Goal: Task Accomplishment & Management: Manage account settings

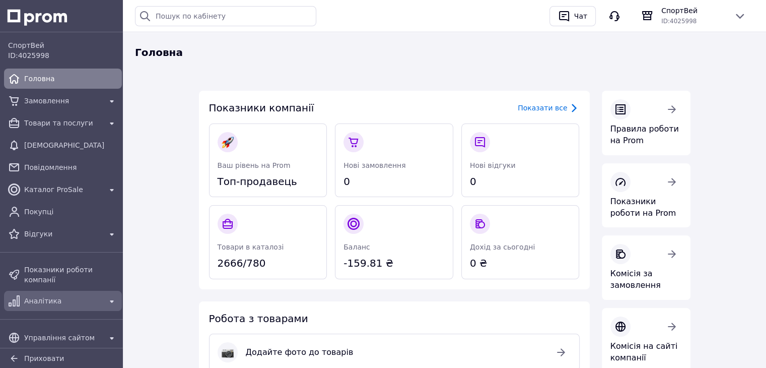
click at [70, 294] on div "Аналітика" at bounding box center [63, 301] width 82 height 14
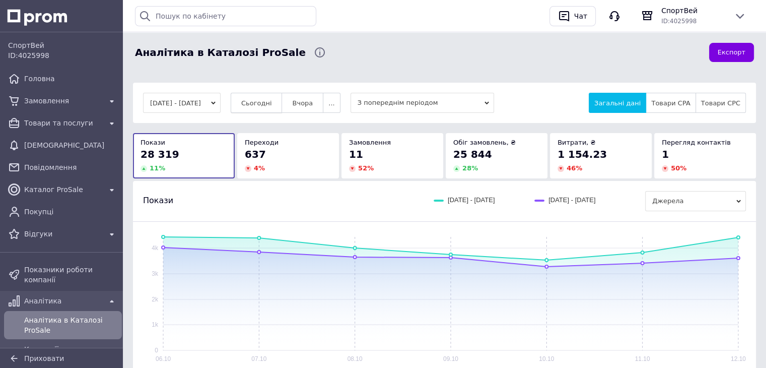
click at [263, 105] on span "Сьогодні" at bounding box center [256, 103] width 31 height 8
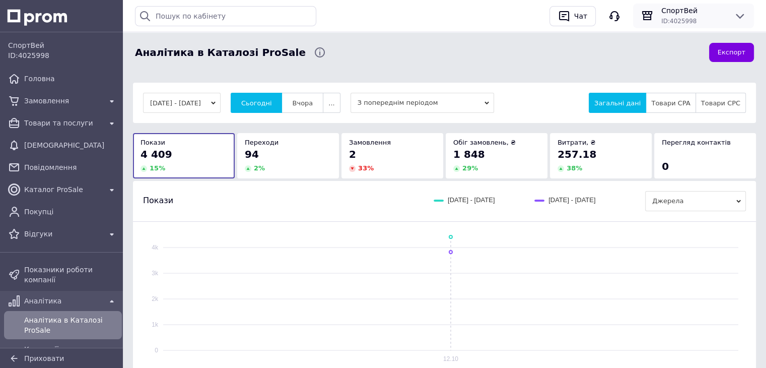
click at [739, 11] on icon at bounding box center [740, 16] width 12 height 12
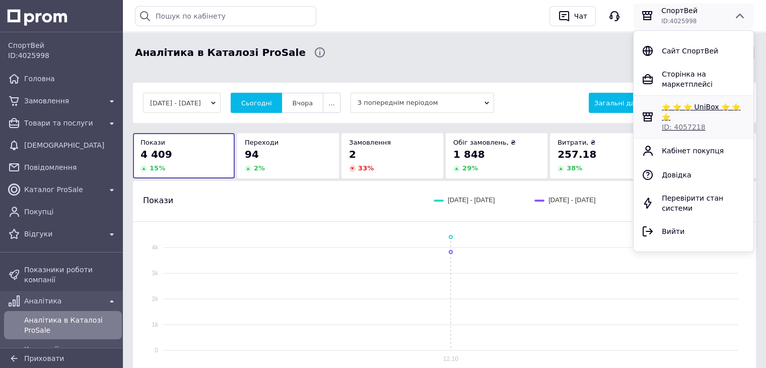
click at [685, 103] on span "⭐ ⭐ ⭐ UniBox ⭐ ⭐ ⭐" at bounding box center [701, 112] width 79 height 18
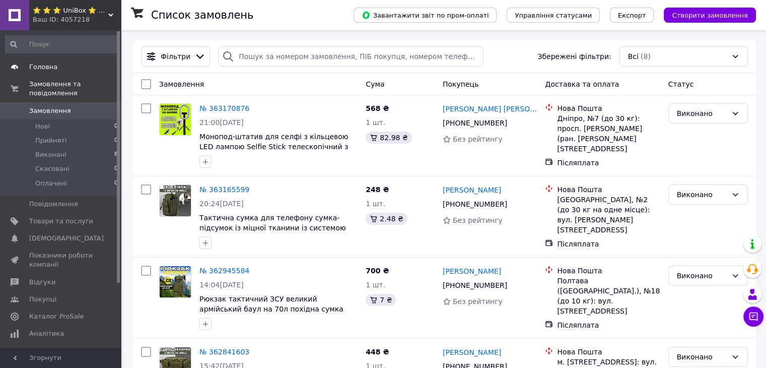
click at [46, 65] on span "Головна" at bounding box center [43, 66] width 28 height 9
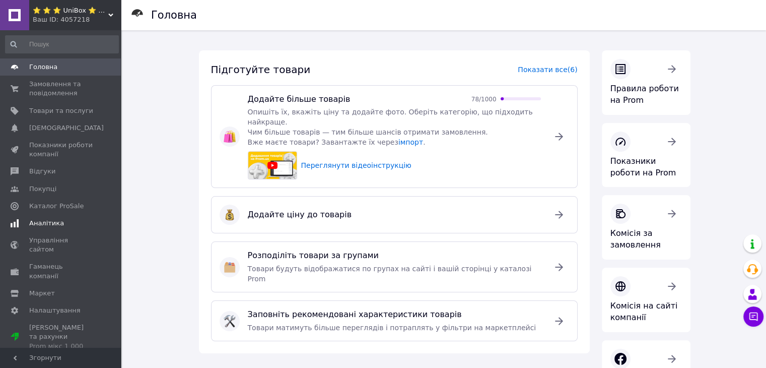
click at [42, 220] on span "Аналітика" at bounding box center [46, 223] width 35 height 9
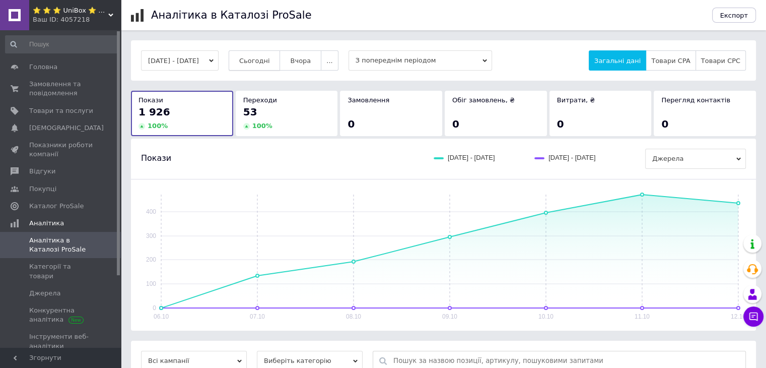
click at [270, 59] on span "Сьогодні" at bounding box center [254, 61] width 31 height 8
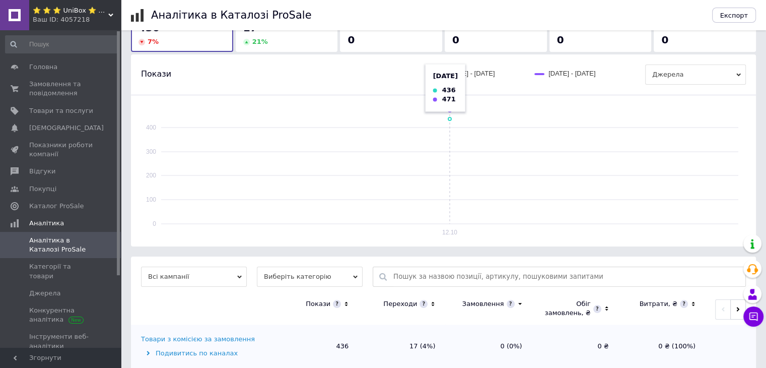
scroll to position [104, 0]
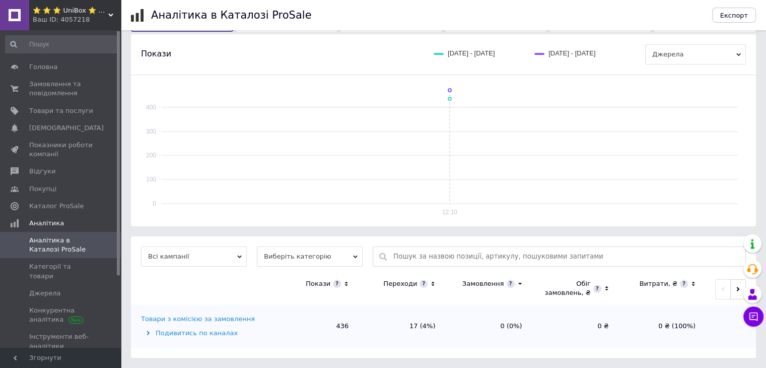
click at [108, 15] on icon at bounding box center [110, 15] width 5 height 5
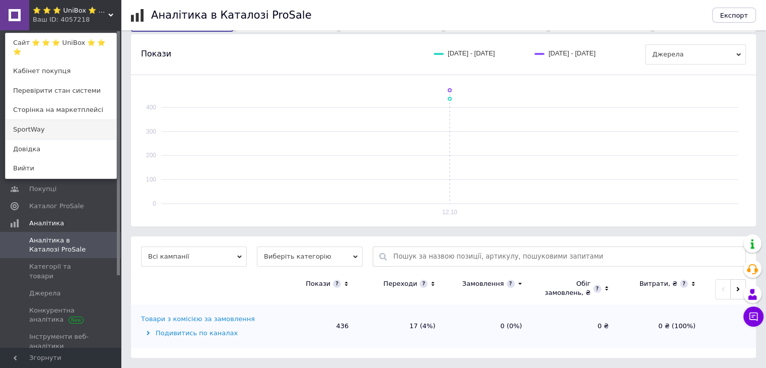
click at [43, 132] on link "SportWay" at bounding box center [61, 129] width 111 height 19
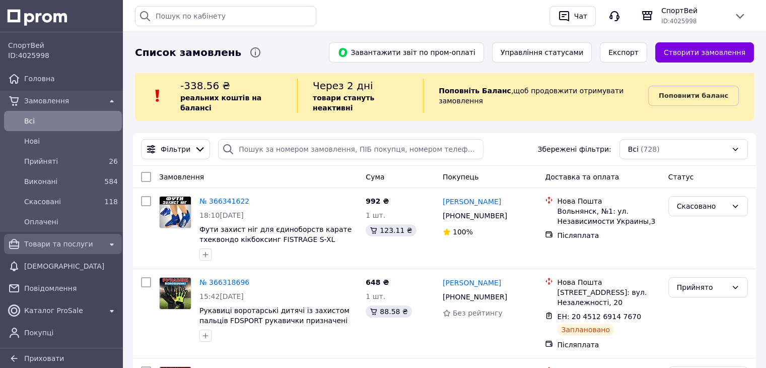
click at [49, 252] on link "Товари та послуги" at bounding box center [63, 244] width 126 height 20
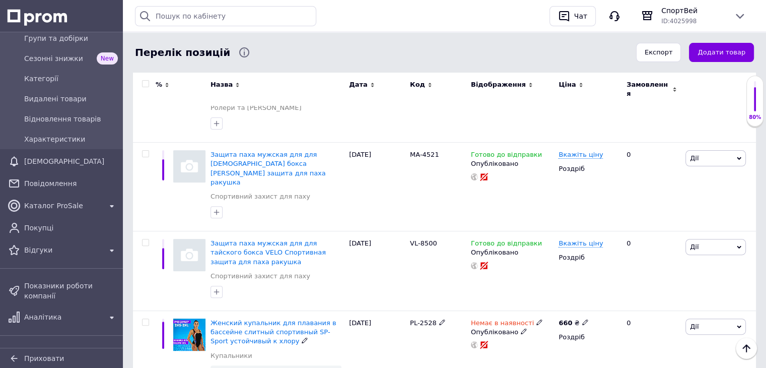
scroll to position [292, 0]
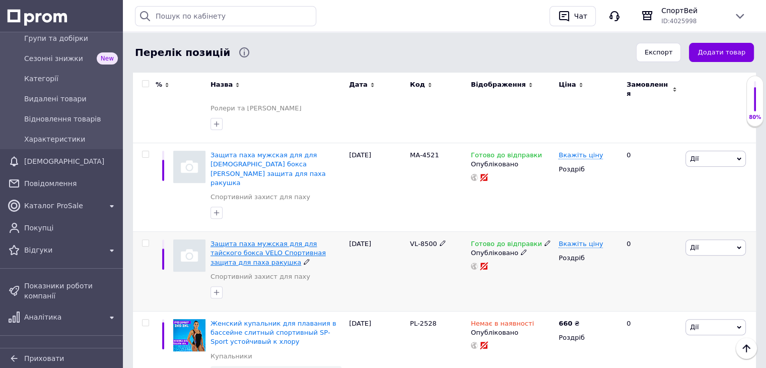
click at [249, 240] on span "Защита паха мужская для для тайского бокса VELO Спортивная защита для паха раку…" at bounding box center [268, 253] width 115 height 26
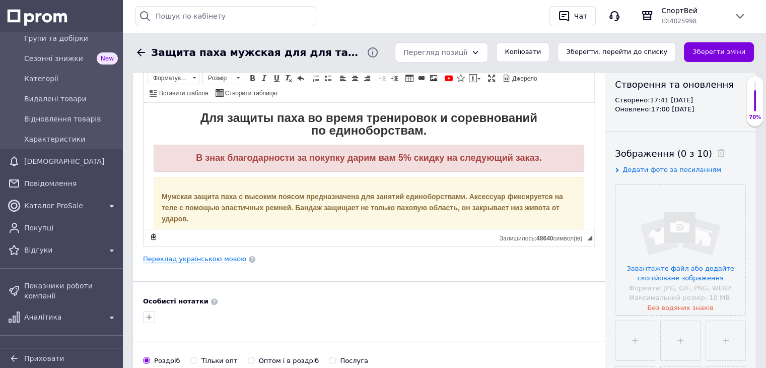
scroll to position [109, 0]
click at [672, 235] on input "file" at bounding box center [680, 249] width 130 height 130
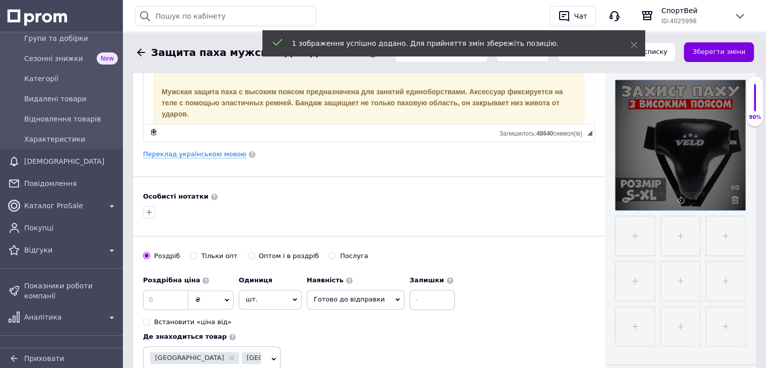
scroll to position [213, 0]
click at [630, 232] on input "file" at bounding box center [634, 236] width 39 height 39
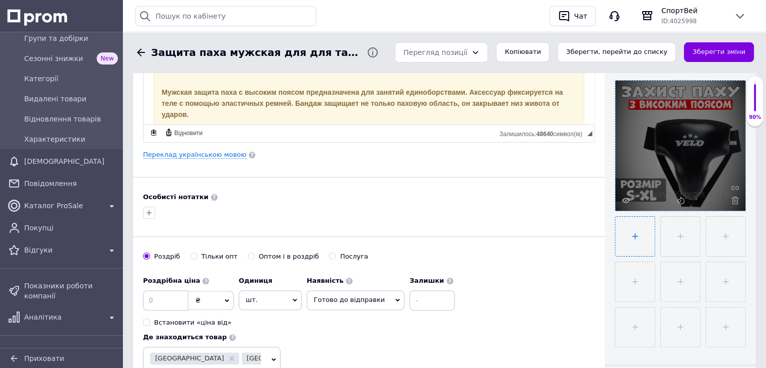
type input "C:\fakepath\0995732a-082d-11ed-9e62-d45d64415ba4-00000002000.jpg"
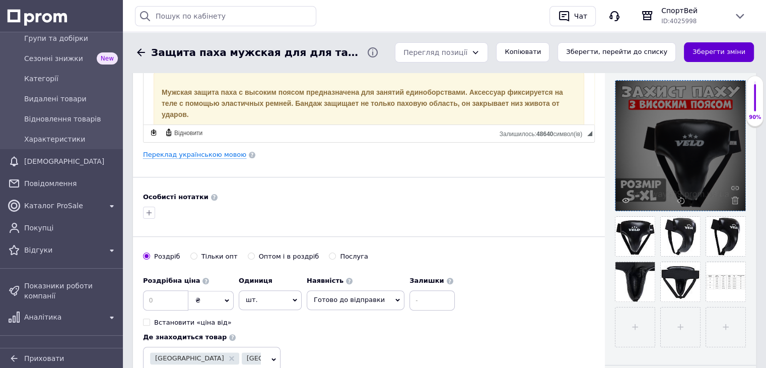
click at [709, 48] on button "Зберегти зміни" at bounding box center [719, 52] width 70 height 20
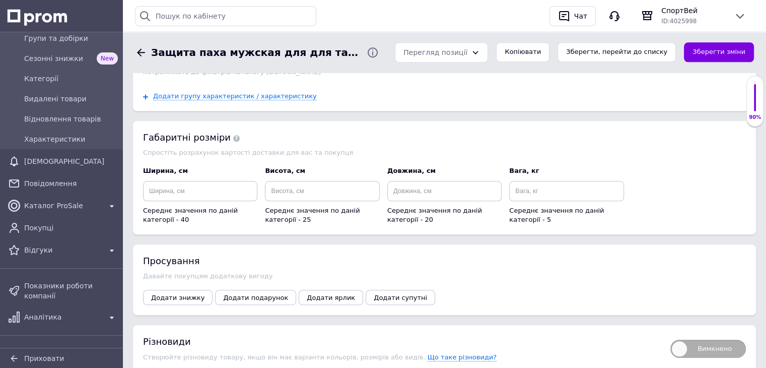
scroll to position [1118, 0]
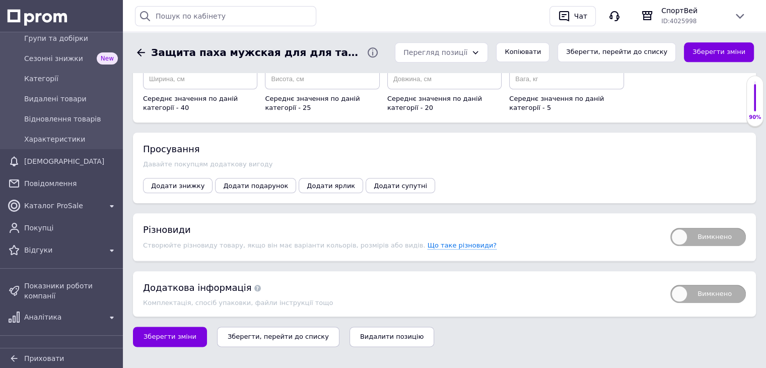
click at [701, 228] on span "Вимкнено" at bounding box center [708, 237] width 76 height 18
click at [670, 228] on input "Вимкнено" at bounding box center [667, 224] width 7 height 7
checkbox input "true"
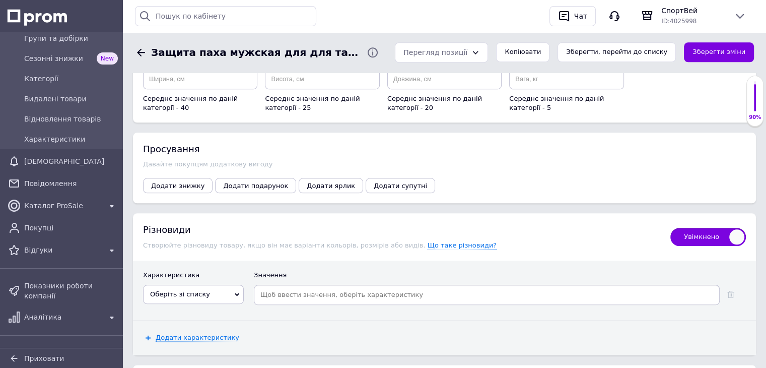
scroll to position [1212, 0]
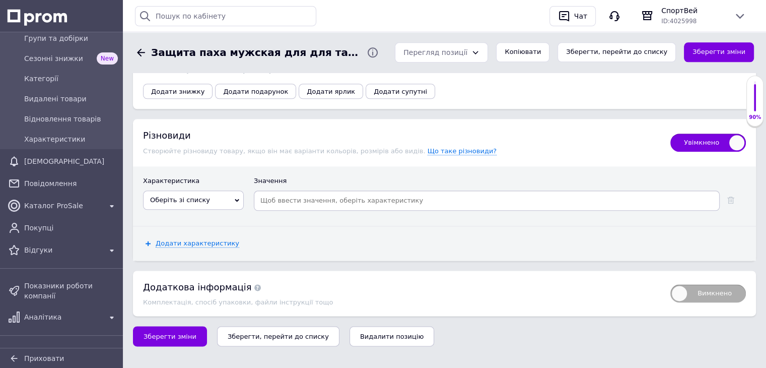
click at [214, 190] on span "Оберіть зі списку" at bounding box center [193, 199] width 101 height 19
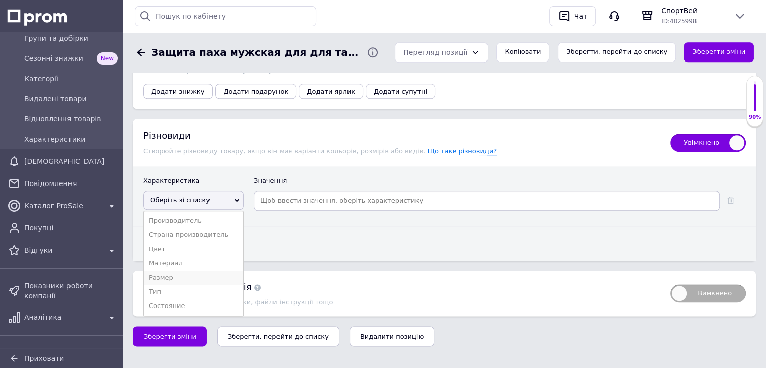
click at [160, 270] on li "Размер" at bounding box center [194, 277] width 100 height 14
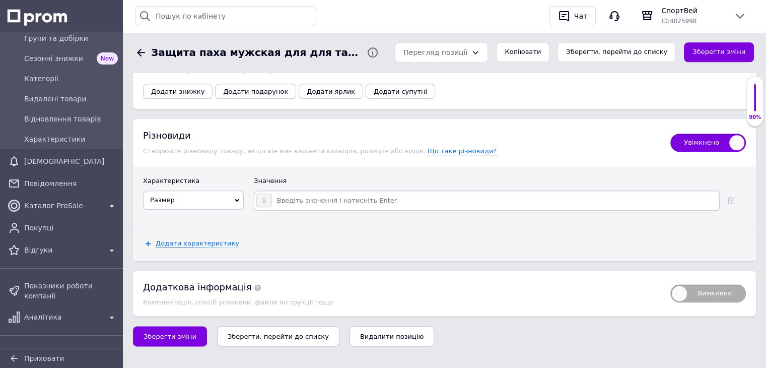
click at [302, 193] on input at bounding box center [494, 200] width 445 height 15
type input "m"
type input "M"
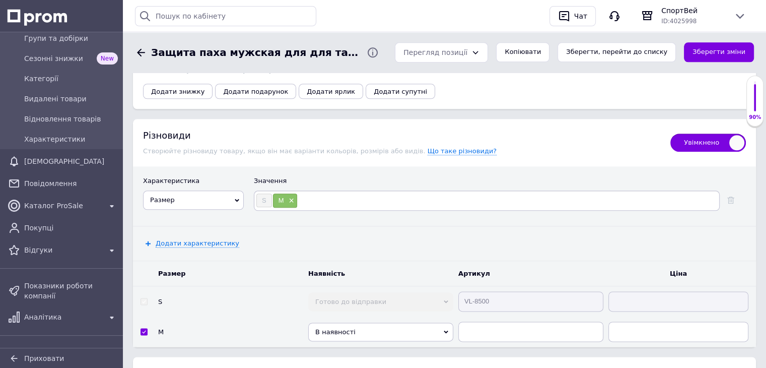
type input "L"
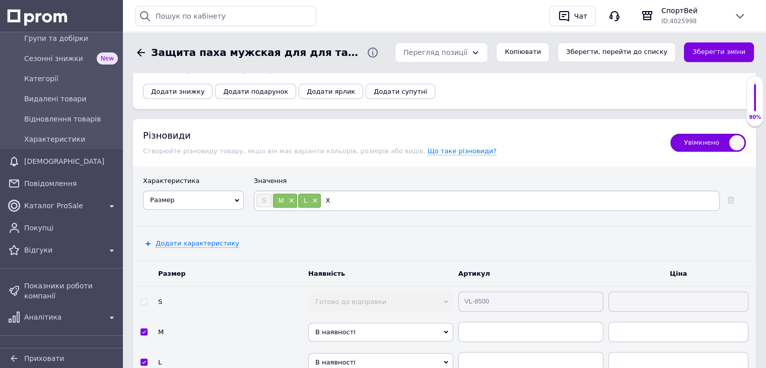
type input "XL"
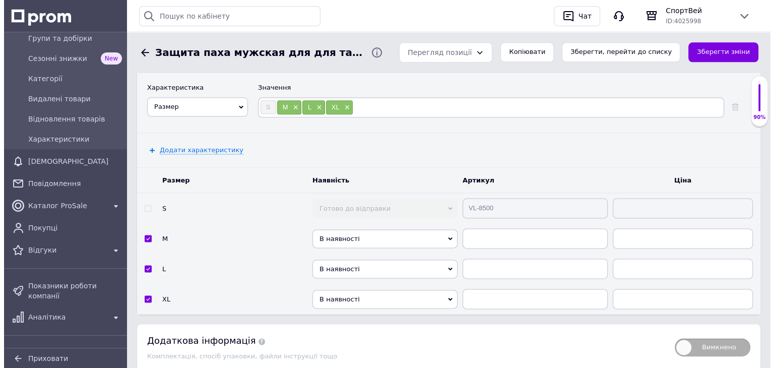
scroll to position [1306, 0]
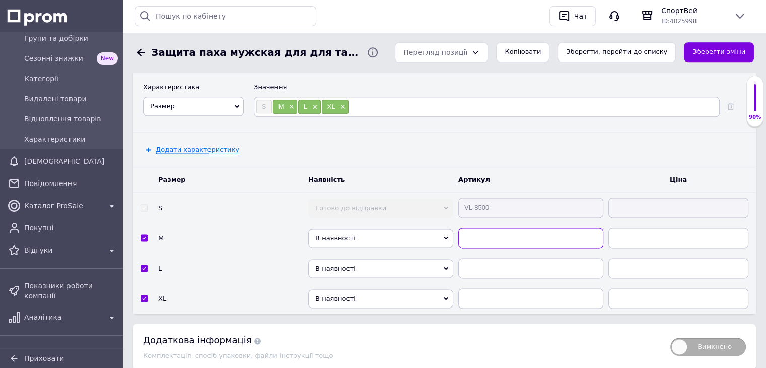
click at [474, 228] on input "text" at bounding box center [530, 238] width 145 height 20
paste input "VL-8500"
type input "VL-8500"
click at [481, 264] on input "text" at bounding box center [530, 268] width 145 height 20
paste input "VL-8500"
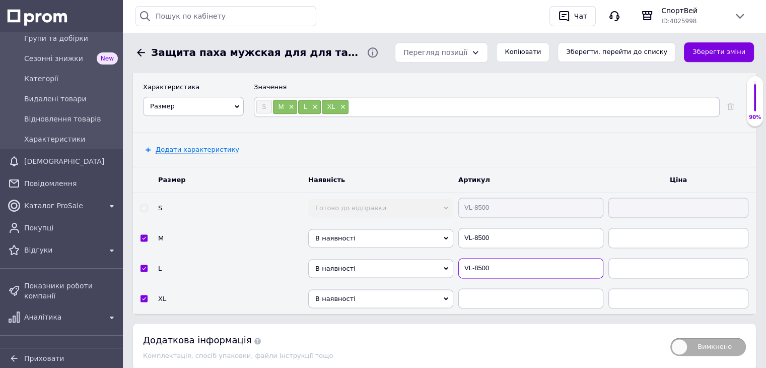
type input "VL-8500"
click at [479, 288] on input "text" at bounding box center [530, 298] width 145 height 20
paste input "VL-8500"
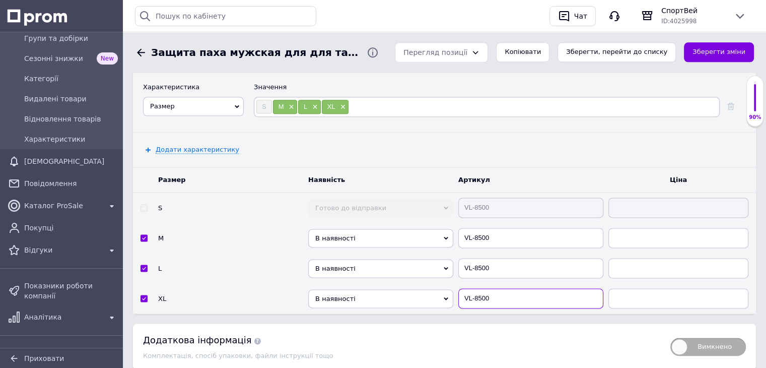
type input "VL-8500"
click at [406, 229] on span "В наявності" at bounding box center [380, 238] width 145 height 19
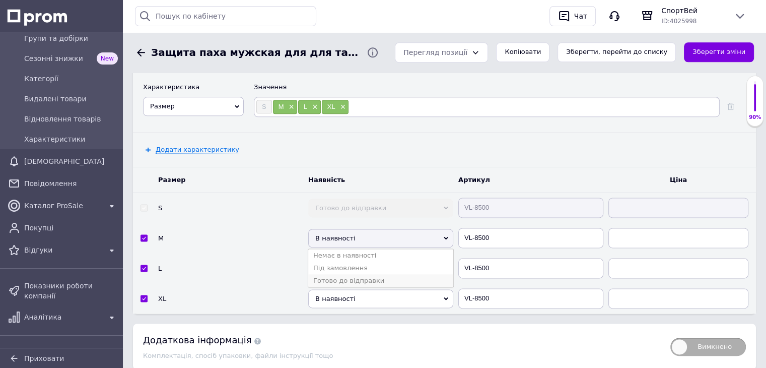
click at [368, 276] on li "Готово до відправки" at bounding box center [380, 280] width 145 height 13
click at [369, 261] on span "В наявності" at bounding box center [380, 268] width 145 height 19
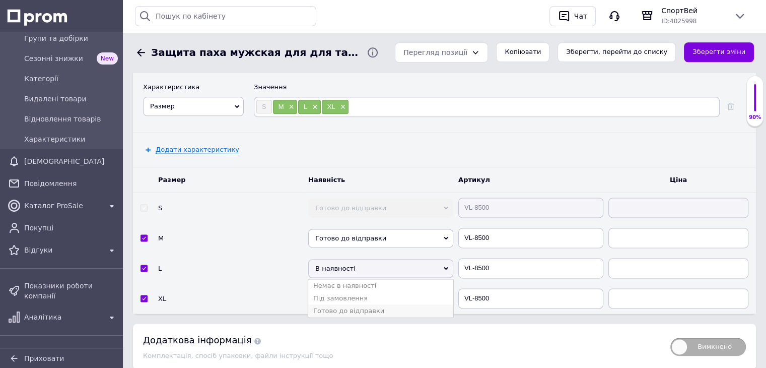
click at [355, 307] on li "Готово до відправки" at bounding box center [380, 310] width 145 height 13
click at [368, 289] on span "В наявності" at bounding box center [380, 298] width 145 height 19
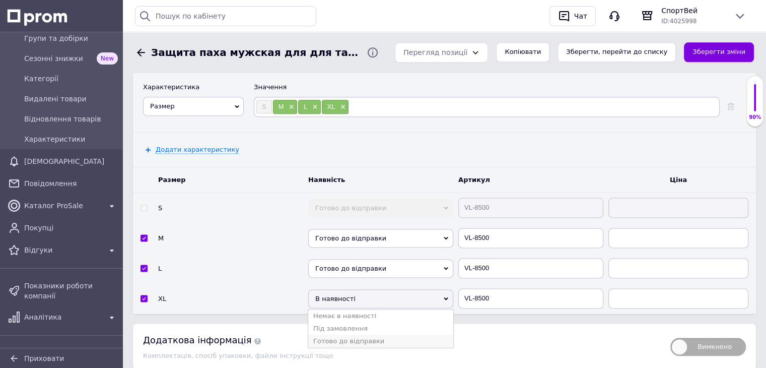
click at [348, 336] on li "Готово до відправки" at bounding box center [380, 340] width 145 height 13
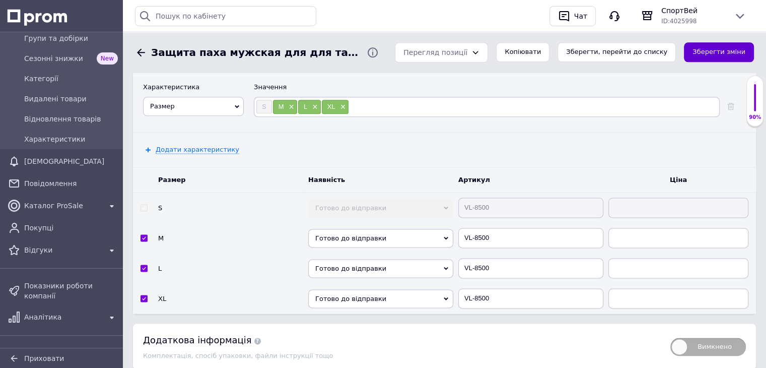
click at [709, 53] on button "Зберегти зміни" at bounding box center [719, 52] width 70 height 20
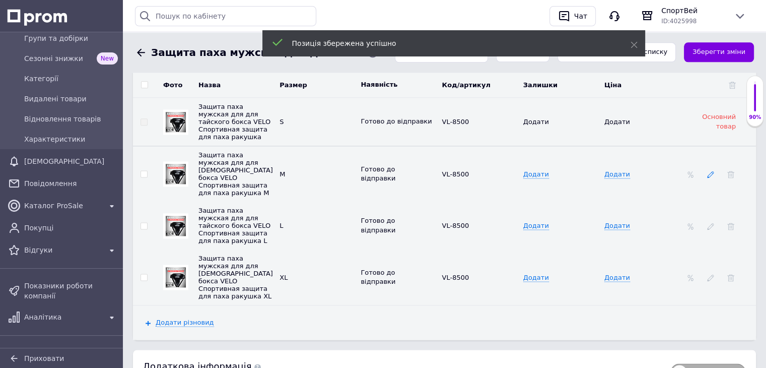
click at [709, 171] on icon at bounding box center [710, 174] width 7 height 7
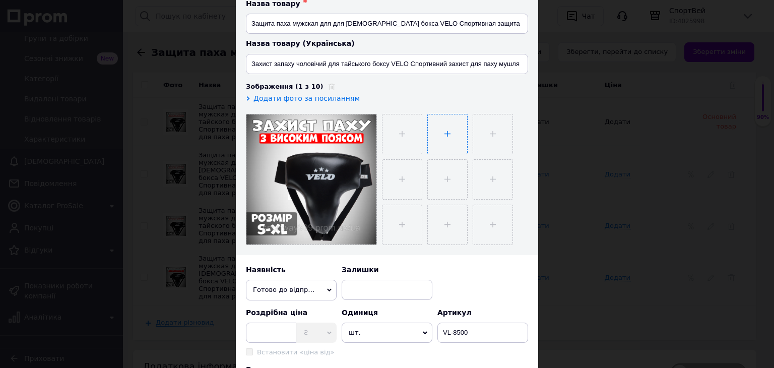
scroll to position [91, 0]
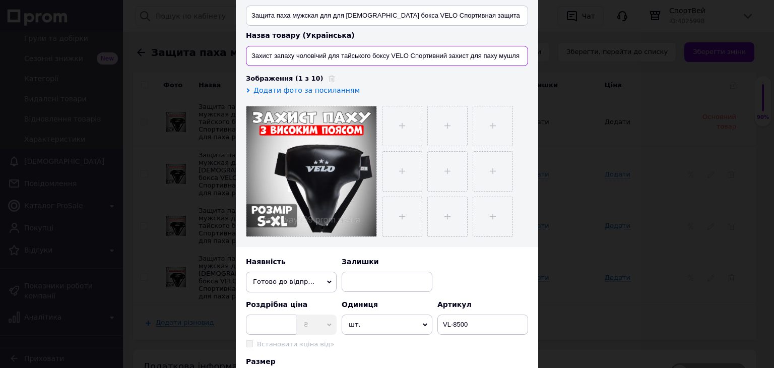
click at [291, 55] on input "Захист запаху чоловічий для тайського боксу VELO Спортивний захист для паху муш…" at bounding box center [387, 56] width 282 height 20
type input "Захист паху чоловічий для тайського боксу VELO Спортивний захист для паху мушля"
click at [394, 128] on input "file" at bounding box center [401, 125] width 39 height 39
type input "C:\fakepath\0995732a-082d-11ed-9e62-d45d64415ba4-00000002000.jpg"
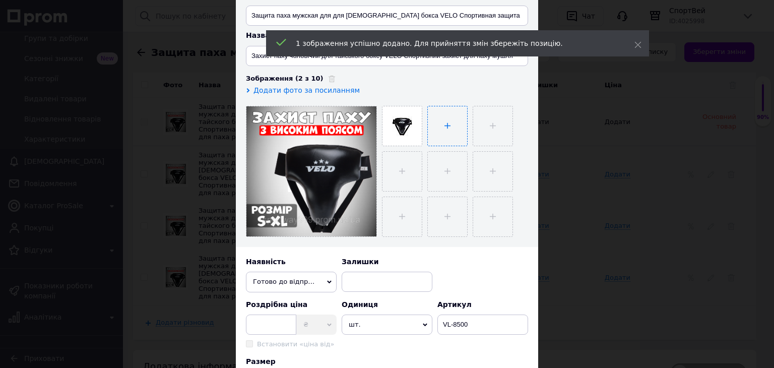
click at [441, 123] on input "file" at bounding box center [447, 125] width 39 height 39
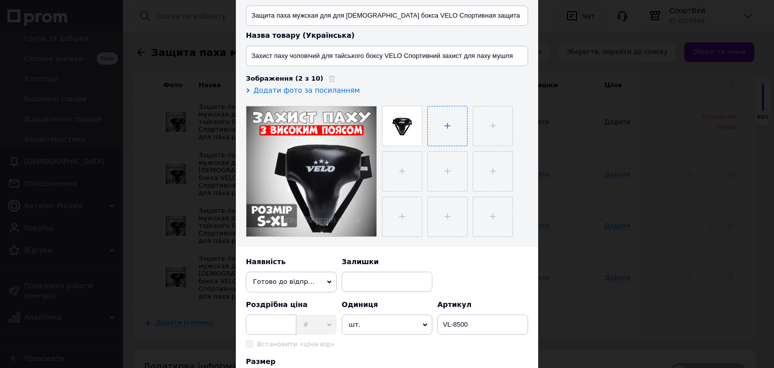
type input "C:\fakepath\0995732a-082d-11ed-9e62-d45d64415ba4-00000002002.jpg"
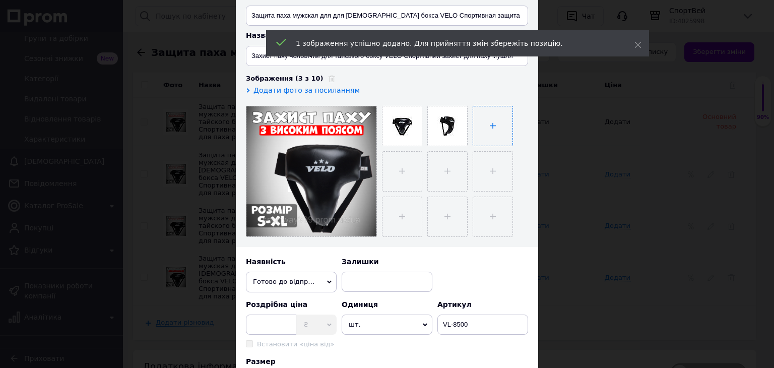
click at [480, 119] on input "file" at bounding box center [492, 125] width 39 height 39
type input "C:\fakepath\0995732a-082d-11ed-9e62-d45d64415ba4-00000002003.jpg"
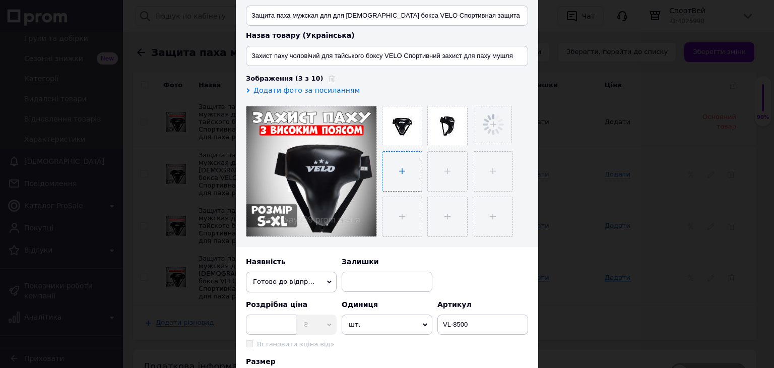
click at [410, 165] on input "file" at bounding box center [401, 171] width 39 height 39
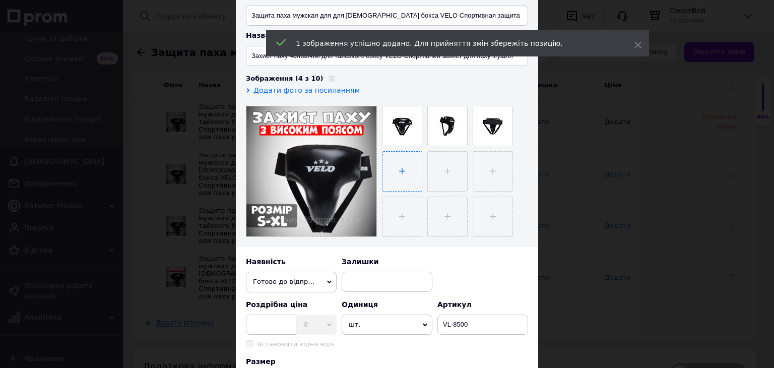
type input "C:\fakepath\0995732a-082d-11ed-9e62-d45d64415ba4-00000002004.jpg"
click at [446, 165] on input "file" at bounding box center [447, 171] width 39 height 39
type input "C:\fakepath\0995732a-082d-11ed-9e62-d45d64415ba4-00000002005.jpg"
click at [478, 168] on input "file" at bounding box center [492, 171] width 39 height 39
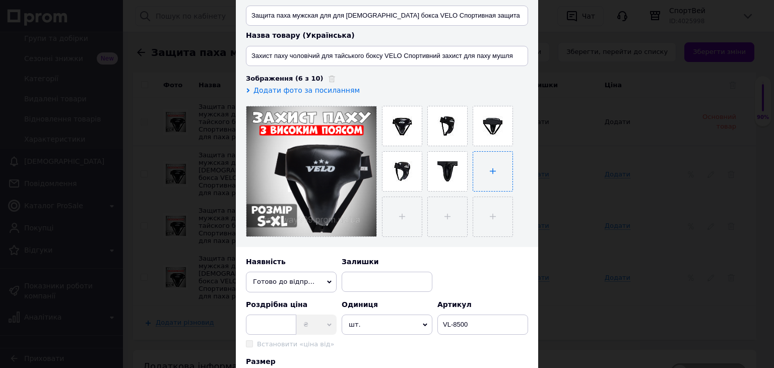
type input "C:\fakepath\Знімок екрана 2025-10-12 200930.png"
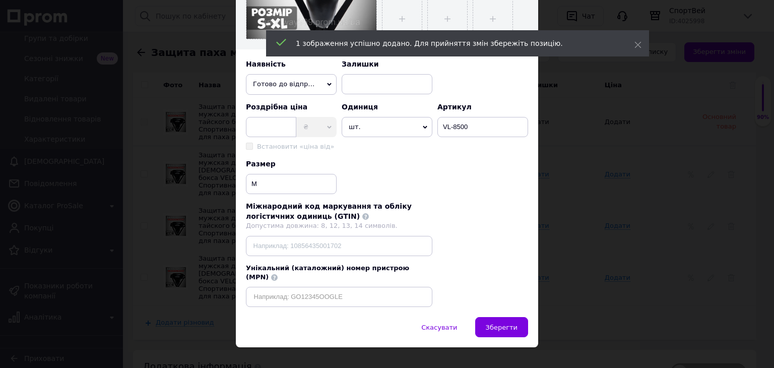
scroll to position [292, 0]
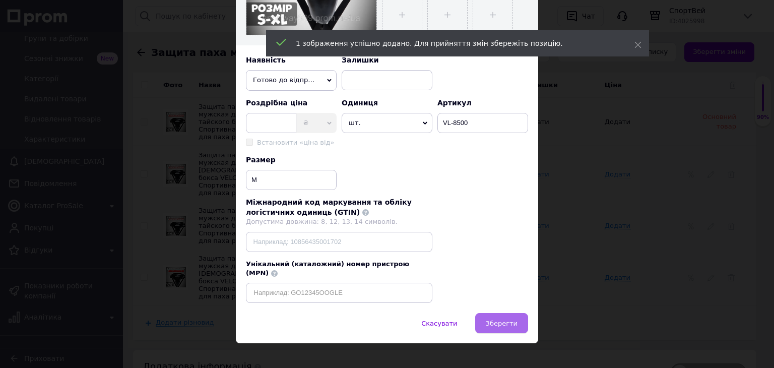
click at [498, 319] on span "Зберегти" at bounding box center [502, 323] width 32 height 8
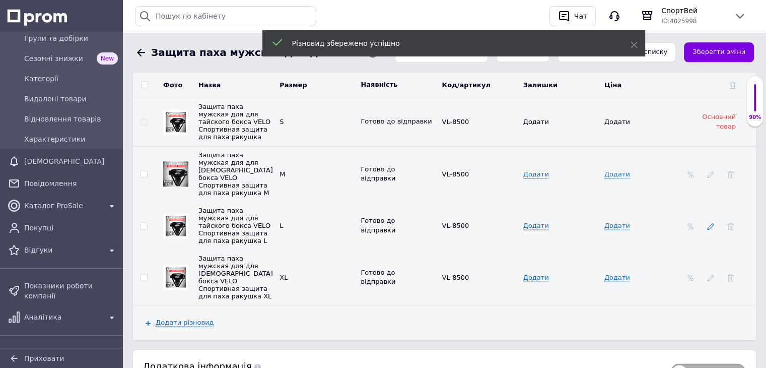
click at [707, 223] on icon at bounding box center [710, 226] width 7 height 7
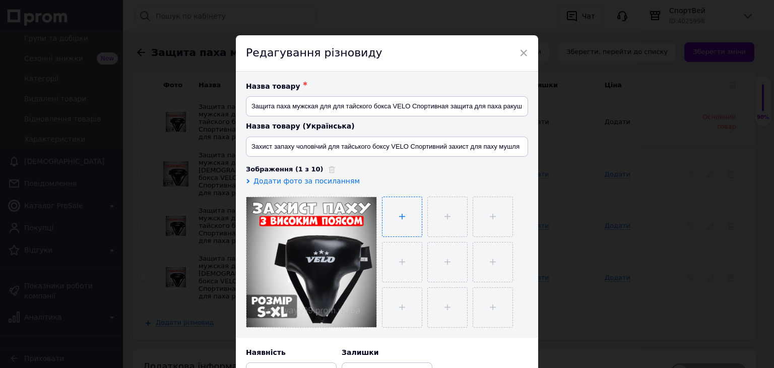
click at [401, 216] on input "file" at bounding box center [401, 216] width 39 height 39
type input "C:\fakepath\0995732a-082d-11ed-9e62-d45d64415ba4-00000002000.jpg"
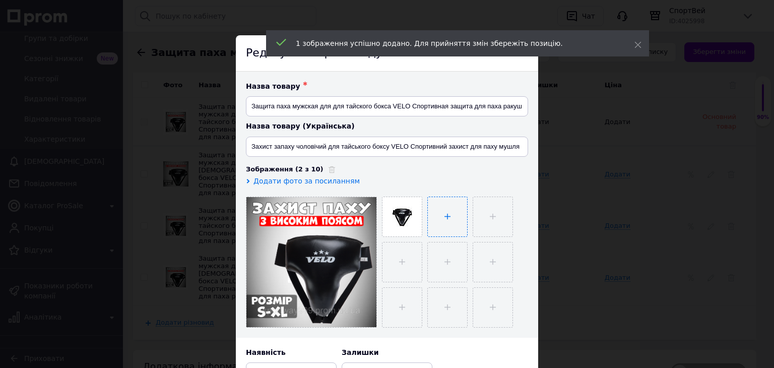
click at [449, 224] on input "file" at bounding box center [447, 216] width 39 height 39
type input "C:\fakepath\0995732a-082d-11ed-9e62-d45d64415ba4-00000002002.jpg"
click at [477, 211] on input "file" at bounding box center [492, 216] width 39 height 39
type input "C:\fakepath\0995732a-082d-11ed-9e62-d45d64415ba4-00000002003.jpg"
click at [399, 258] on input "file" at bounding box center [401, 261] width 39 height 39
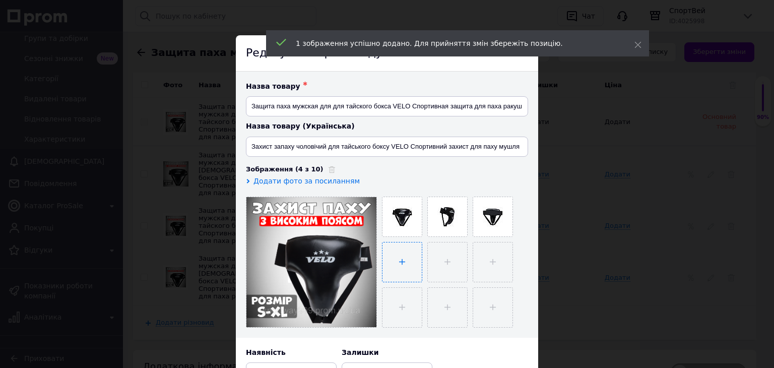
type input "C:\fakepath\0995732a-082d-11ed-9e62-d45d64415ba4-00000002004.jpg"
click at [439, 259] on input "file" at bounding box center [447, 261] width 39 height 39
type input "C:\fakepath\0995732a-082d-11ed-9e62-d45d64415ba4-00000002005.jpg"
click at [495, 254] on input "file" at bounding box center [492, 261] width 39 height 39
type input "C:\fakepath\Знімок екрана 2025-10-12 200930.png"
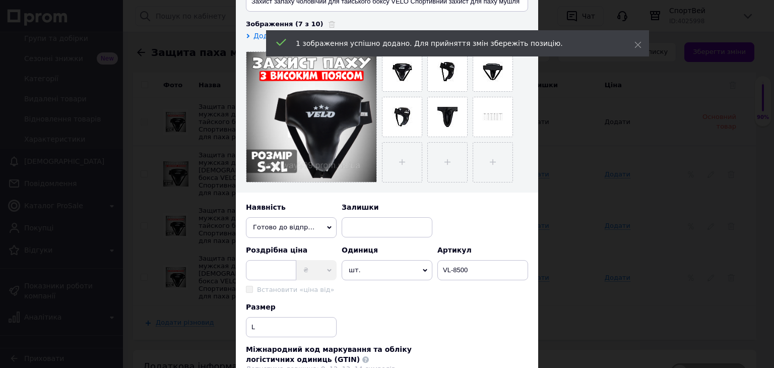
scroll to position [0, 0]
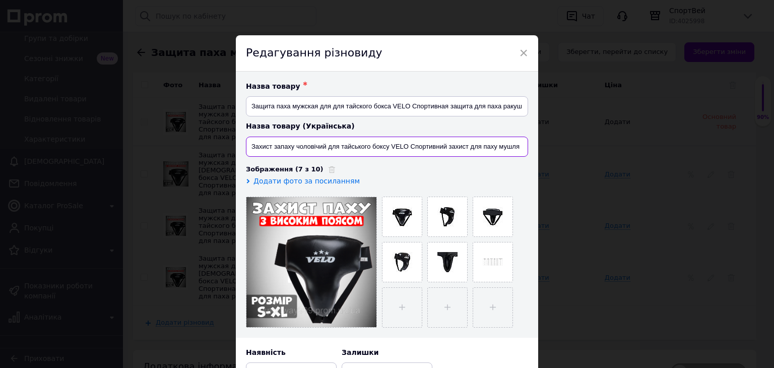
click at [291, 146] on input "Захист запаху чоловічий для тайського боксу VELO Спортивний захист для паху муш…" at bounding box center [387, 146] width 282 height 20
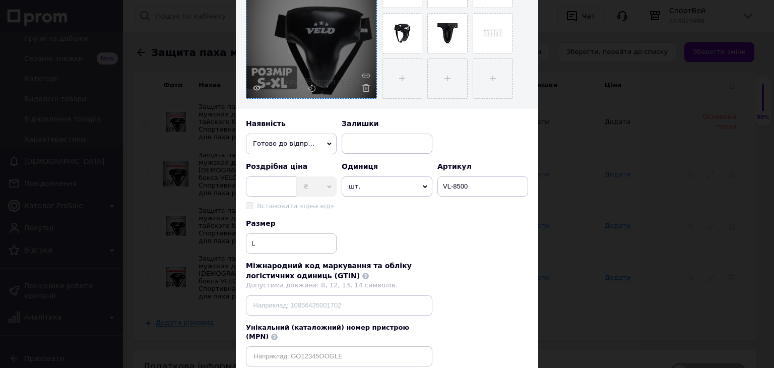
scroll to position [292, 0]
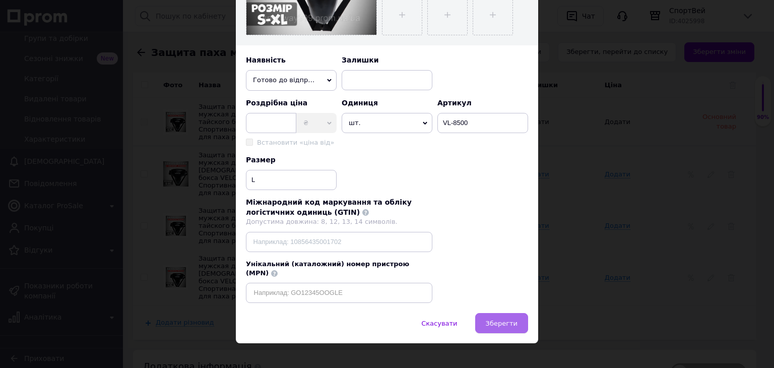
type input "Захист паху чоловічий для тайського боксу VELO Спортивний захист для паху мушля"
click at [498, 313] on button "Зберегти" at bounding box center [501, 323] width 53 height 20
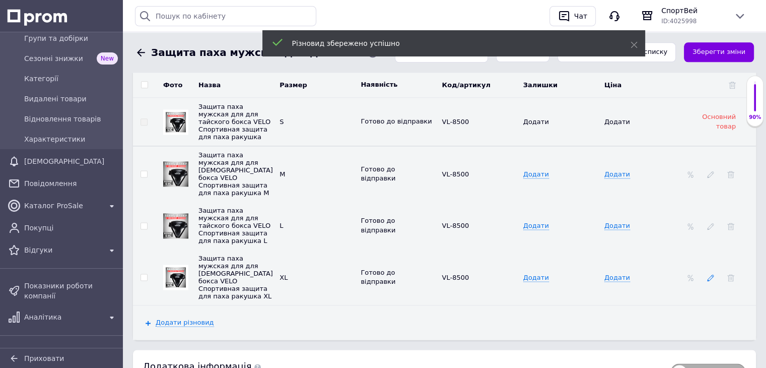
click at [714, 274] on icon at bounding box center [710, 277] width 7 height 7
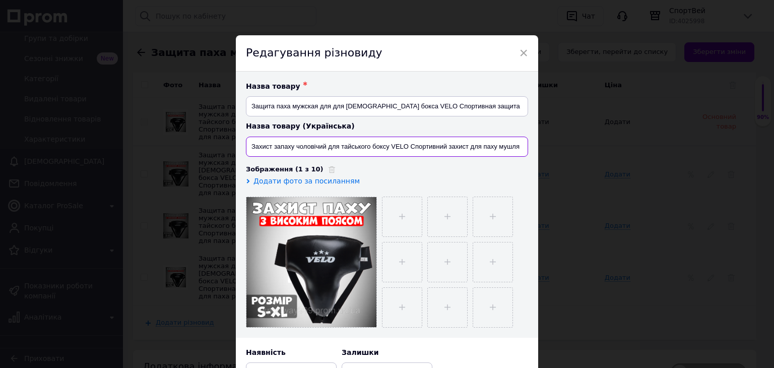
click at [291, 145] on input "Захист запаху чоловічий для тайського боксу VELO Спортивний захист для паху муш…" at bounding box center [387, 146] width 282 height 20
type input "Захист паху чоловічий для тайського боксу VELO Спортивний захист для паху мушля"
click at [399, 210] on input "file" at bounding box center [401, 216] width 39 height 39
type input "C:\fakepath\0995732a-082d-11ed-9e62-d45d64415ba4-00000002000.jpg"
click at [441, 202] on input "file" at bounding box center [446, 216] width 39 height 39
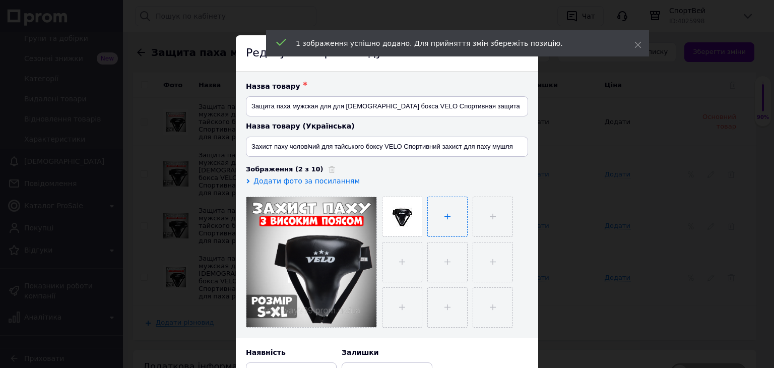
type input "C:\fakepath\0995732a-082d-11ed-9e62-d45d64415ba4-00000002002.jpg"
click at [491, 218] on input "file" at bounding box center [492, 216] width 39 height 39
type input "C:\fakepath\0995732a-082d-11ed-9e62-d45d64415ba4-00000002003.jpg"
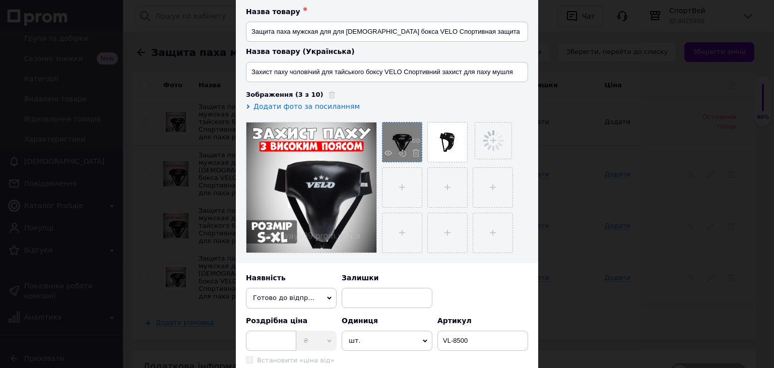
scroll to position [75, 0]
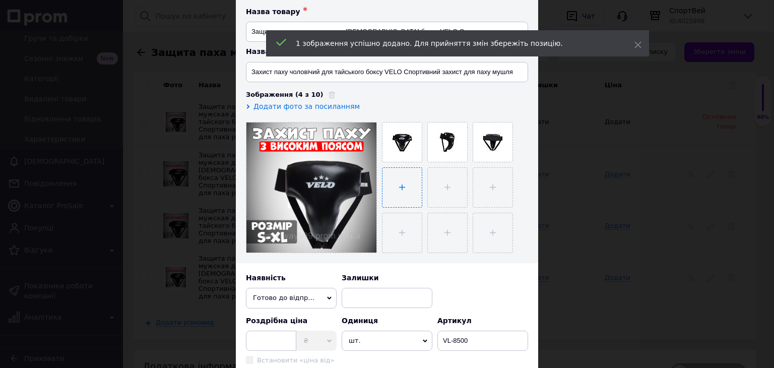
click at [401, 187] on input "file" at bounding box center [401, 187] width 39 height 39
type input "C:\fakepath\0995732a-082d-11ed-9e62-d45d64415ba4-00000002004.jpg"
click at [441, 187] on input "file" at bounding box center [447, 187] width 39 height 39
type input "C:\fakepath\0995732a-082d-11ed-9e62-d45d64415ba4-00000002005.jpg"
click at [484, 194] on input "file" at bounding box center [492, 187] width 39 height 39
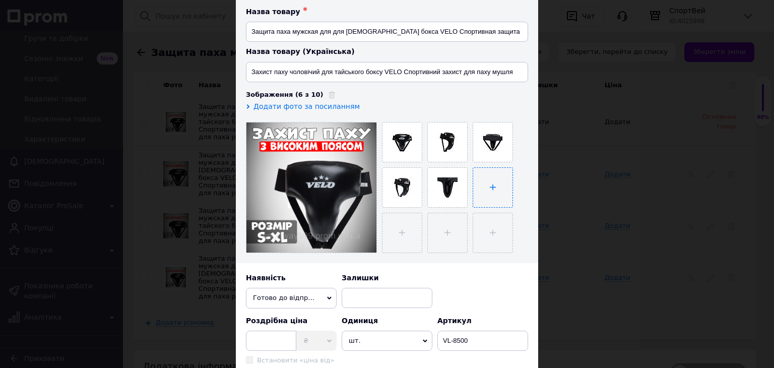
type input "C:\fakepath\Знімок екрана 2025-10-12 200930.png"
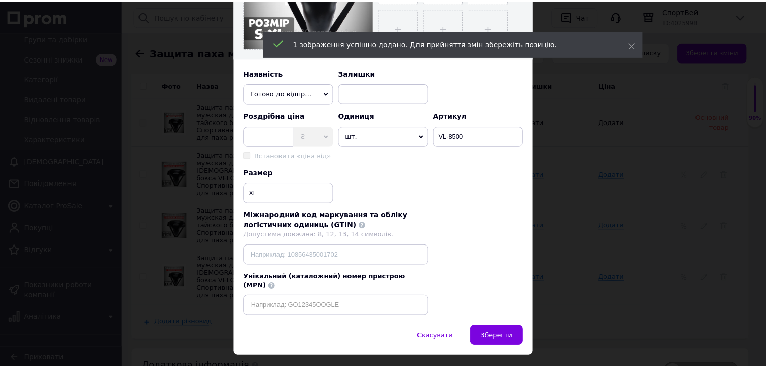
scroll to position [292, 0]
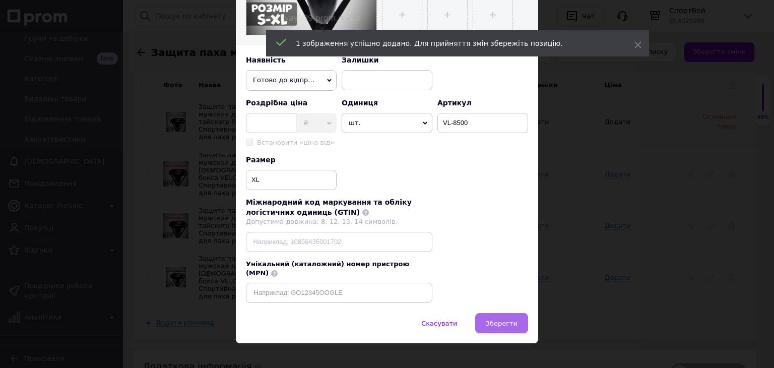
click at [510, 319] on span "Зберегти" at bounding box center [502, 323] width 32 height 8
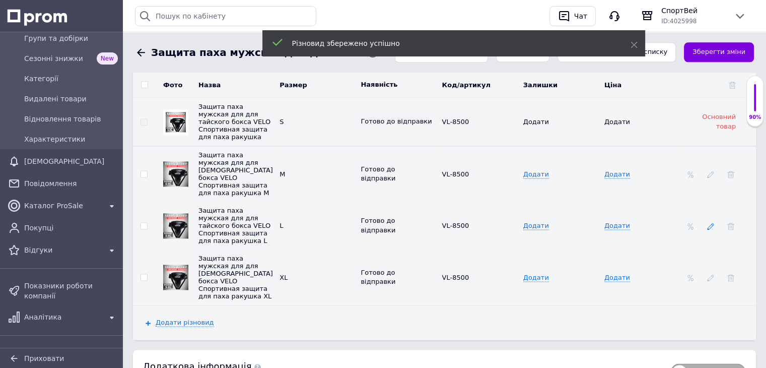
click at [710, 223] on icon at bounding box center [710, 226] width 7 height 7
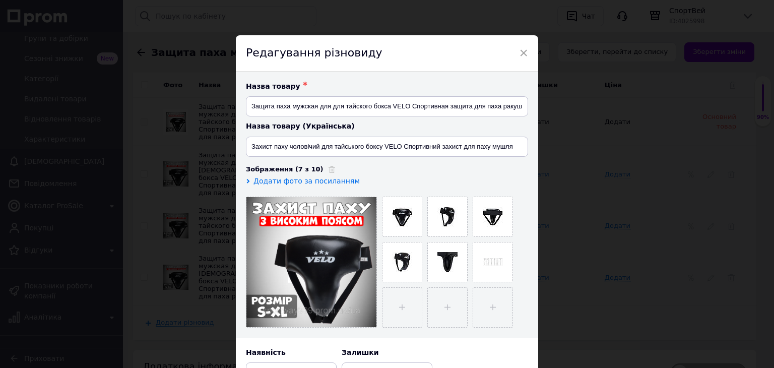
click at [645, 220] on div "× Редагування різновиду Назва товару ✱ Защита паха мужская для для тайского бок…" at bounding box center [387, 184] width 774 height 368
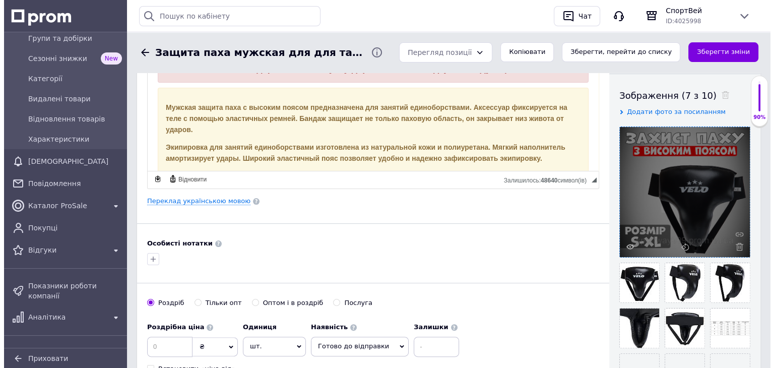
scroll to position [162, 0]
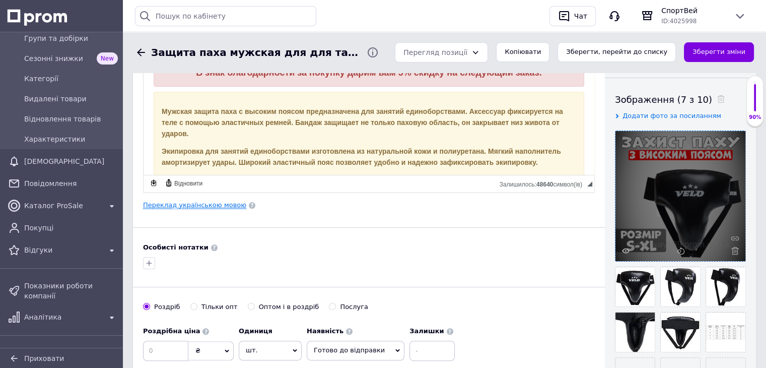
click at [185, 205] on link "Переклад українською мовою" at bounding box center [194, 205] width 103 height 8
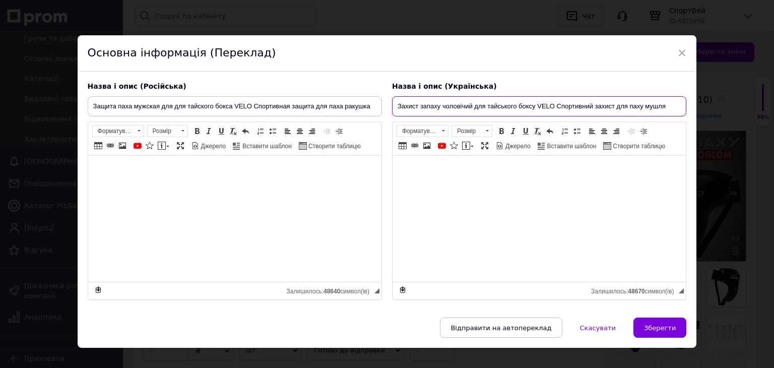
click at [437, 106] on input "Захист запаху чоловічий для тайського боксу VELO Спортивний захист для паху муш…" at bounding box center [539, 106] width 294 height 20
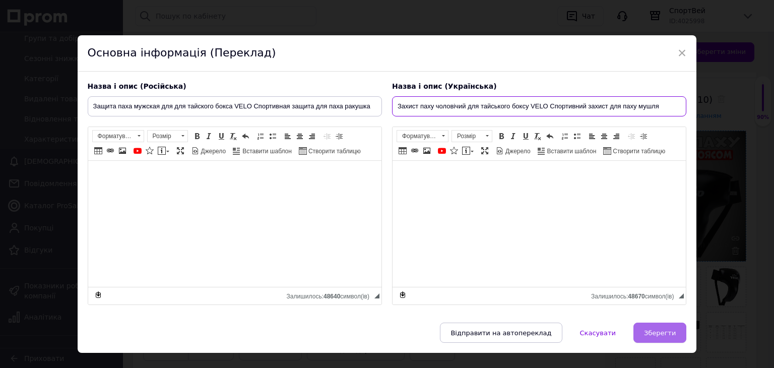
type input "Захист паху чоловічий для тайського боксу VELO Спортивний захист для паху мушля"
click at [653, 332] on span "Зберегти" at bounding box center [660, 333] width 32 height 8
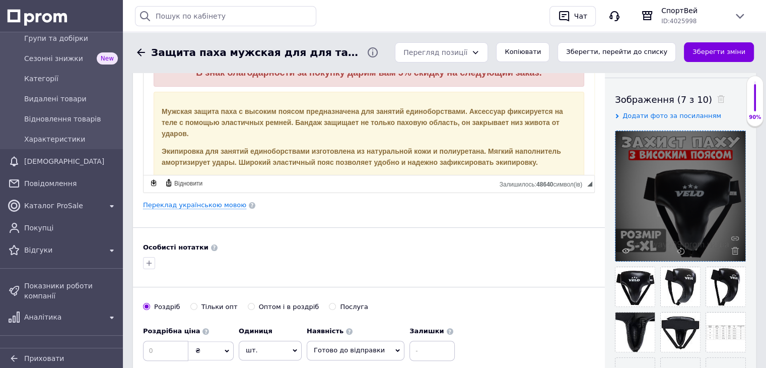
click at [185, 209] on div "Основна інформація Назва позиції (Російська) ✱ Защита паха мужская для для тайс…" at bounding box center [369, 201] width 472 height 562
click at [186, 201] on link "Переклад українською мовою" at bounding box center [194, 205] width 103 height 8
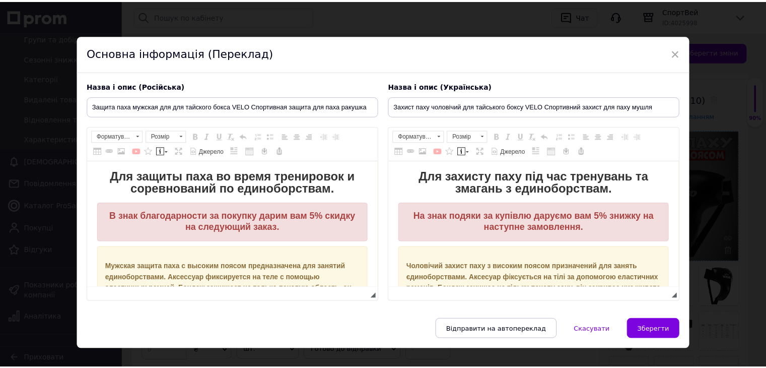
scroll to position [0, 0]
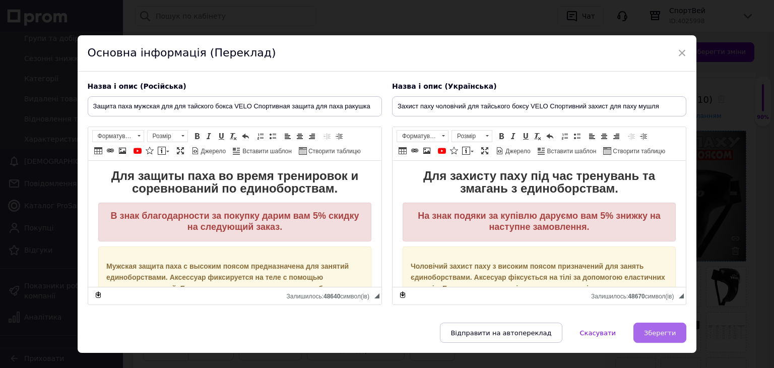
click at [651, 329] on span "Зберегти" at bounding box center [660, 333] width 32 height 8
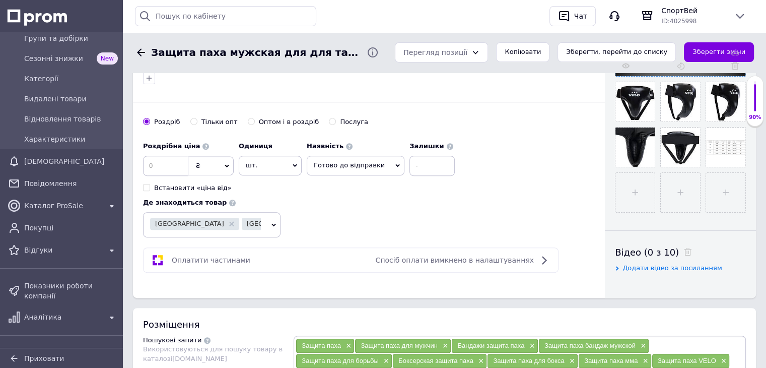
scroll to position [349, 0]
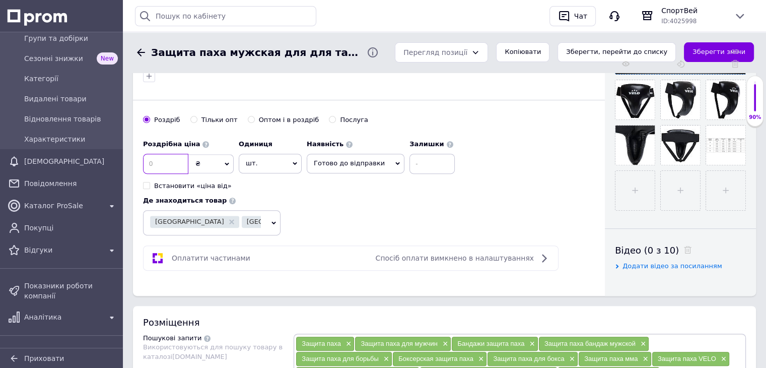
click at [160, 166] on input at bounding box center [165, 164] width 45 height 20
type input "1735"
click at [707, 46] on button "Зберегти зміни" at bounding box center [719, 52] width 70 height 20
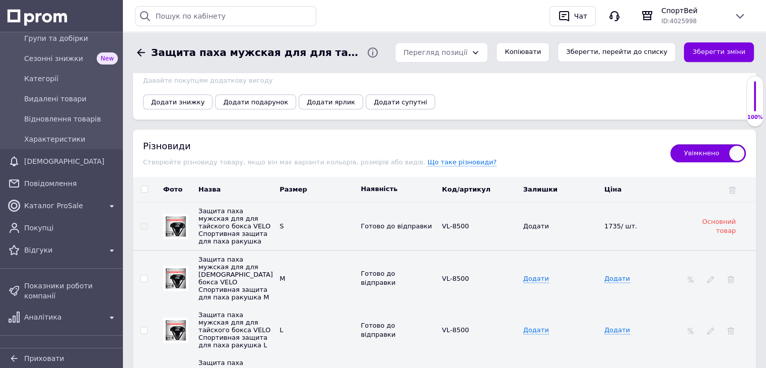
scroll to position [1214, 0]
click at [620, 274] on span "Додати" at bounding box center [617, 278] width 26 height 8
type input "1735"
click at [620, 325] on span "Додати" at bounding box center [617, 329] width 26 height 8
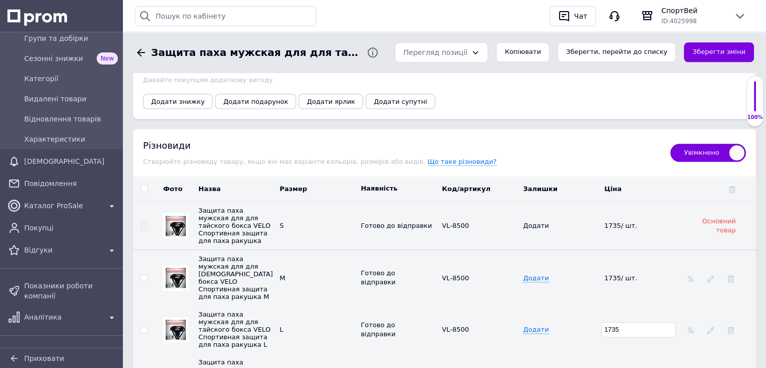
type input "1735"
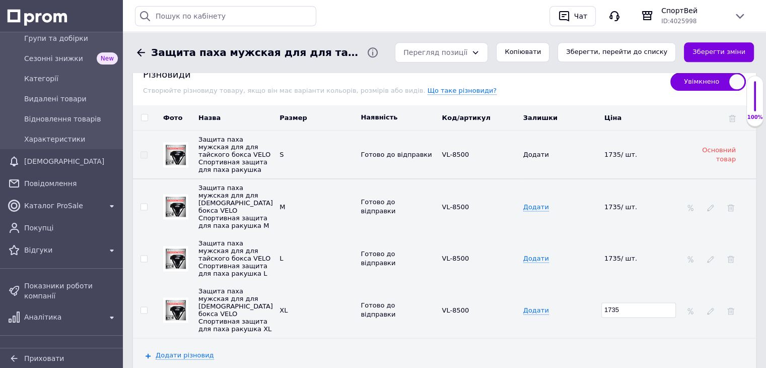
scroll to position [1285, 0]
type input "1735"
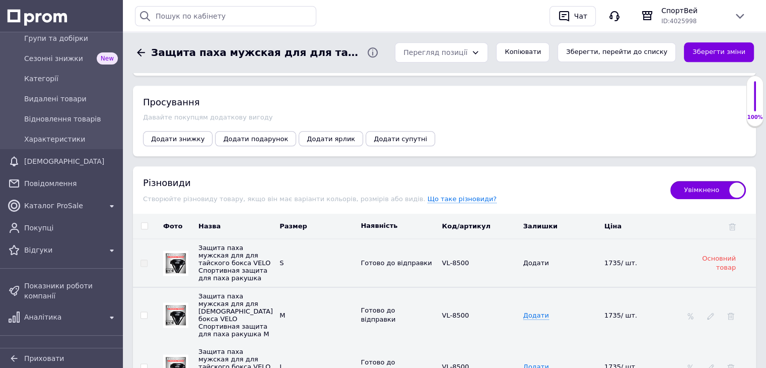
scroll to position [1174, 0]
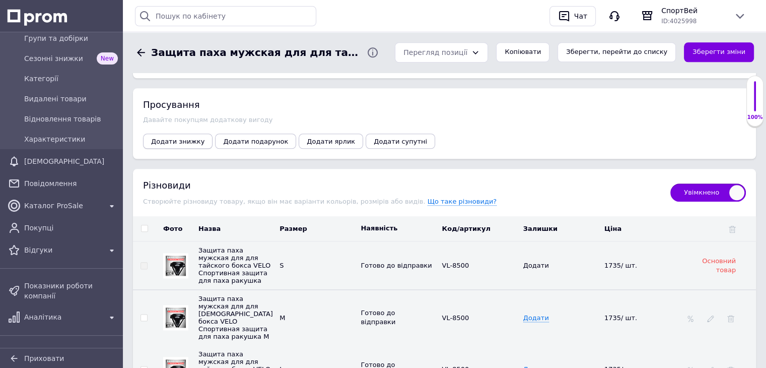
click at [185, 137] on span "Додати знижку" at bounding box center [177, 141] width 53 height 8
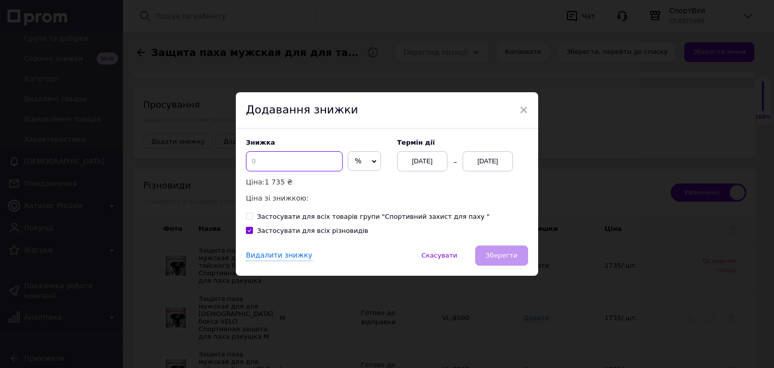
click at [309, 164] on input at bounding box center [294, 161] width 97 height 20
type input "20"
click at [485, 165] on div "[DATE]" at bounding box center [487, 161] width 50 height 20
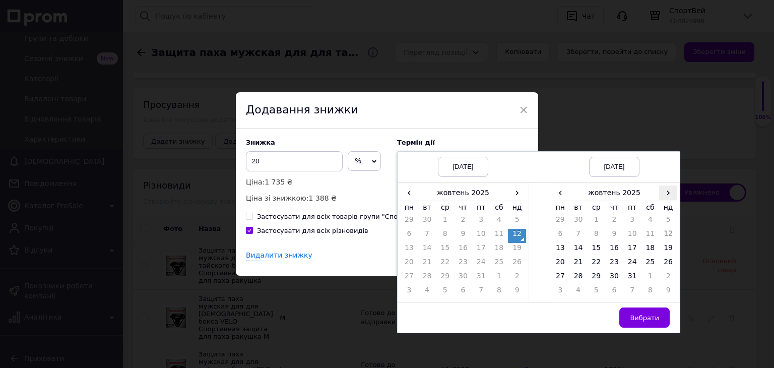
click at [667, 191] on span "›" at bounding box center [668, 192] width 18 height 15
click at [562, 196] on span "‹" at bounding box center [560, 192] width 18 height 15
click at [669, 195] on span "›" at bounding box center [668, 192] width 18 height 15
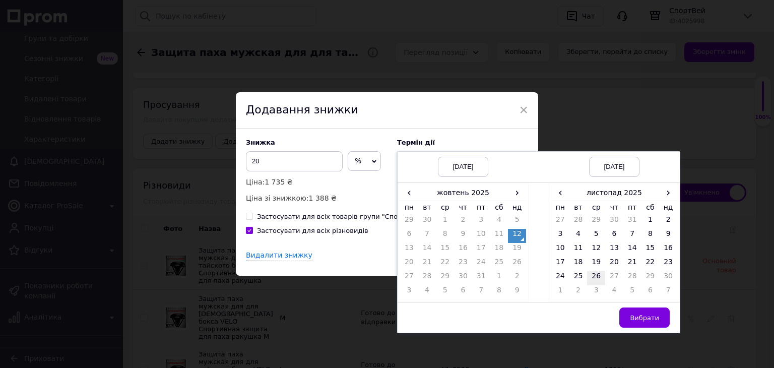
click at [594, 277] on td "26" at bounding box center [596, 278] width 18 height 14
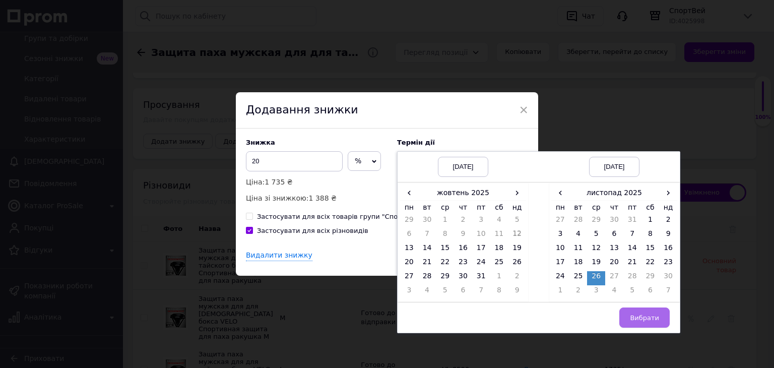
click at [647, 314] on span "Вибрати" at bounding box center [644, 318] width 29 height 8
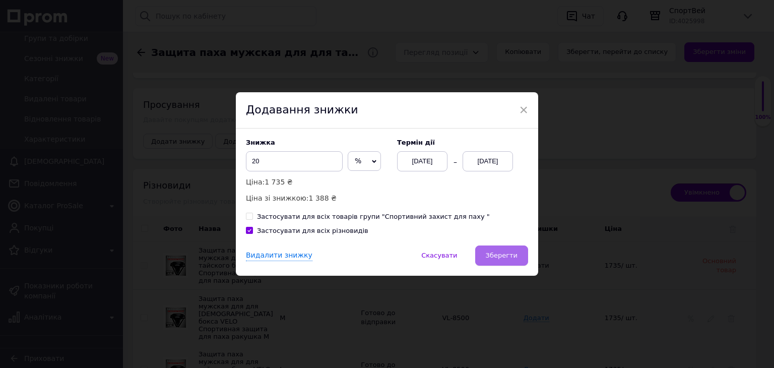
click at [514, 257] on span "Зберегти" at bounding box center [502, 255] width 32 height 8
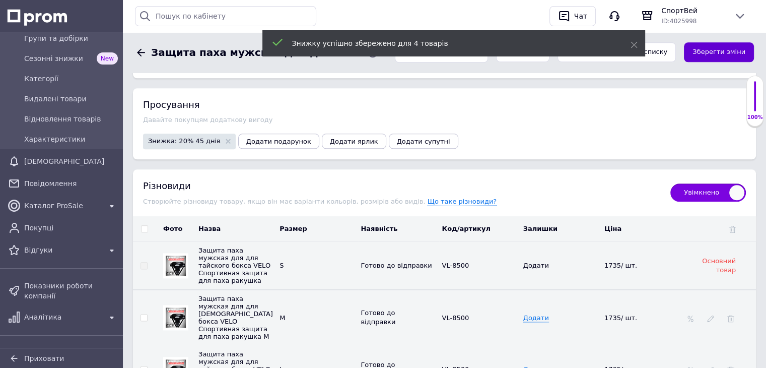
click at [727, 52] on button "Зберегти зміни" at bounding box center [719, 52] width 70 height 20
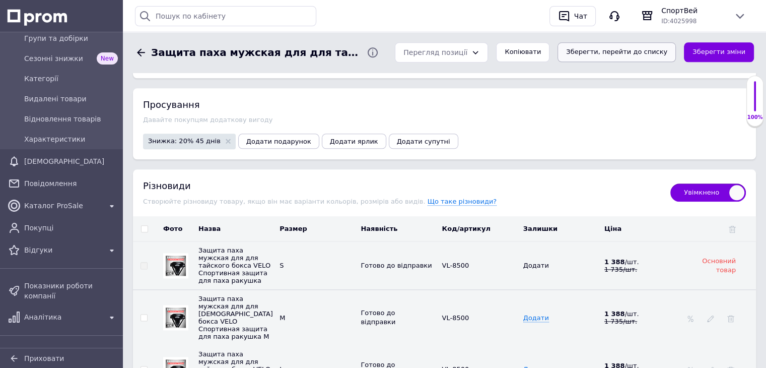
click at [621, 49] on button "Зберегти, перейти до списку" at bounding box center [617, 52] width 118 height 20
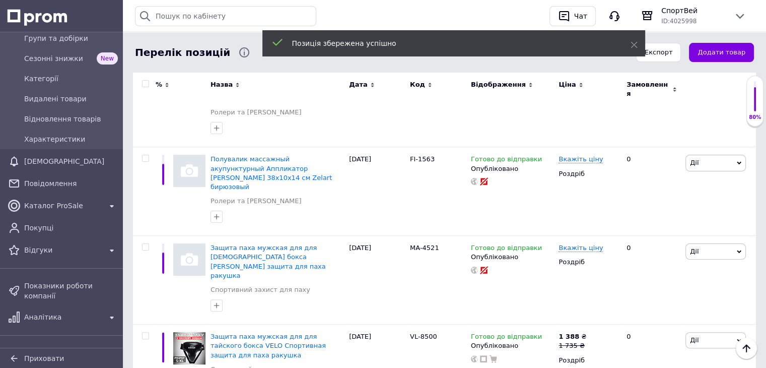
scroll to position [199, 0]
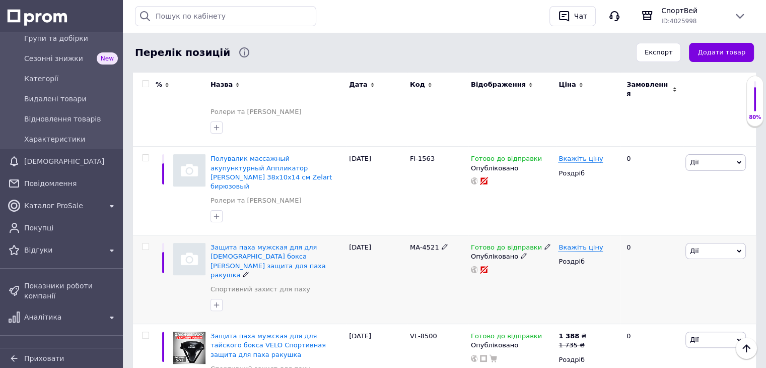
click at [414, 243] on span "MA-4521" at bounding box center [424, 247] width 29 height 8
copy div "MA-4521"
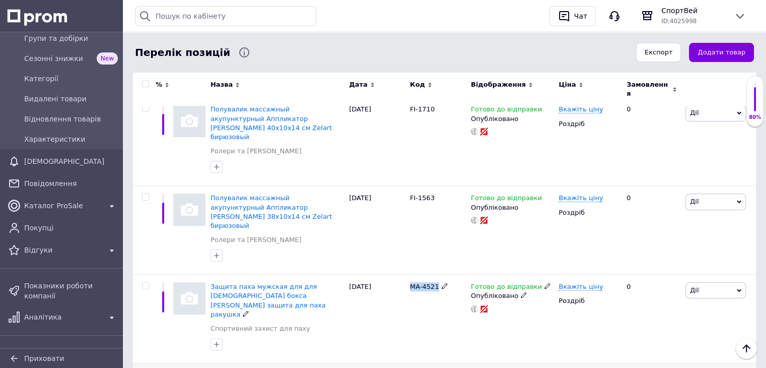
scroll to position [159, 0]
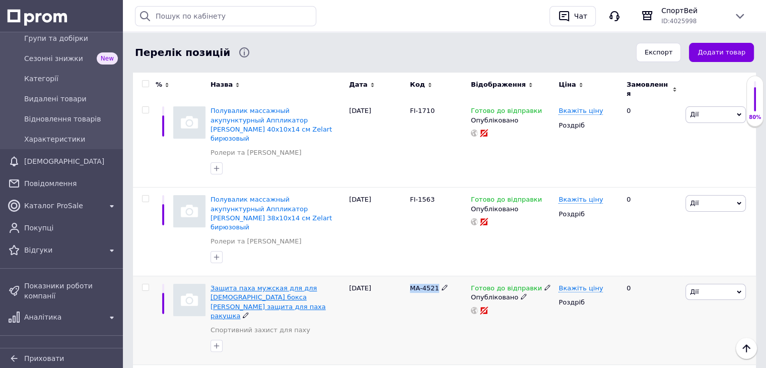
click at [280, 284] on span "Защита паха мужская для для [DEMOGRAPHIC_DATA] бокса [PERSON_NAME] защита для п…" at bounding box center [268, 301] width 115 height 35
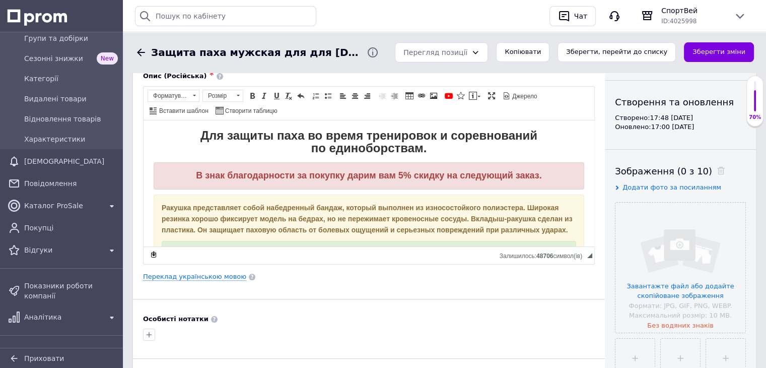
scroll to position [101, 0]
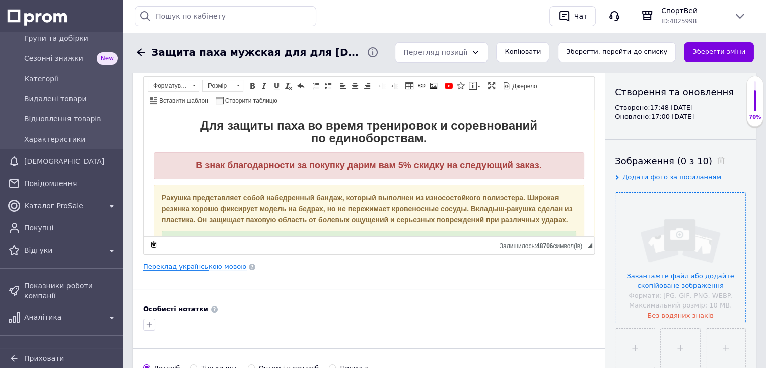
click at [645, 240] on input "file" at bounding box center [680, 257] width 130 height 130
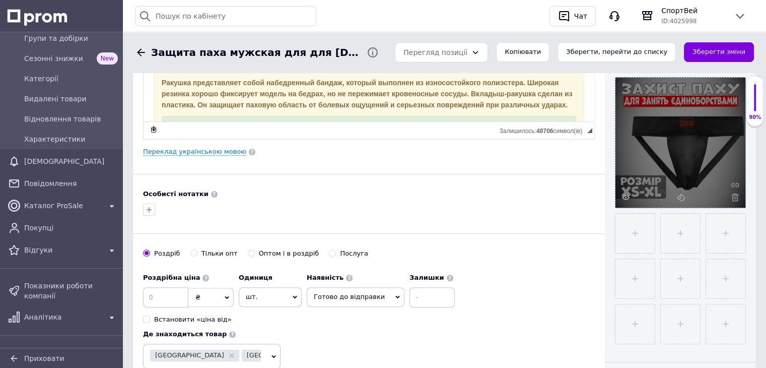
scroll to position [223, 0]
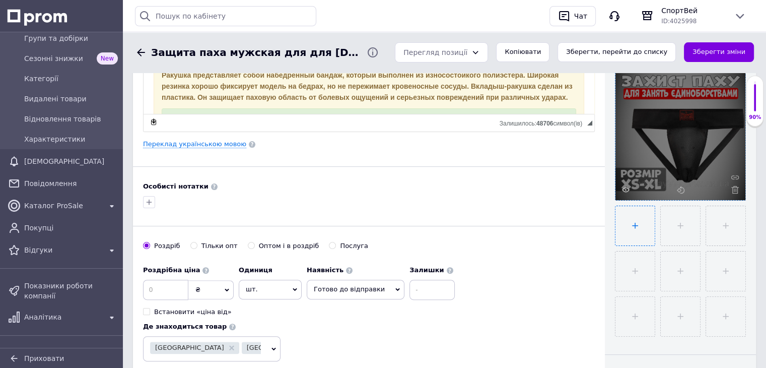
click at [634, 227] on input "file" at bounding box center [634, 225] width 39 height 39
type input "C:\fakepath\dab21fda-55b6-11e7-af8d-36376662643800.jpg"
click at [679, 228] on input "file" at bounding box center [680, 225] width 39 height 39
type input "C:\fakepath\dab21fda-55b6-11e7-af8d-36376662643801.jpg"
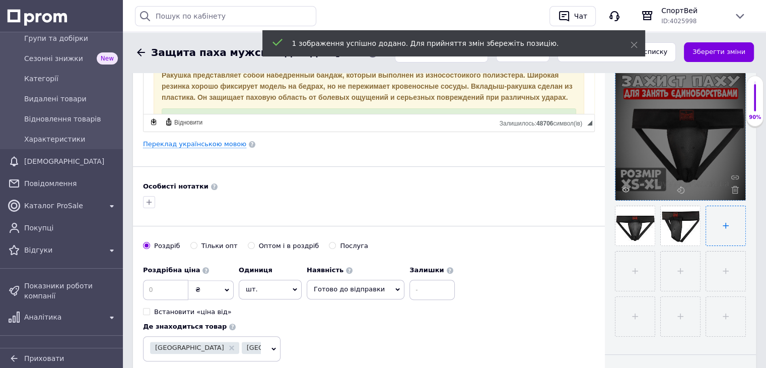
click at [721, 225] on input "file" at bounding box center [725, 225] width 39 height 39
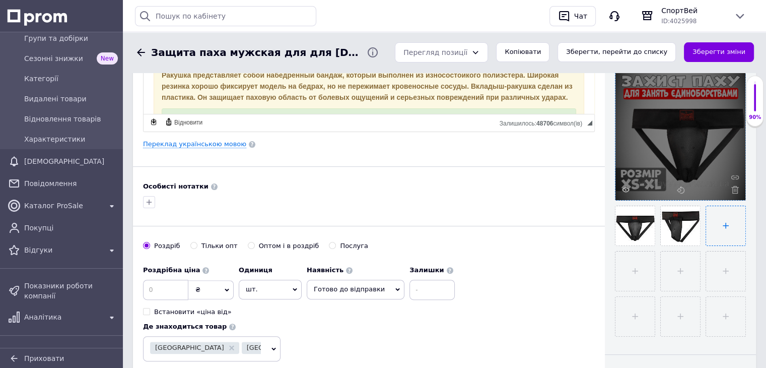
type input "C:\fakepath\dab21fda-55b6-11e7-af8d-36376662643802.jpg"
click at [632, 260] on input "file" at bounding box center [634, 270] width 39 height 39
type input "C:\fakepath\dab21fda-55b6-11e7-af8d-36376662643803.jpg"
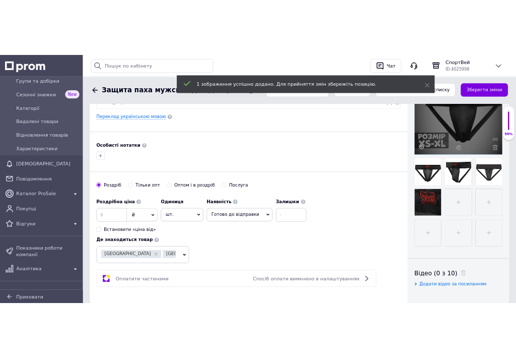
scroll to position [277, 0]
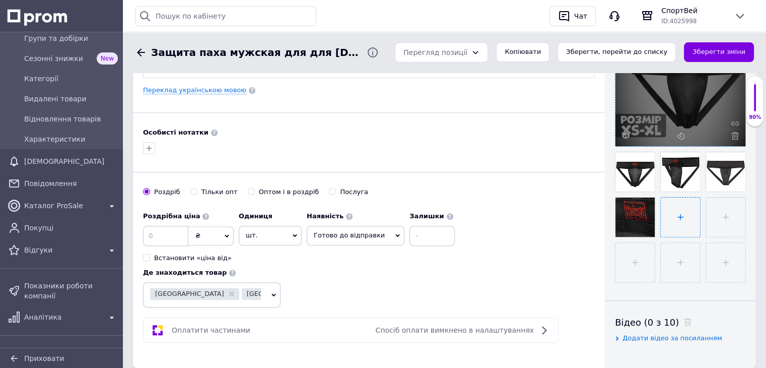
click at [683, 212] on input "file" at bounding box center [680, 216] width 39 height 39
type input "C:\fakepath\dab21fda-55b6-11e7-af8d-36376662643804.jpg"
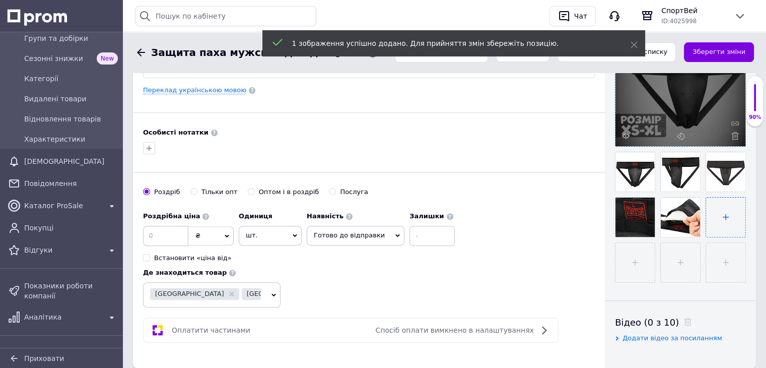
click at [725, 222] on input "file" at bounding box center [725, 216] width 39 height 39
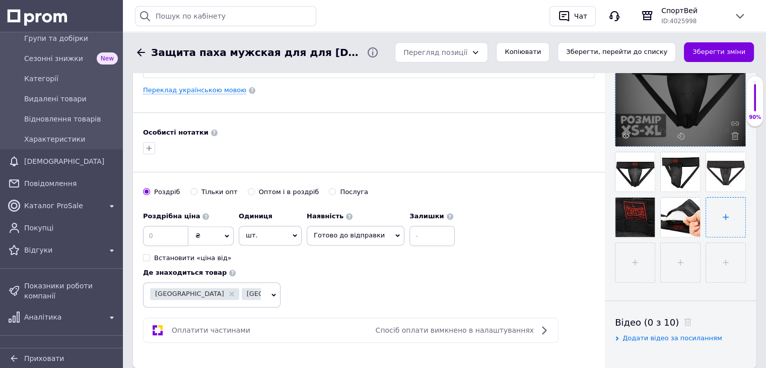
type input "C:\fakepath\dab21fda-55b6-11e7-af8d-36376662643805.jpg"
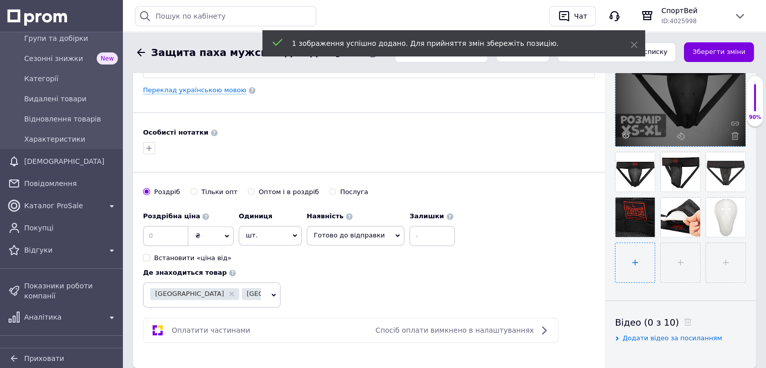
click at [631, 262] on input "file" at bounding box center [634, 262] width 39 height 39
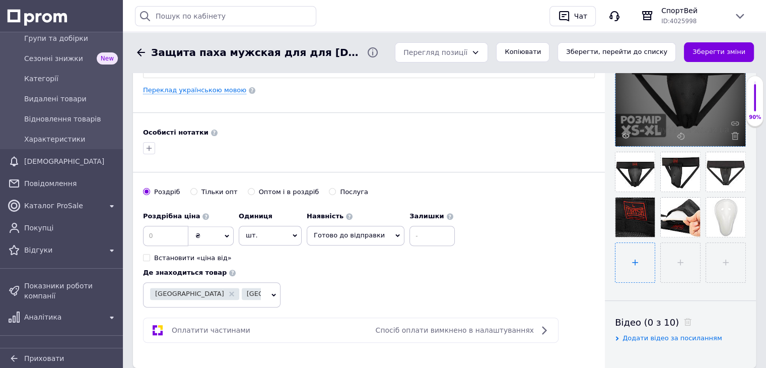
click at [621, 256] on input "file" at bounding box center [634, 262] width 39 height 39
click at [629, 253] on input "file" at bounding box center [634, 262] width 39 height 39
type input "C:\fakepath\Знімок екрана 2025-10-12 221542.png"
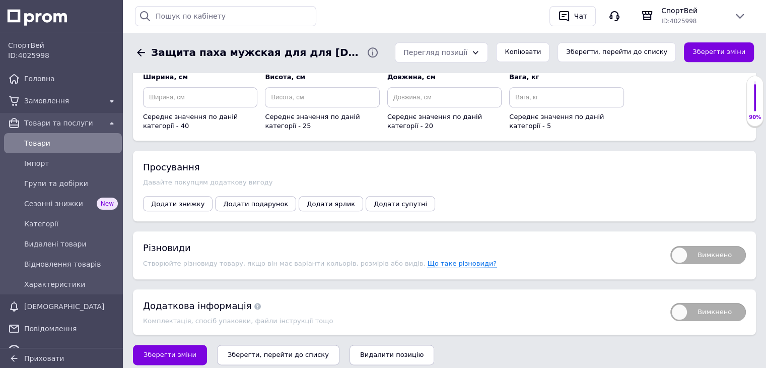
scroll to position [1111, 0]
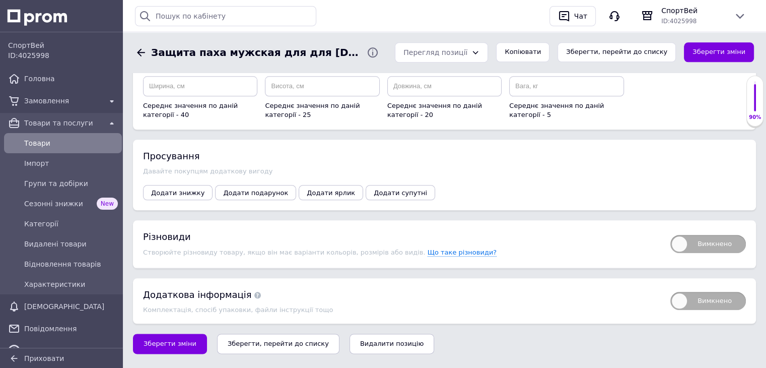
click at [713, 235] on span "Вимкнено" at bounding box center [708, 244] width 76 height 18
click at [670, 234] on input "Вимкнено" at bounding box center [667, 231] width 7 height 7
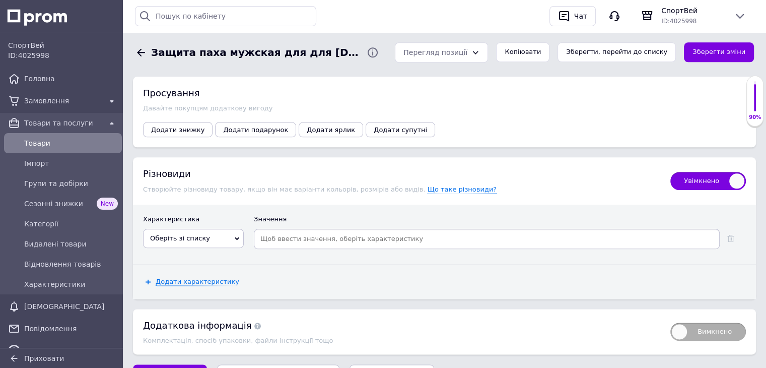
scroll to position [1175, 0]
click at [212, 228] on span "Оберіть зі списку" at bounding box center [193, 237] width 101 height 19
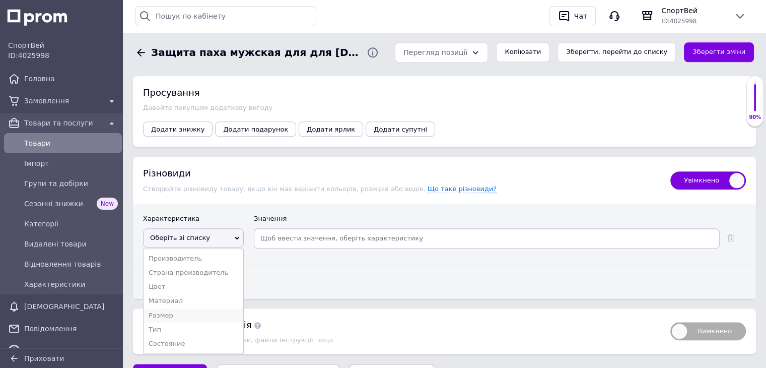
click at [164, 308] on li "Размер" at bounding box center [194, 315] width 100 height 14
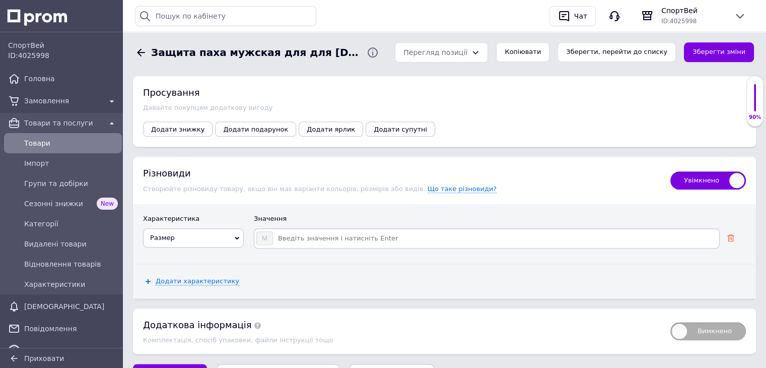
click at [731, 234] on icon at bounding box center [730, 237] width 7 height 7
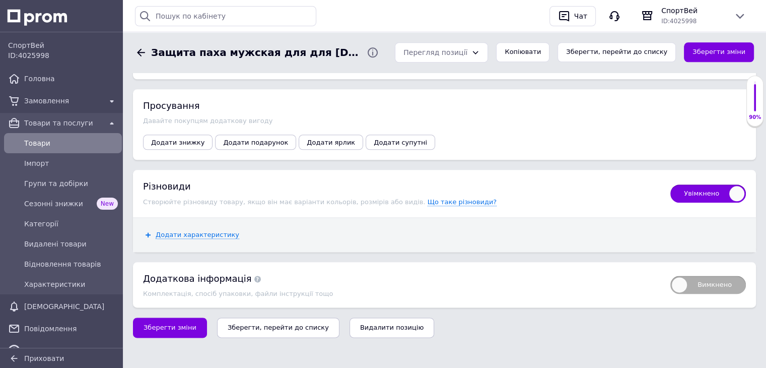
scroll to position [1153, 0]
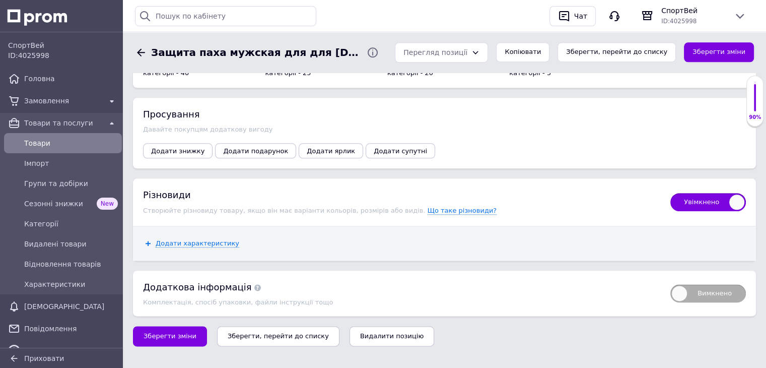
click at [698, 193] on span "Увімкнено" at bounding box center [708, 202] width 76 height 18
click at [670, 186] on input "Увімкнено" at bounding box center [667, 189] width 7 height 7
checkbox input "false"
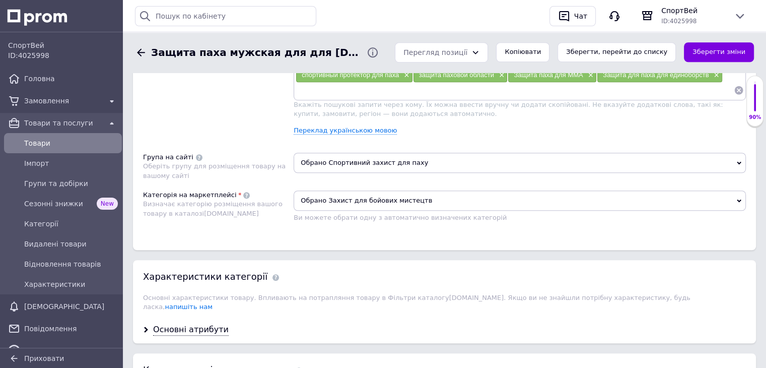
scroll to position [677, 0]
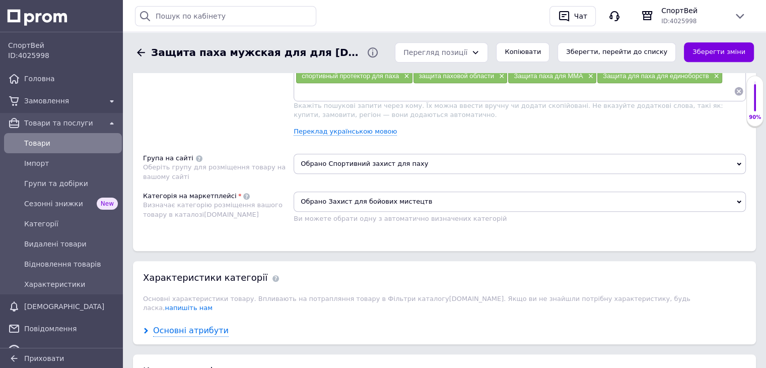
click at [204, 325] on div "Основні атрибути" at bounding box center [191, 331] width 76 height 12
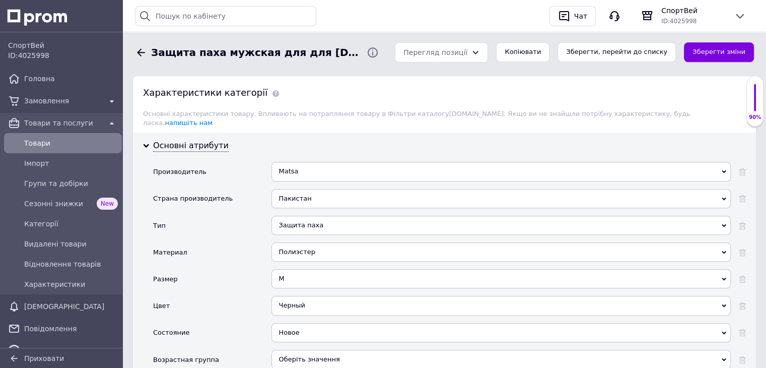
scroll to position [864, 0]
click at [302, 269] on div "M" at bounding box center [500, 276] width 459 height 19
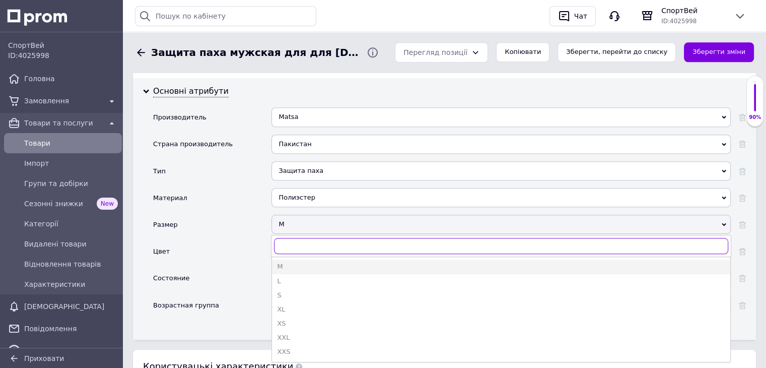
scroll to position [919, 0]
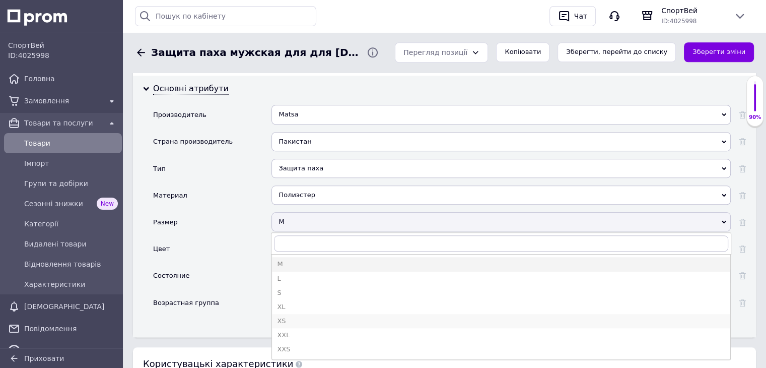
click at [292, 316] on div "XS" at bounding box center [501, 320] width 448 height 9
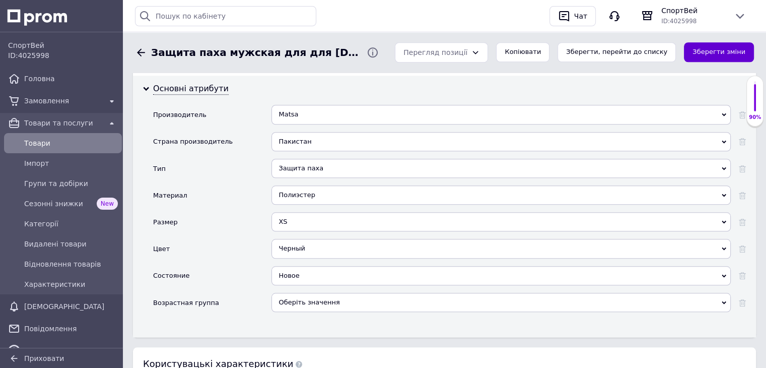
click at [705, 48] on button "Зберегти зміни" at bounding box center [719, 52] width 70 height 20
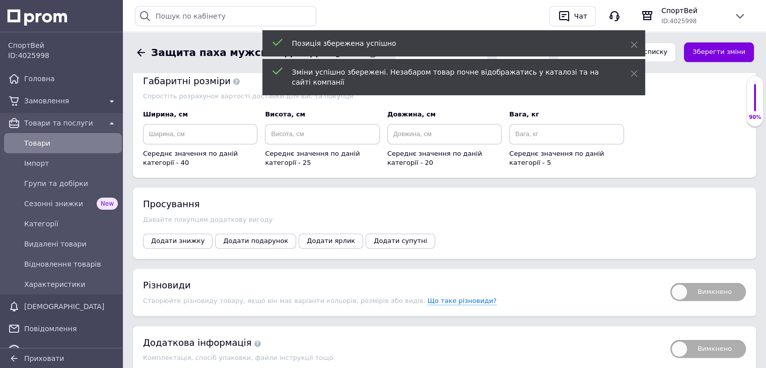
scroll to position [1297, 0]
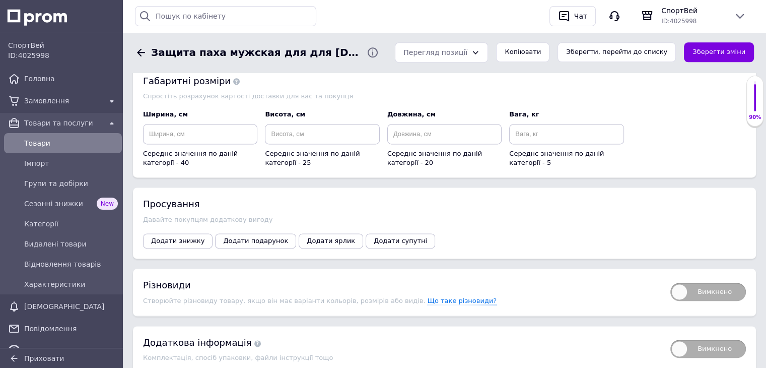
click at [710, 283] on span "Вимкнено" at bounding box center [708, 292] width 76 height 18
click at [670, 280] on input "Вимкнено" at bounding box center [667, 279] width 7 height 7
checkbox input "true"
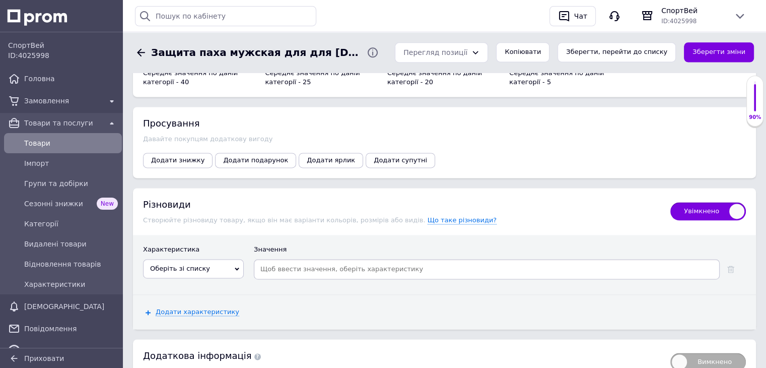
scroll to position [1378, 0]
click at [214, 263] on span "Оберіть зі списку" at bounding box center [193, 268] width 101 height 19
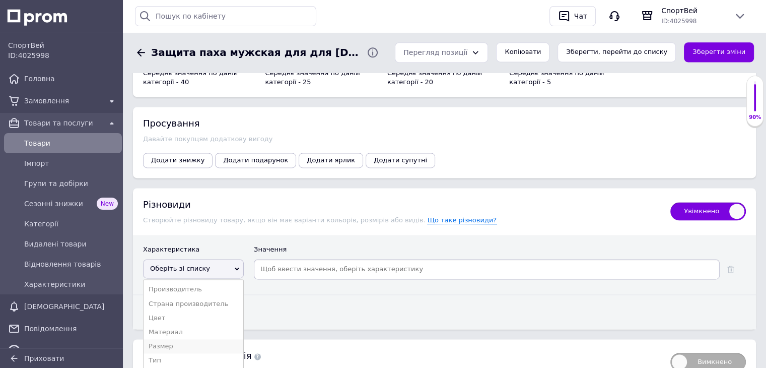
click at [181, 339] on li "Размер" at bounding box center [194, 346] width 100 height 14
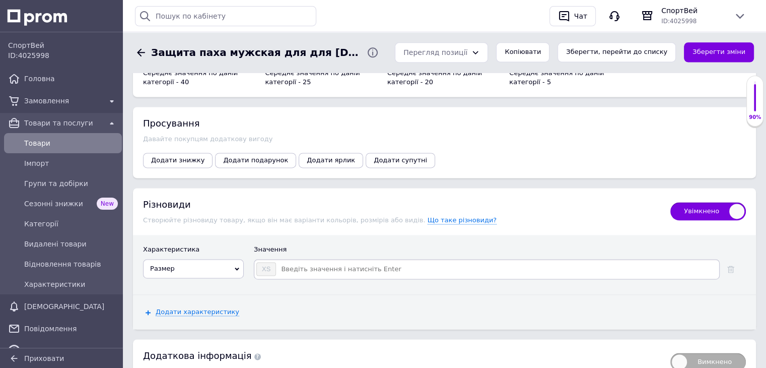
click at [345, 261] on input at bounding box center [497, 268] width 441 height 15
type input "s"
type input "S"
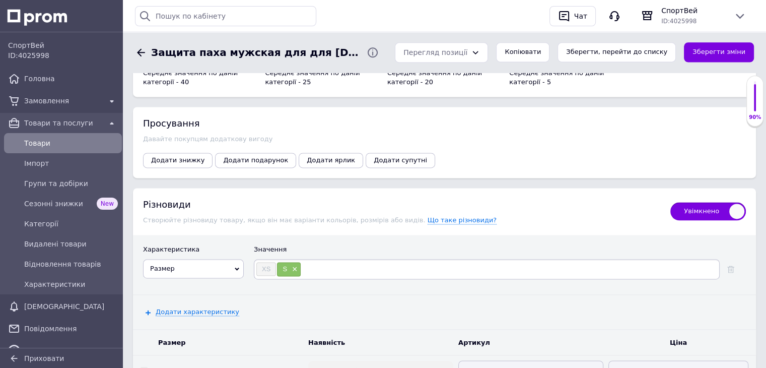
type input "M"
type input "L"
type input "XL"
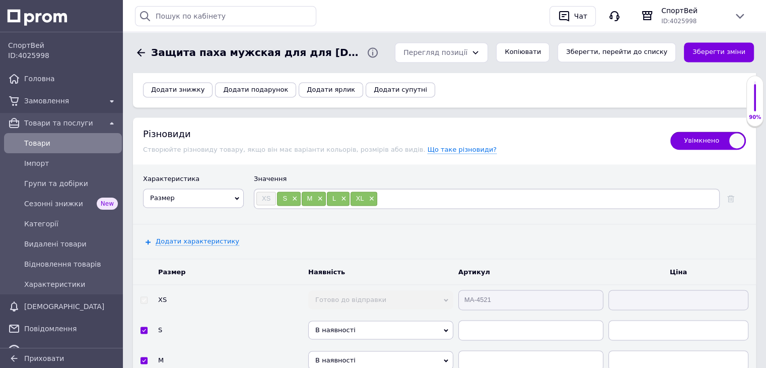
scroll to position [1483, 0]
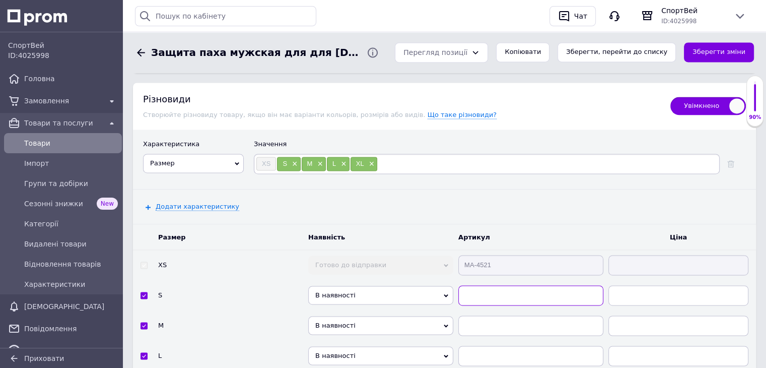
click at [474, 285] on input "text" at bounding box center [530, 295] width 145 height 20
paste input "MA-4521"
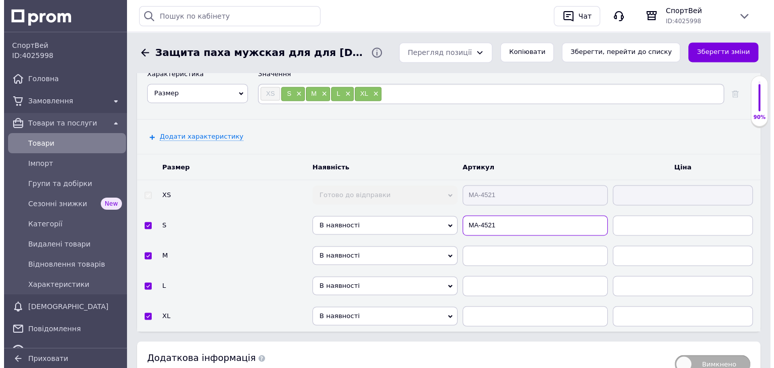
scroll to position [1555, 0]
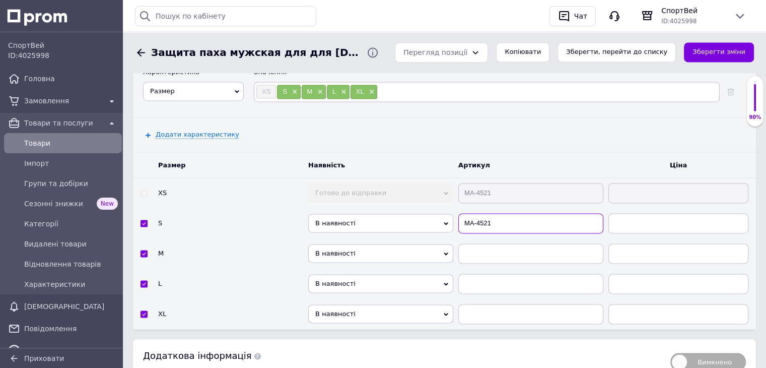
type input "MA-4521"
click at [484, 243] on input "text" at bounding box center [530, 253] width 145 height 20
paste input "MA-4521"
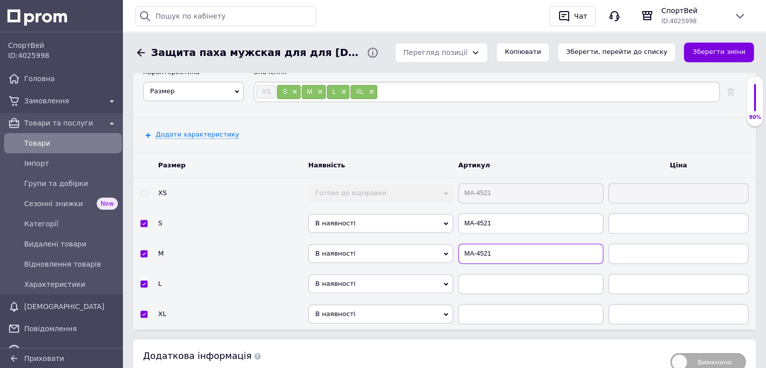
type input "MA-4521"
click at [498, 119] on div "Додати характеристику" at bounding box center [444, 134] width 623 height 34
click at [482, 274] on input "text" at bounding box center [530, 283] width 145 height 20
paste input "MA-4521"
type input "MA-4521"
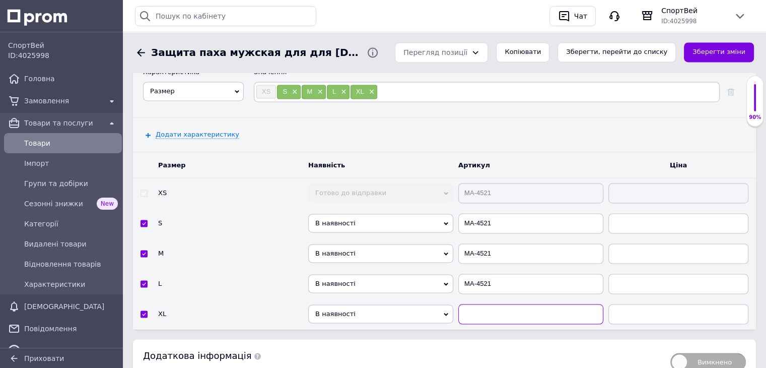
click at [479, 305] on input "text" at bounding box center [530, 314] width 145 height 20
paste input "MA-4521"
type input "MA-4521"
click at [727, 47] on button "Зберегти зміни" at bounding box center [719, 52] width 70 height 20
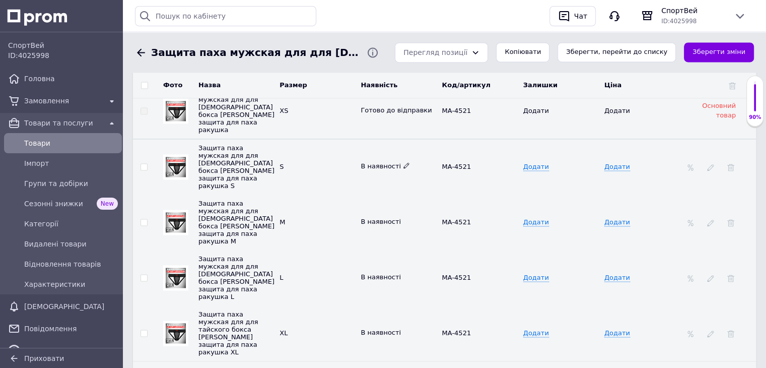
click at [403, 163] on use at bounding box center [406, 166] width 6 height 6
click at [383, 179] on li "Немає в наявності" at bounding box center [397, 186] width 80 height 14
click at [403, 328] on icon at bounding box center [406, 331] width 6 height 6
click at [386, 345] on li "Немає в наявності" at bounding box center [397, 352] width 80 height 14
click at [403, 273] on icon at bounding box center [406, 276] width 6 height 6
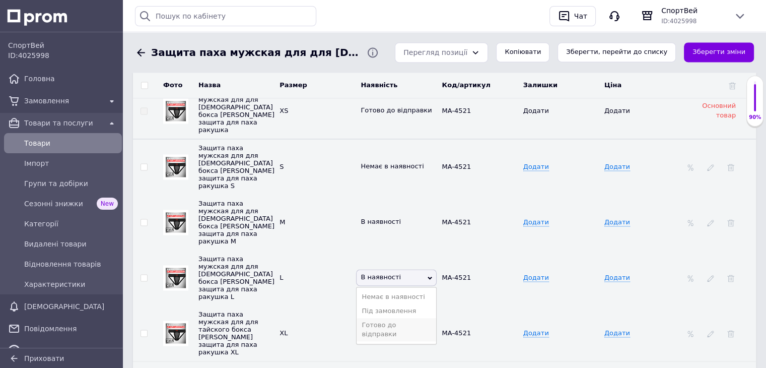
click at [379, 318] on li "Готово до відправки" at bounding box center [397, 329] width 80 height 23
click at [403, 218] on icon at bounding box center [406, 221] width 6 height 6
click at [381, 262] on li "Готово до відправки" at bounding box center [397, 273] width 80 height 23
click at [711, 164] on icon at bounding box center [710, 167] width 7 height 7
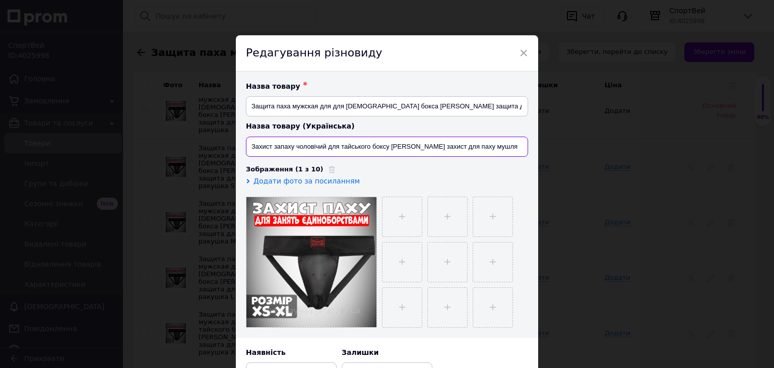
click at [290, 146] on input "Захист запаху чоловічий для тайського боксу MATSA Спортивний захист для паху му…" at bounding box center [387, 146] width 282 height 20
click at [291, 146] on input "Захист запаху чоловічий для тайського боксу MATSA Спортивний захист для паху му…" at bounding box center [387, 146] width 282 height 20
type input "Захист паху чоловічий для тайського боксу MATSA Спортивний захист для паху мушля"
click at [387, 221] on input "file" at bounding box center [401, 216] width 39 height 39
type input "C:\fakepath\dab21fda-55b6-11e7-af8d-36376662643800.jpg"
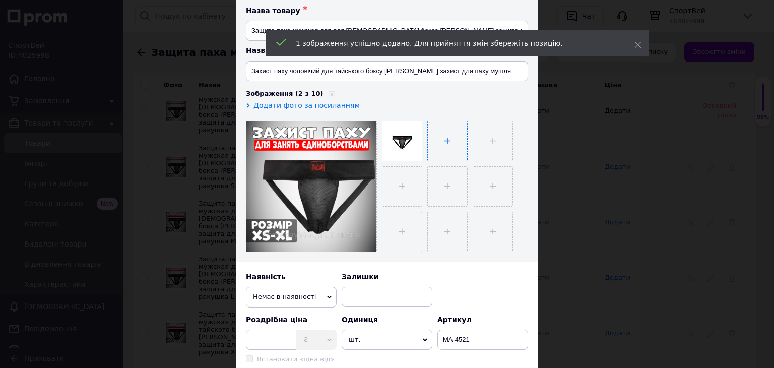
scroll to position [72, 0]
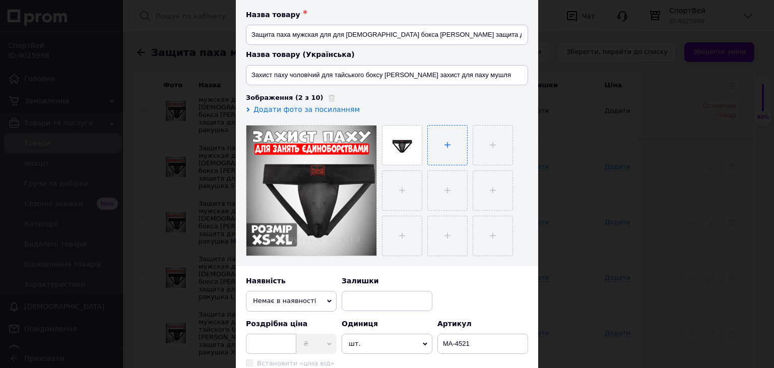
click at [438, 160] on input "file" at bounding box center [447, 144] width 39 height 39
type input "C:\fakepath\dab21fda-55b6-11e7-af8d-36376662643801.jpg"
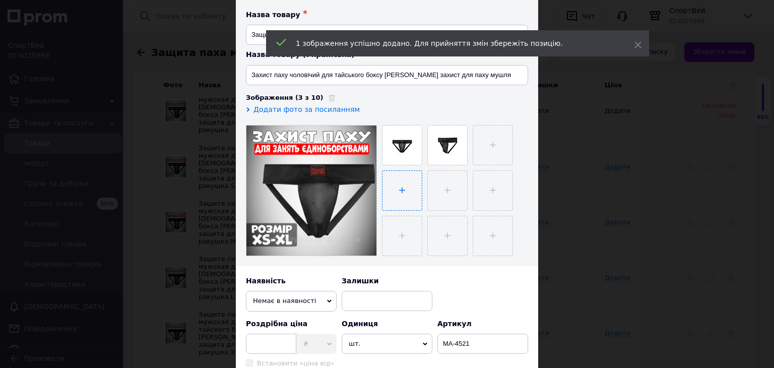
click at [398, 184] on input "file" at bounding box center [401, 190] width 39 height 39
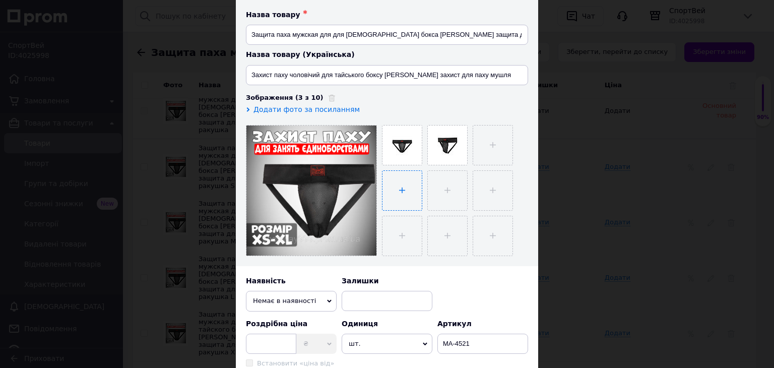
type input "C:\fakepath\dab21fda-55b6-11e7-af8d-36376662643802.jpg"
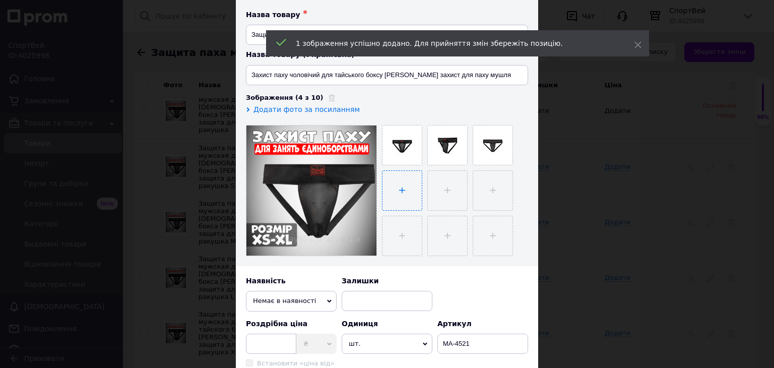
click at [397, 200] on input "file" at bounding box center [401, 190] width 39 height 39
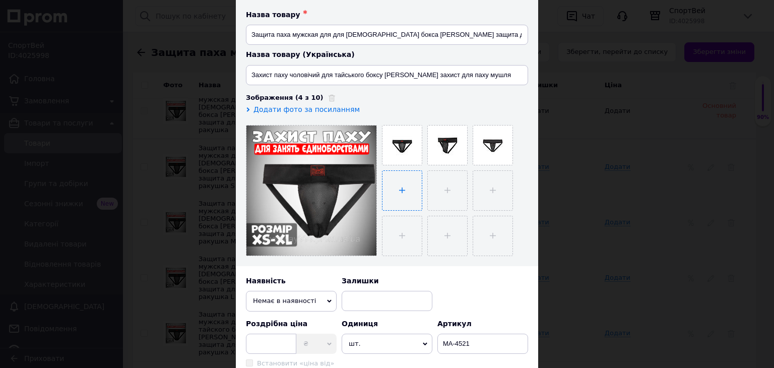
type input "C:\fakepath\dab21fda-55b6-11e7-af8d-36376662643803.jpg"
click at [450, 182] on input "file" at bounding box center [446, 190] width 39 height 39
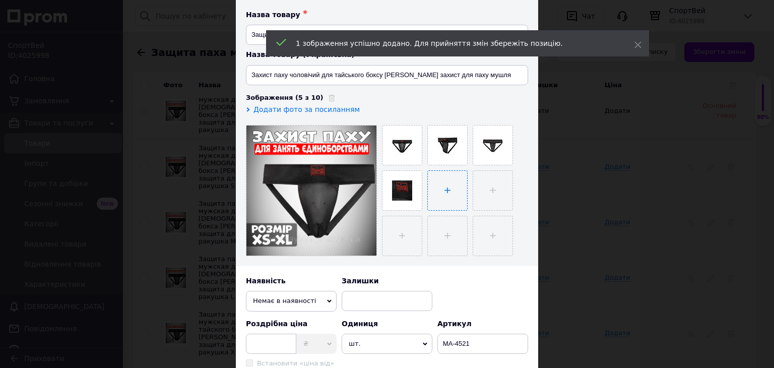
type input "C:\fakepath\dab21fda-55b6-11e7-af8d-36376662643804.jpg"
click at [479, 187] on input "file" at bounding box center [492, 190] width 39 height 39
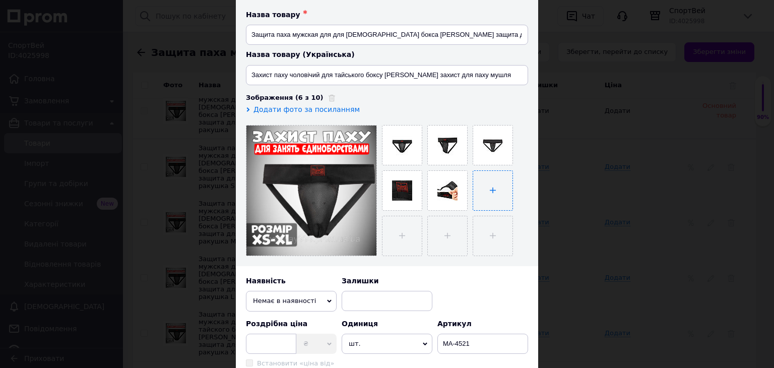
type input "C:\fakepath\dab21fda-55b6-11e7-af8d-36376662643805.jpg"
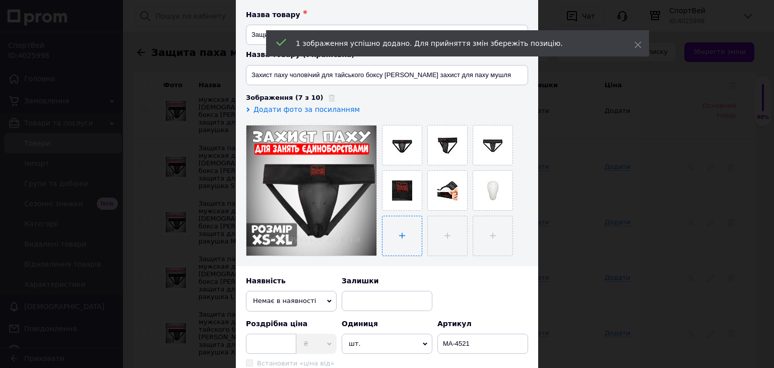
click at [405, 235] on input "file" at bounding box center [401, 235] width 39 height 39
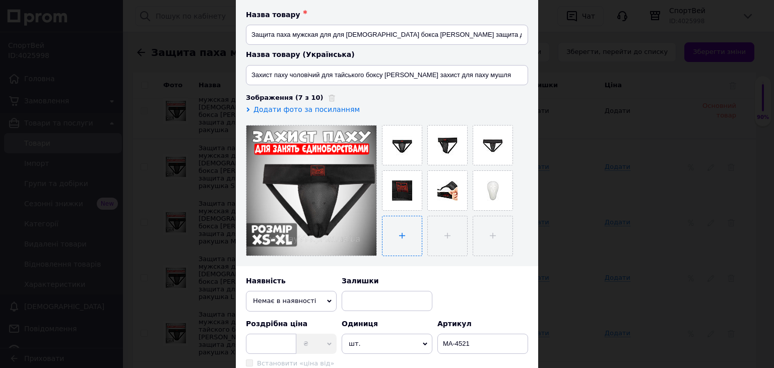
type input "C:\fakepath\Знімок екрана 2025-10-12 221542.png"
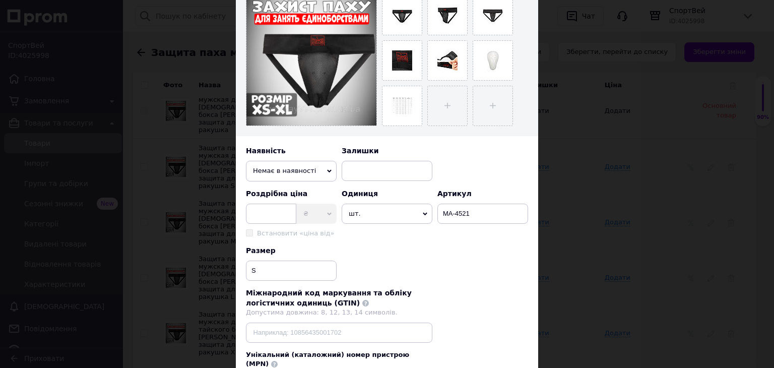
scroll to position [292, 0]
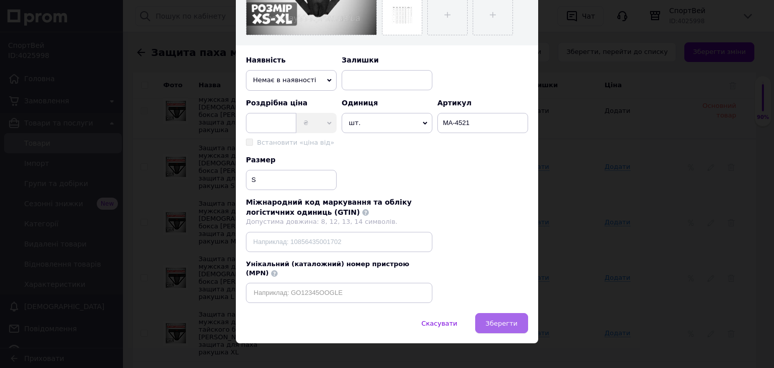
click at [500, 319] on span "Зберегти" at bounding box center [502, 323] width 32 height 8
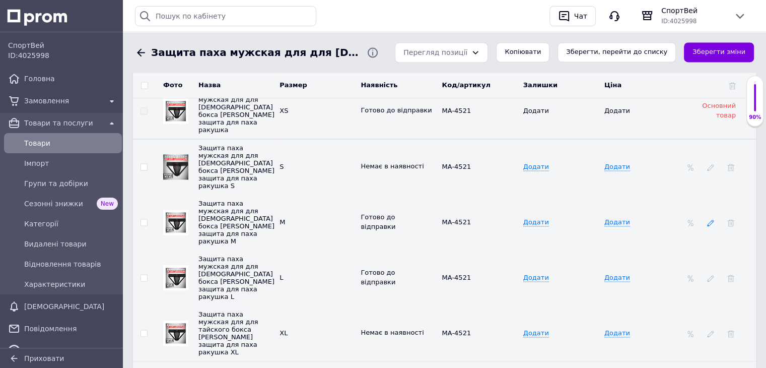
click at [707, 219] on icon at bounding box center [710, 222] width 7 height 7
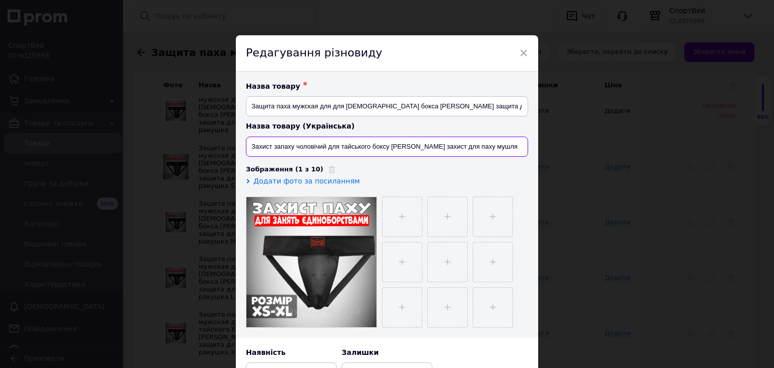
click at [291, 147] on input "Захист запаху чоловічий для тайського боксу MATSA Спортивний захист для паху му…" at bounding box center [387, 146] width 282 height 20
click at [293, 146] on input "Захист запаху чоловічий для тайського боксу MATSA Спортивний захист для паху му…" at bounding box center [387, 146] width 282 height 20
type input "Захист паху чоловічий для тайського боксу MATSA Спортивний захист для паху мушля"
click at [406, 209] on input "file" at bounding box center [401, 216] width 39 height 39
type input "C:\fakepath\dab21fda-55b6-11e7-af8d-36376662643800.jpg"
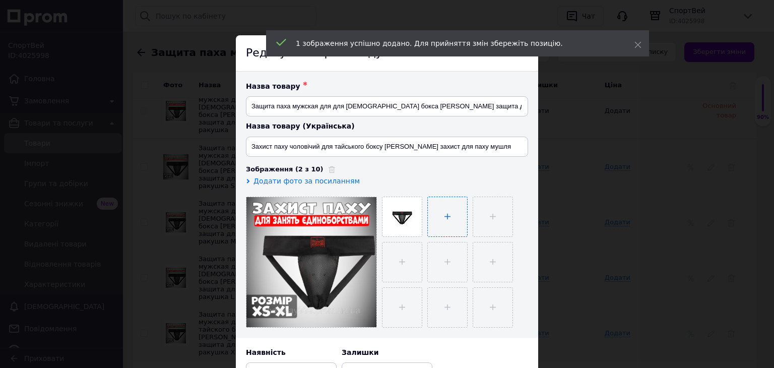
click at [442, 215] on input "file" at bounding box center [447, 216] width 39 height 39
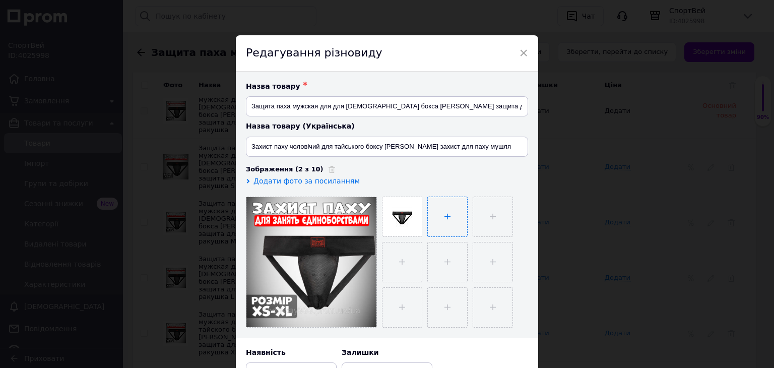
type input "C:\fakepath\dab21fda-55b6-11e7-af8d-36376662643801.jpg"
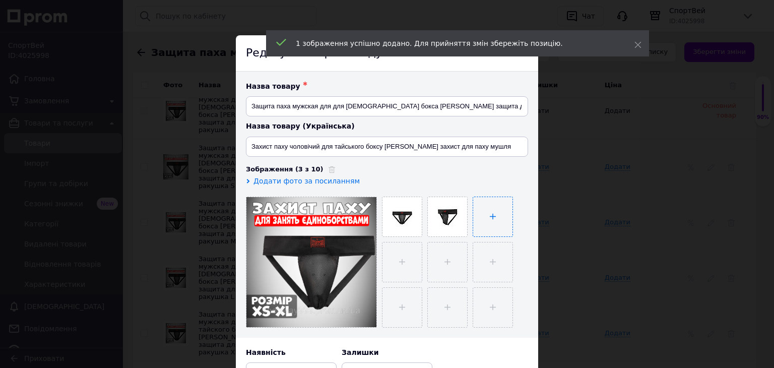
click at [488, 211] on input "file" at bounding box center [492, 216] width 39 height 39
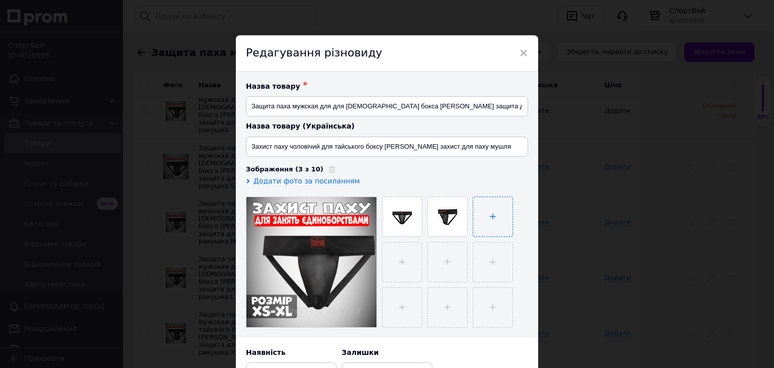
type input "C:\fakepath\dab21fda-55b6-11e7-af8d-36376662643802.jpg"
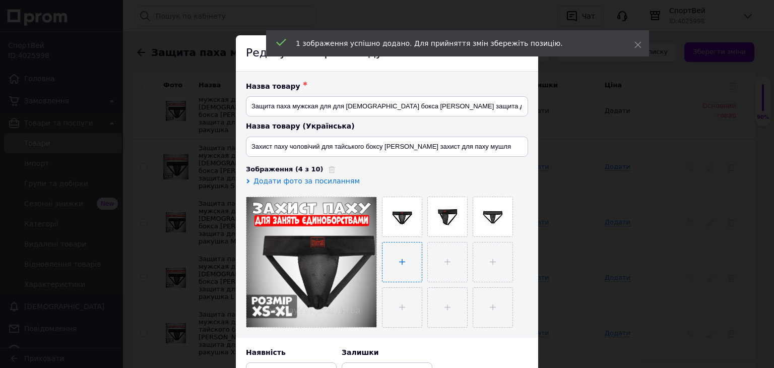
click at [409, 266] on input "file" at bounding box center [401, 261] width 39 height 39
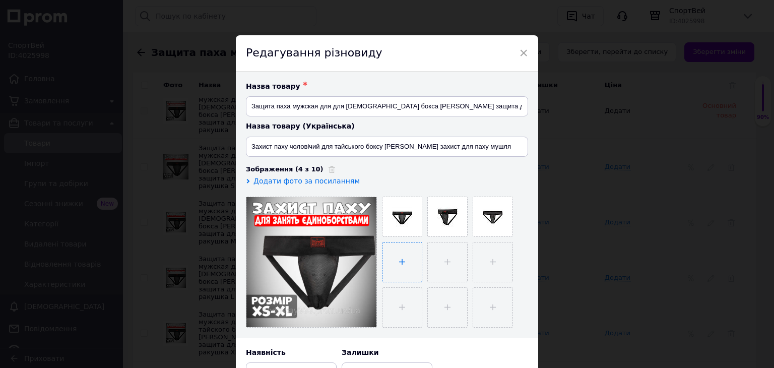
type input "C:\fakepath\dab21fda-55b6-11e7-af8d-36376662643803.jpg"
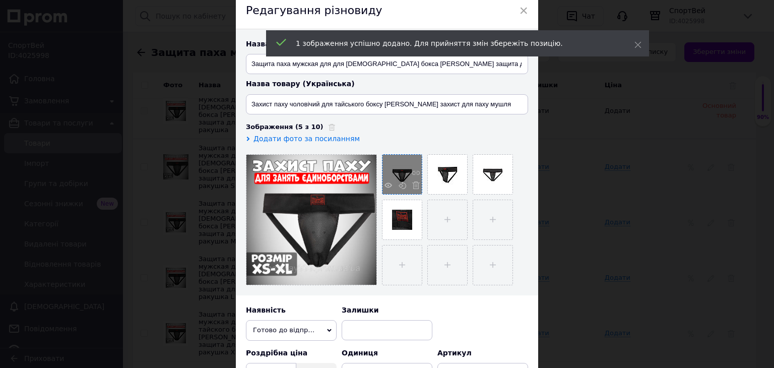
scroll to position [44, 0]
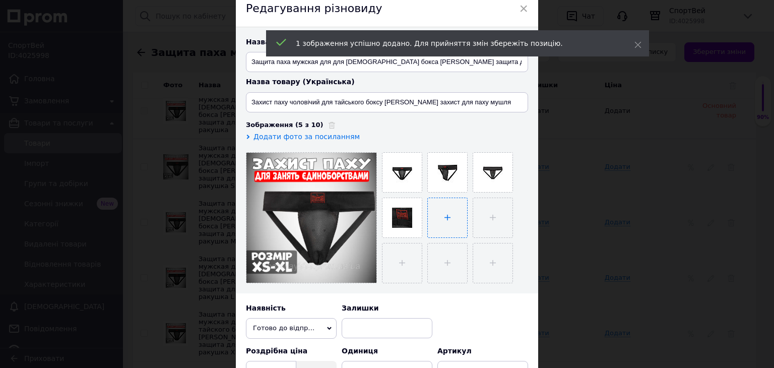
click at [445, 219] on input "file" at bounding box center [447, 217] width 39 height 39
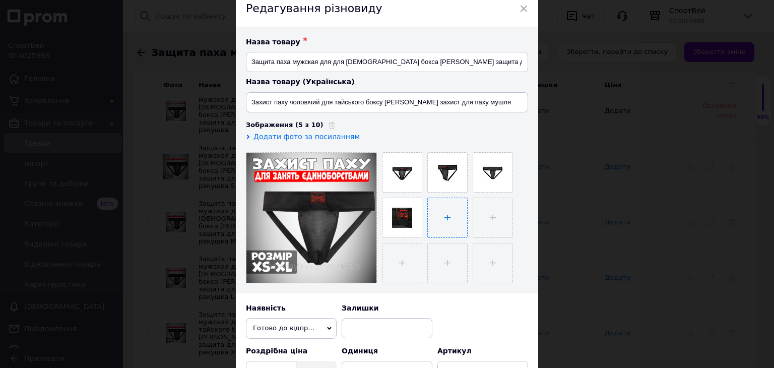
type input "C:\fakepath\dab21fda-55b6-11e7-af8d-36376662643804.jpg"
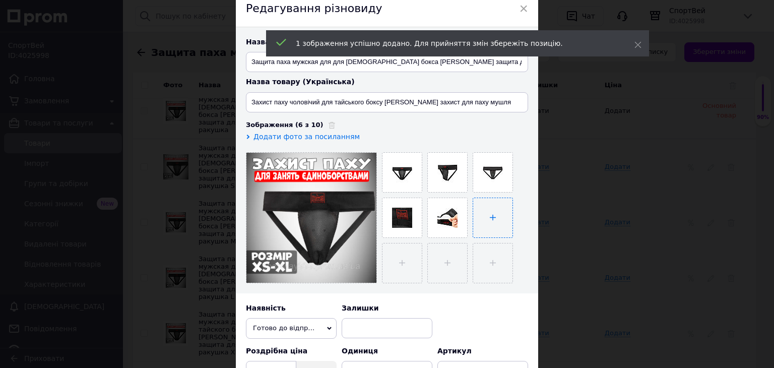
click at [484, 216] on input "file" at bounding box center [492, 217] width 39 height 39
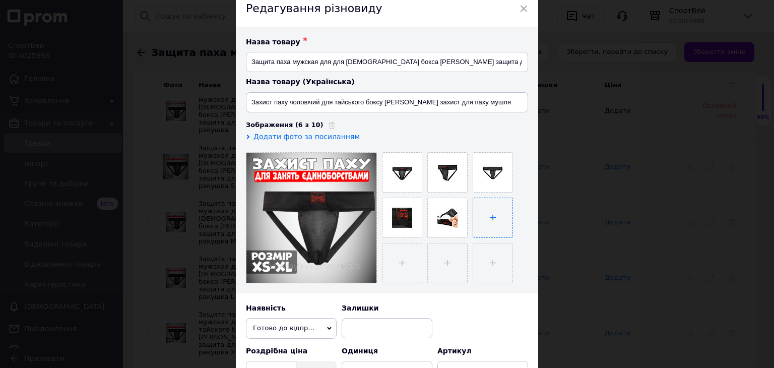
type input "C:\fakepath\dab21fda-55b6-11e7-af8d-36376662643805.jpg"
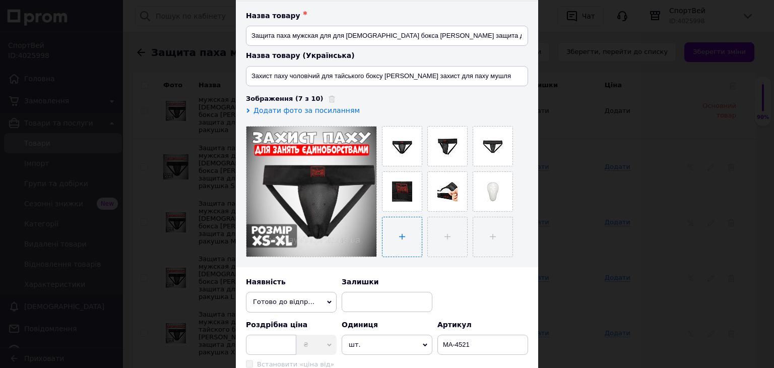
scroll to position [72, 0]
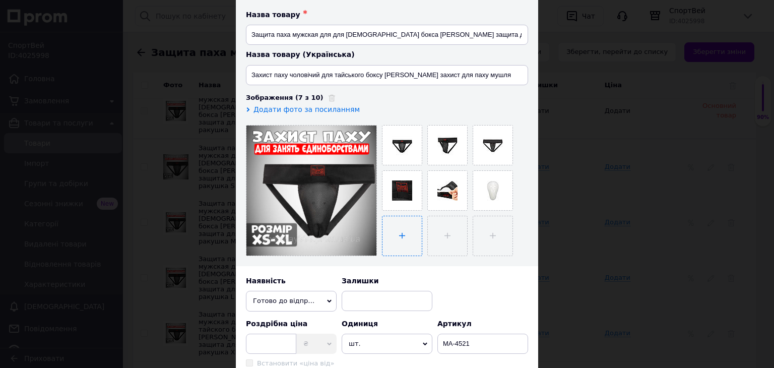
click at [393, 232] on input "file" at bounding box center [401, 235] width 39 height 39
type input "C:\fakepath\Знімок екрана 2025-10-12 221542.png"
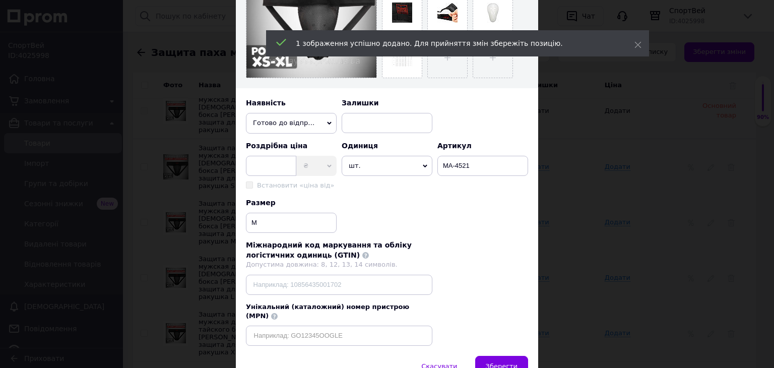
scroll to position [250, 0]
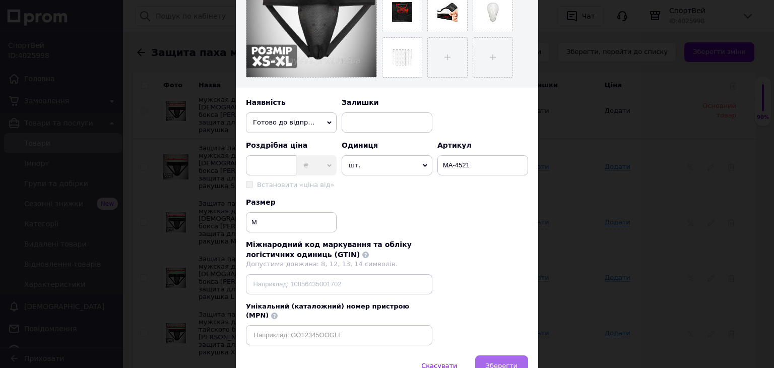
click at [512, 362] on span "Зберегти" at bounding box center [502, 366] width 32 height 8
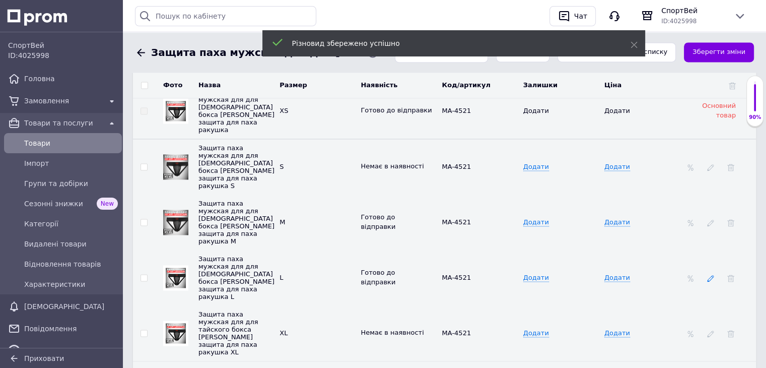
click at [709, 274] on icon at bounding box center [710, 277] width 7 height 7
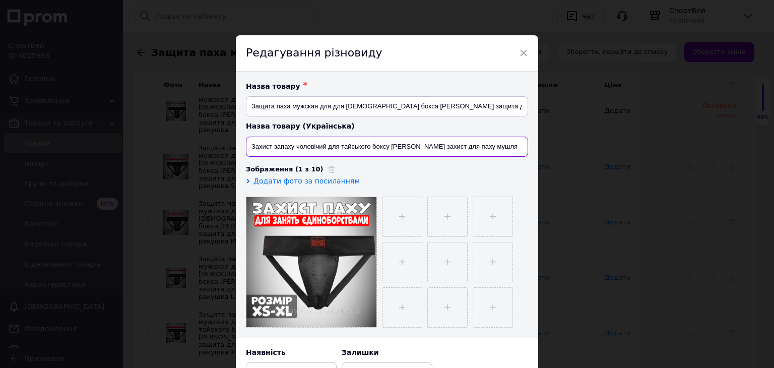
click at [292, 146] on input "Захист запаху чоловічий для тайського боксу MATSA Спортивний захист для паху му…" at bounding box center [387, 146] width 282 height 20
type input "Захист паху чоловічий для тайського боксу MATSA Спортивний захист для паху мушля"
click at [400, 208] on input "file" at bounding box center [401, 216] width 39 height 39
type input "C:\fakepath\dab21fda-55b6-11e7-af8d-36376662643800.jpg"
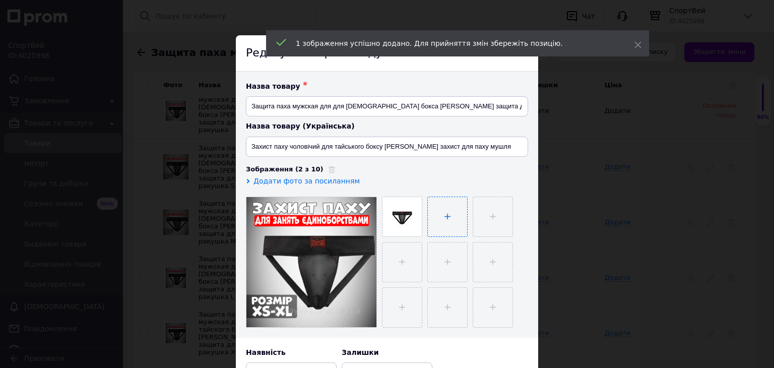
click at [458, 216] on input "file" at bounding box center [447, 216] width 39 height 39
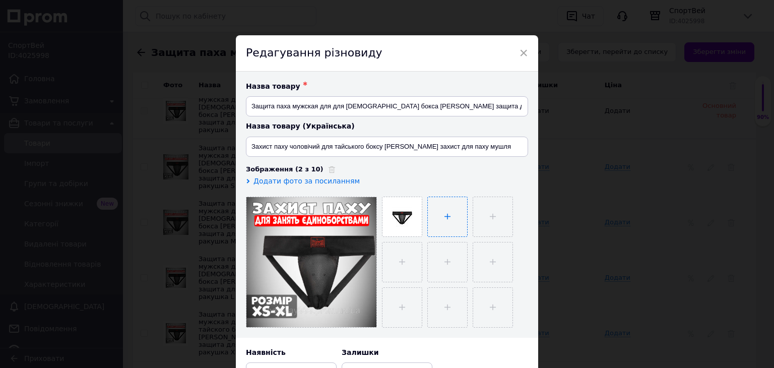
type input "C:\fakepath\dab21fda-55b6-11e7-af8d-36376662643801.jpg"
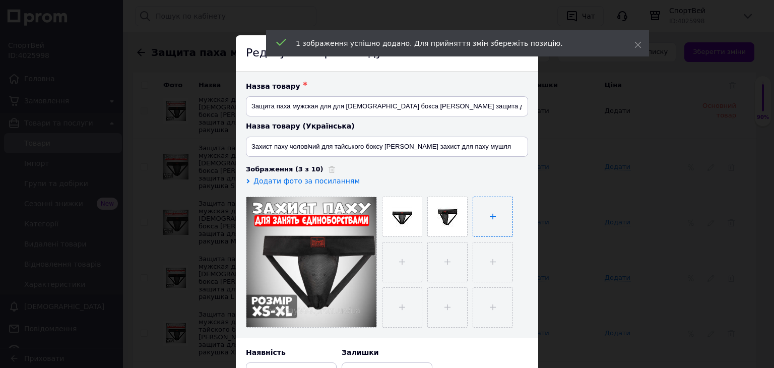
click at [484, 214] on input "file" at bounding box center [492, 216] width 39 height 39
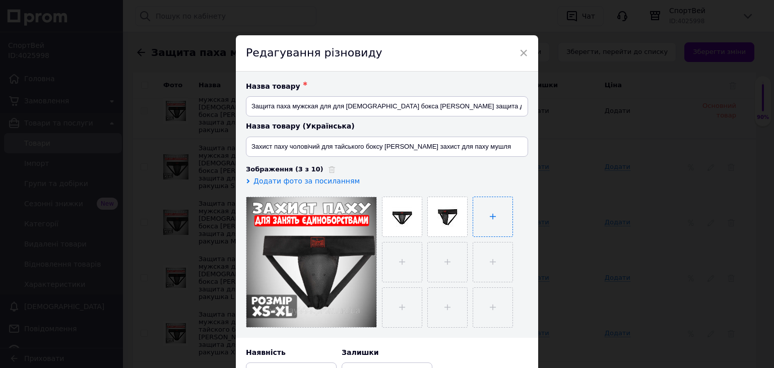
type input "C:\fakepath\dab21fda-55b6-11e7-af8d-36376662643802.jpg"
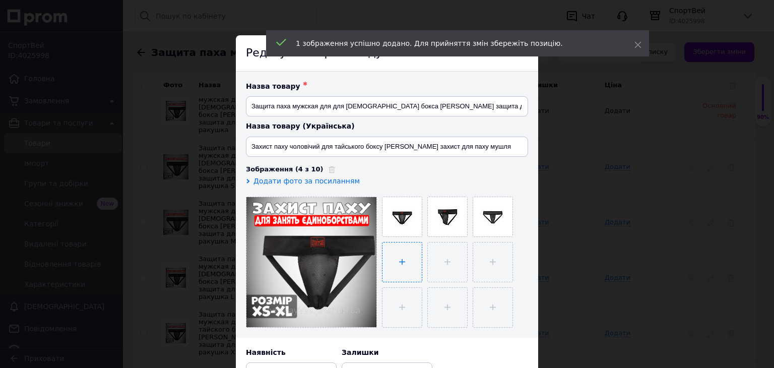
click at [405, 264] on input "file" at bounding box center [401, 261] width 39 height 39
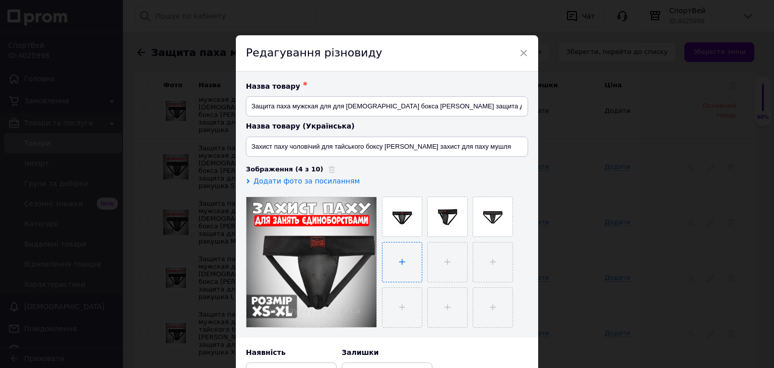
type input "C:\fakepath\dab21fda-55b6-11e7-af8d-36376662643803.jpg"
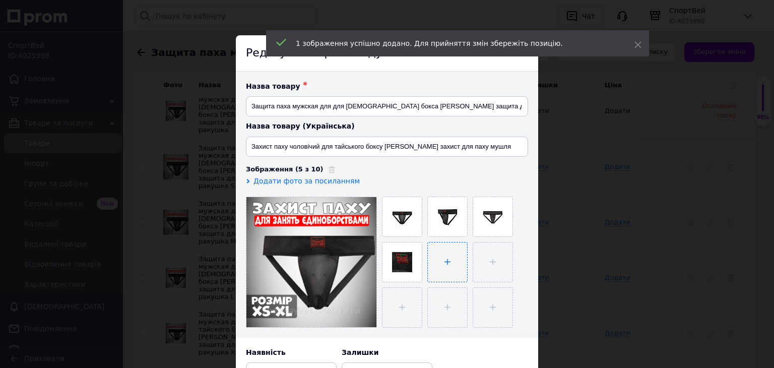
click at [446, 256] on input "file" at bounding box center [447, 261] width 39 height 39
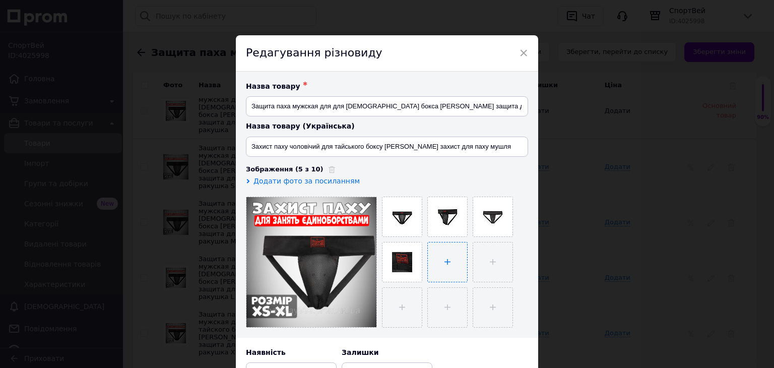
type input "C:\fakepath\dab21fda-55b6-11e7-af8d-36376662643804.jpg"
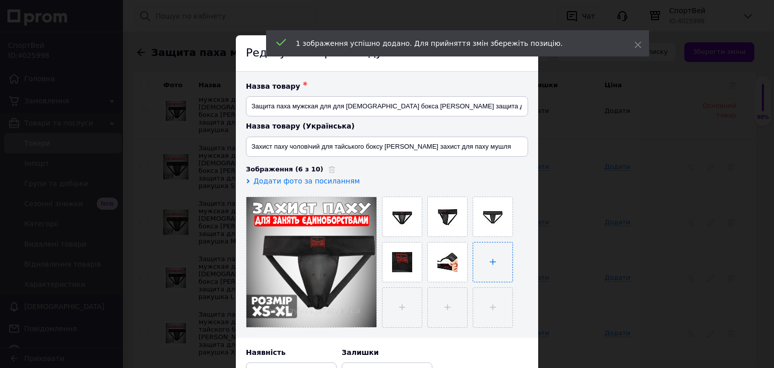
click at [478, 267] on input "file" at bounding box center [492, 261] width 39 height 39
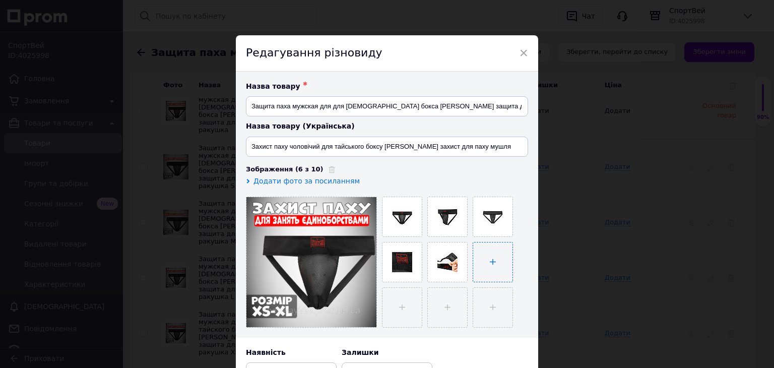
type input "C:\fakepath\dab21fda-55b6-11e7-af8d-36376662643805.jpg"
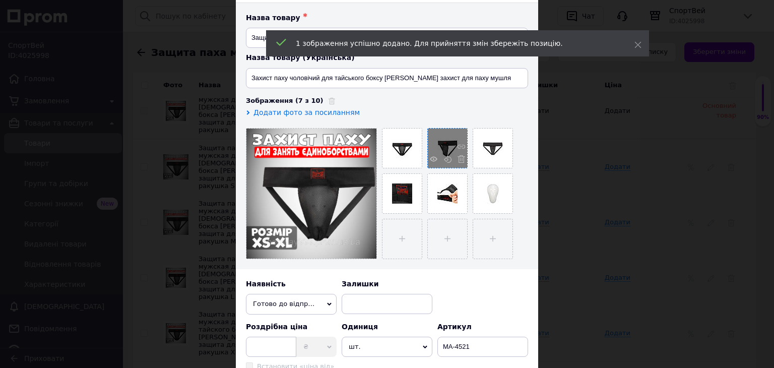
scroll to position [74, 0]
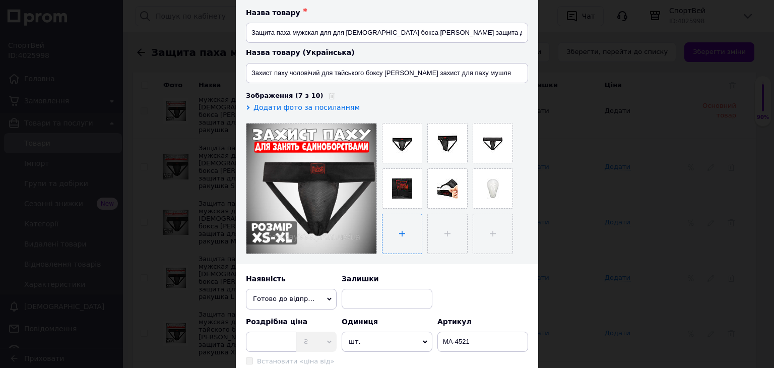
click at [389, 237] on input "file" at bounding box center [401, 233] width 39 height 39
type input "C:\fakepath\Знімок екрана 2025-10-12 221542.png"
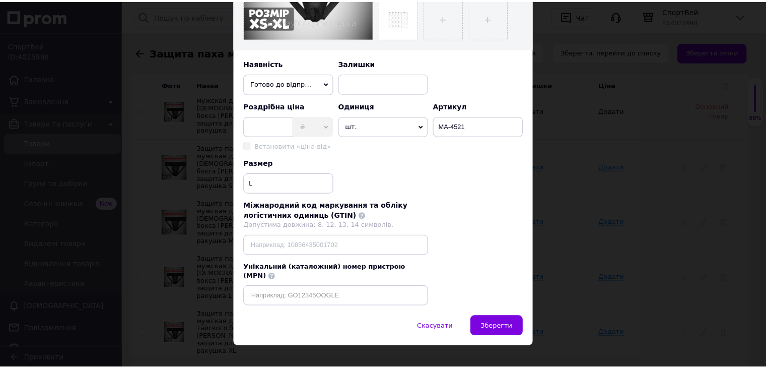
scroll to position [292, 0]
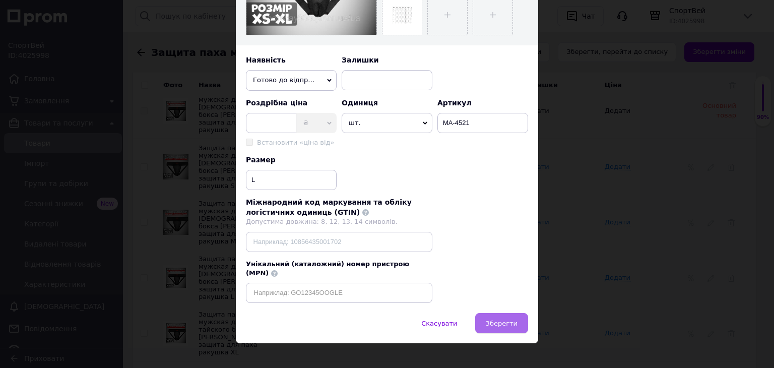
click at [513, 319] on span "Зберегти" at bounding box center [502, 323] width 32 height 8
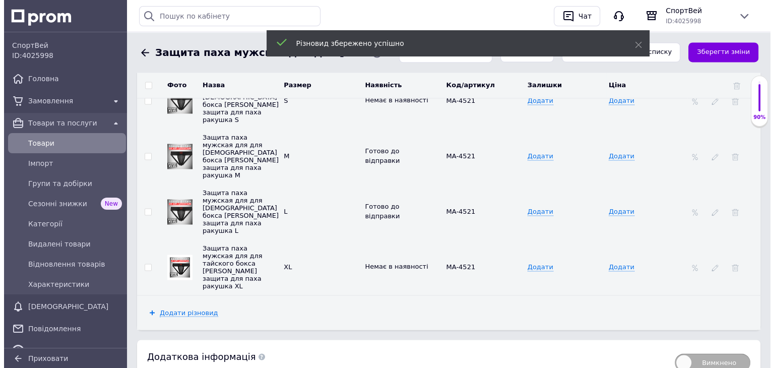
scroll to position [1626, 0]
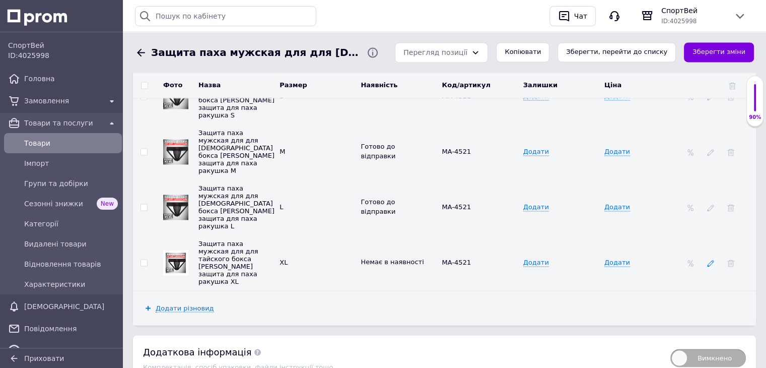
click at [710, 259] on icon at bounding box center [710, 262] width 7 height 7
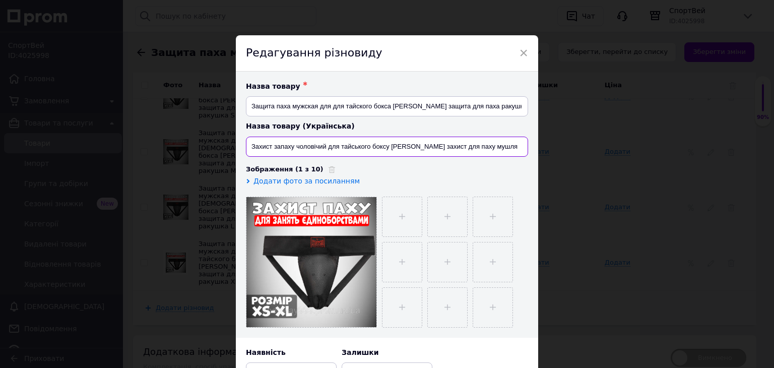
click at [292, 147] on input "Захист запаху чоловічий для тайського боксу MATSA Спортивний захист для паху му…" at bounding box center [387, 146] width 282 height 20
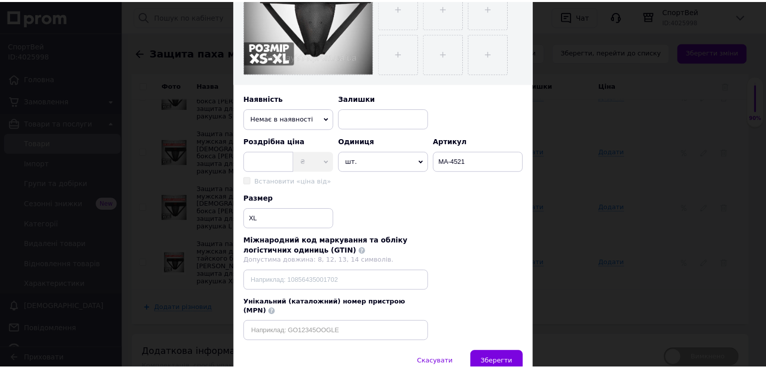
scroll to position [255, 0]
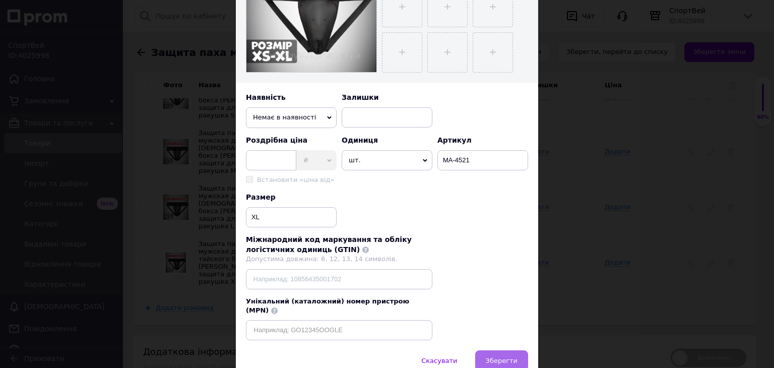
type input "Захист паху чоловічий для тайського боксу MATSA Спортивний захист для паху мушля"
click at [498, 357] on span "Зберегти" at bounding box center [502, 361] width 32 height 8
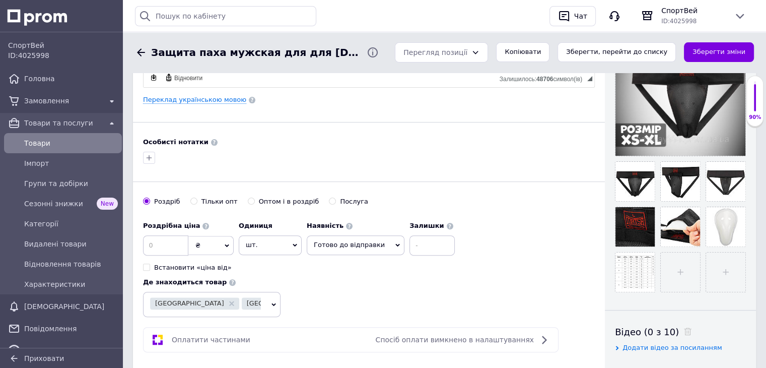
scroll to position [266, 0]
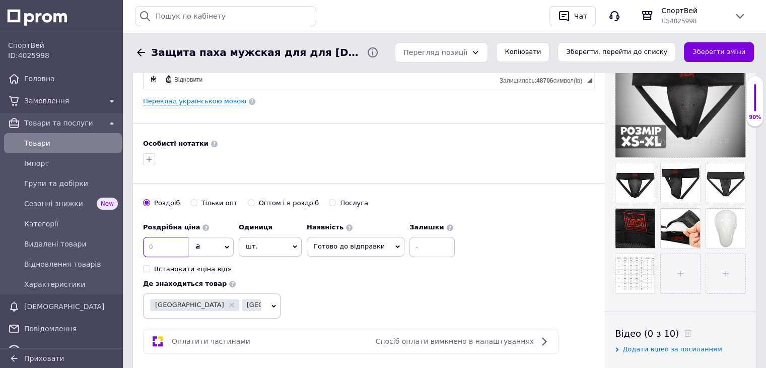
click at [173, 245] on input at bounding box center [165, 247] width 45 height 20
type input "520"
click at [708, 55] on button "Зберегти зміни" at bounding box center [719, 52] width 70 height 20
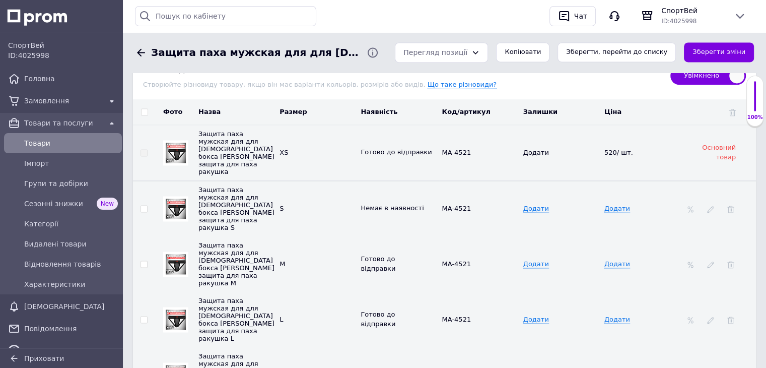
scroll to position [1515, 0]
click at [608, 148] on span "520/ шт." at bounding box center [618, 152] width 29 height 8
click at [608, 145] on td "520/ шт." at bounding box center [642, 152] width 81 height 56
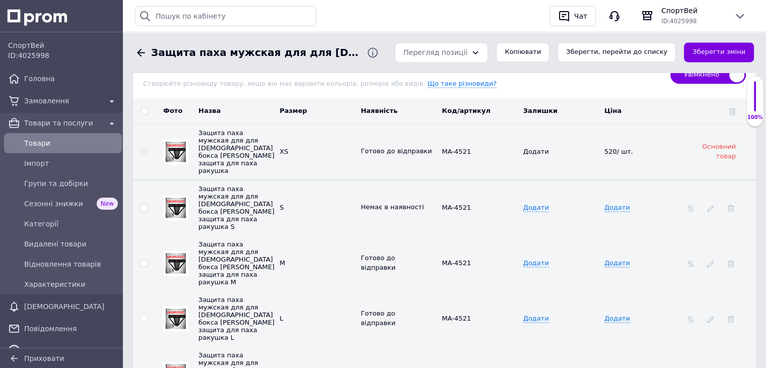
click at [607, 148] on span "520/ шт." at bounding box center [618, 152] width 29 height 8
click at [615, 203] on span "Додати" at bounding box center [617, 207] width 26 height 8
click at [608, 148] on span "520/ шт." at bounding box center [618, 152] width 29 height 8
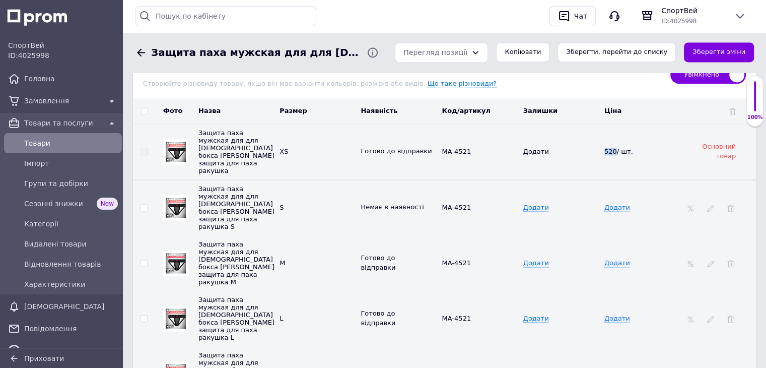
copy span "520"
click at [613, 203] on span "Додати" at bounding box center [617, 207] width 26 height 8
click at [613, 199] on input at bounding box center [638, 206] width 75 height 15
type input "520"
click at [616, 259] on span "Додати" at bounding box center [617, 263] width 26 height 8
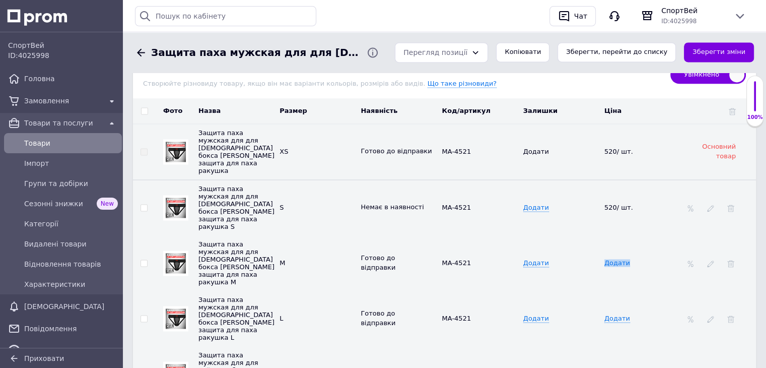
click at [616, 259] on span "Додати" at bounding box center [617, 263] width 26 height 8
click at [616, 255] on input at bounding box center [638, 262] width 75 height 15
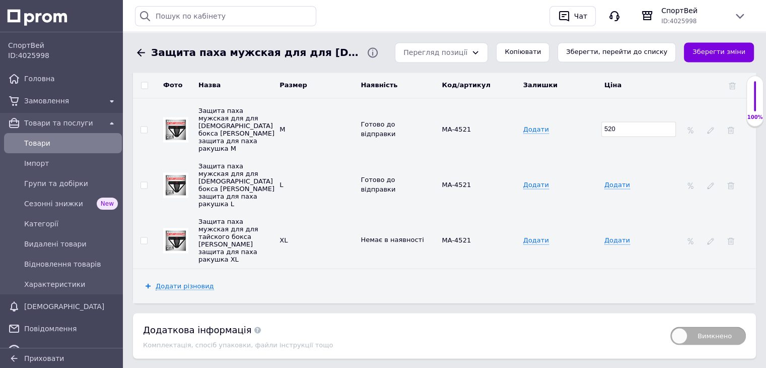
scroll to position [1648, 0]
type input "520"
click at [622, 180] on span "Додати" at bounding box center [617, 184] width 26 height 8
type input "520"
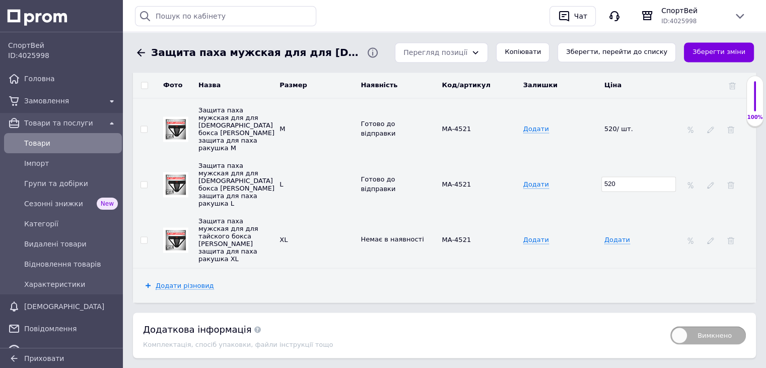
click at [612, 212] on td "Додати" at bounding box center [642, 239] width 81 height 55
click at [612, 236] on span "Додати" at bounding box center [617, 240] width 26 height 8
click at [612, 232] on input at bounding box center [638, 239] width 75 height 15
type input "520"
click at [582, 268] on div "Додати різновид" at bounding box center [444, 285] width 623 height 34
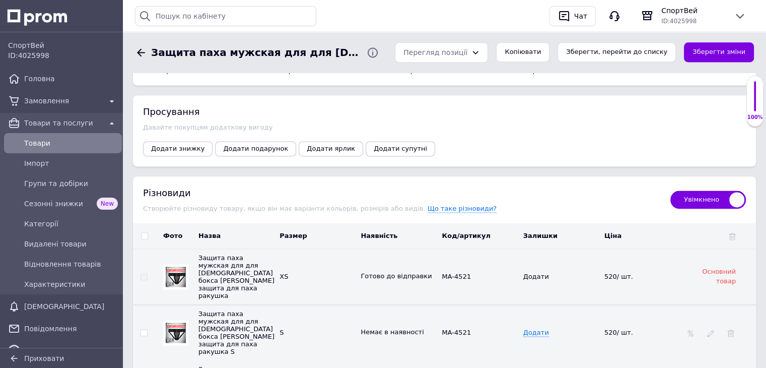
scroll to position [1387, 0]
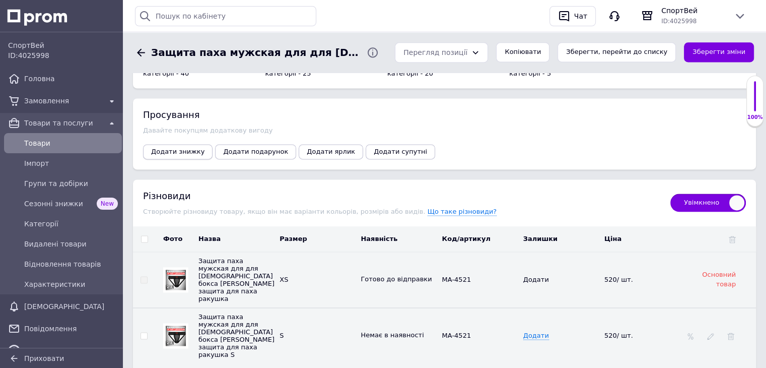
click at [183, 148] on span "Додати знижку" at bounding box center [177, 152] width 53 height 8
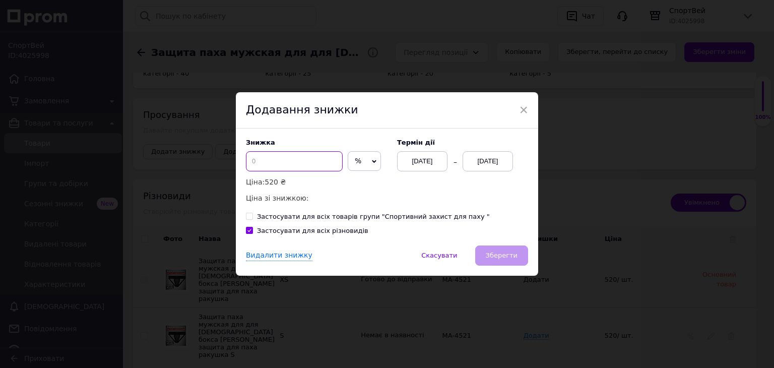
click at [312, 160] on input at bounding box center [294, 161] width 97 height 20
type input "20"
click at [474, 164] on div "[DATE]" at bounding box center [487, 161] width 50 height 20
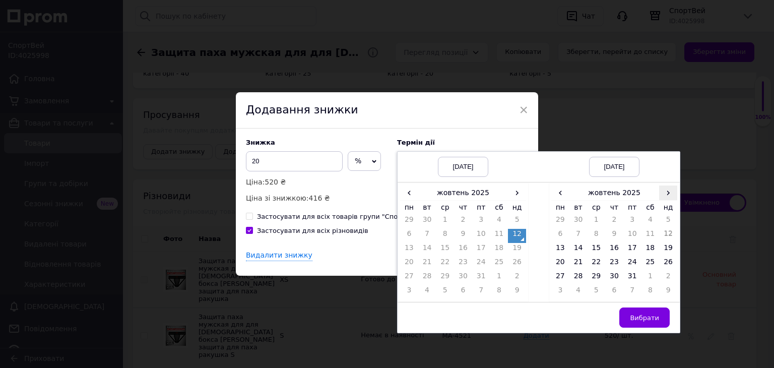
click at [663, 189] on span "›" at bounding box center [668, 192] width 18 height 15
click at [593, 276] on td "26" at bounding box center [596, 278] width 18 height 14
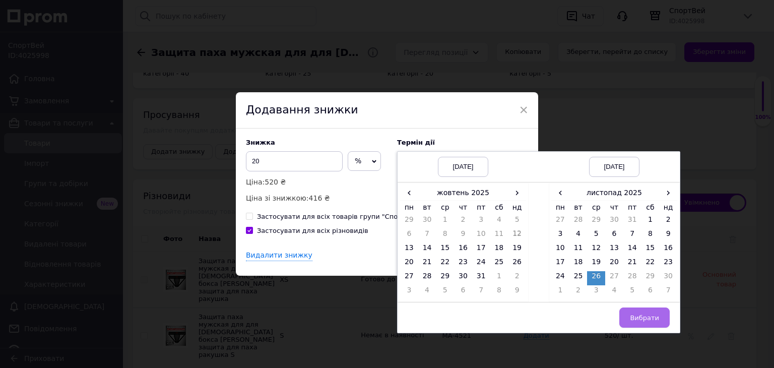
click at [649, 317] on span "Вибрати" at bounding box center [644, 318] width 29 height 8
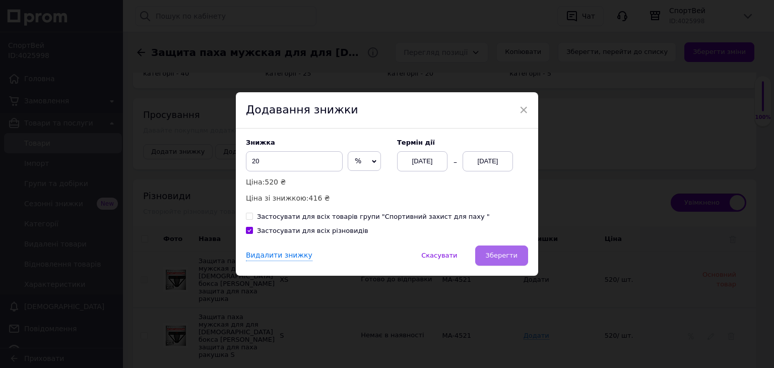
click at [504, 260] on button "Зберегти" at bounding box center [501, 255] width 53 height 20
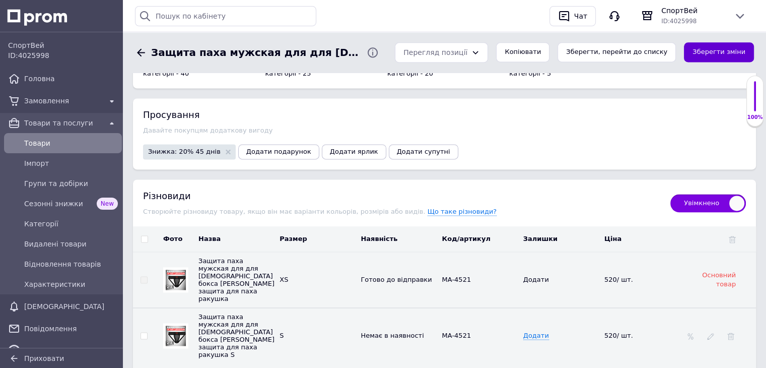
click at [703, 47] on button "Зберегти зміни" at bounding box center [719, 52] width 70 height 20
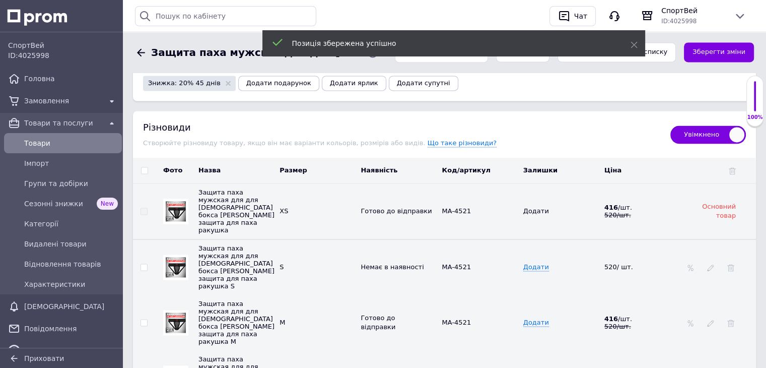
scroll to position [1455, 0]
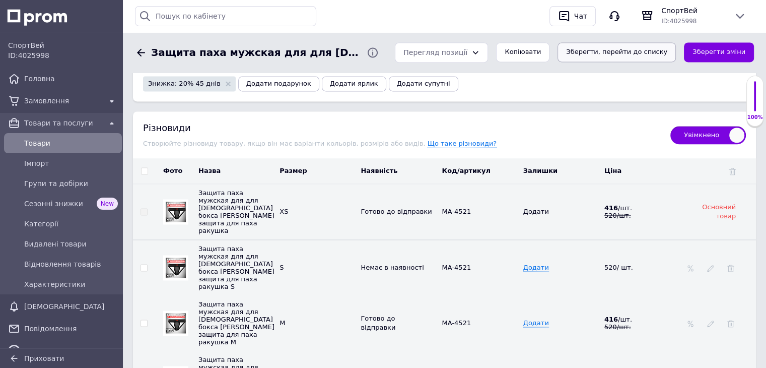
click at [662, 55] on button "Зберегти, перейти до списку" at bounding box center [617, 52] width 118 height 20
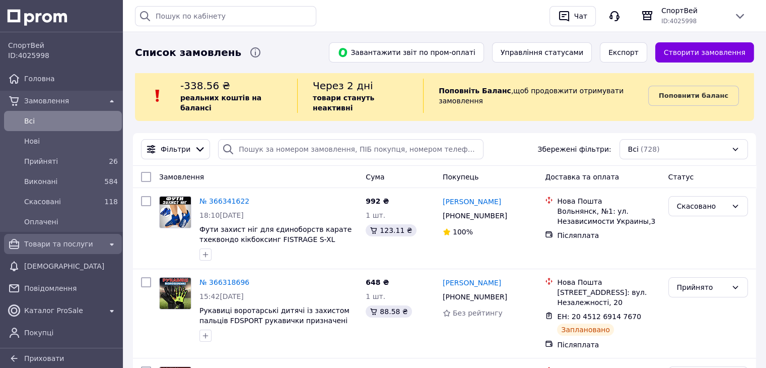
click at [62, 240] on span "Товари та послуги" at bounding box center [63, 244] width 78 height 10
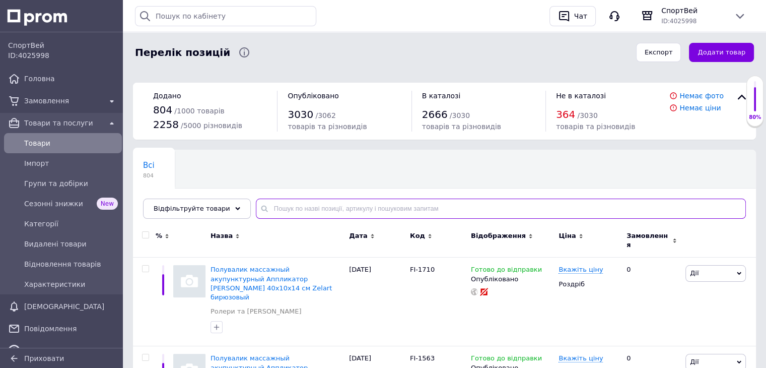
click at [312, 206] on input "text" at bounding box center [501, 208] width 490 height 20
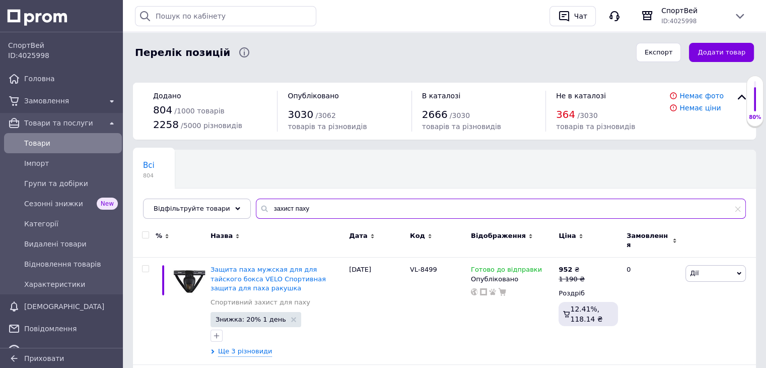
type input "захист паху"
click at [41, 77] on span "Головна" at bounding box center [71, 79] width 94 height 10
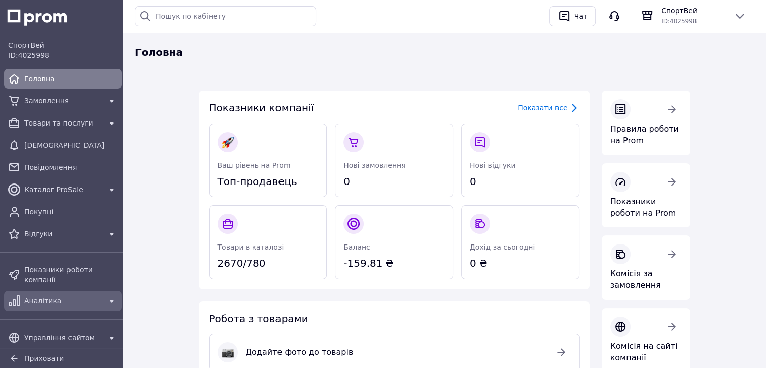
click at [67, 296] on span "Аналітика" at bounding box center [63, 301] width 78 height 10
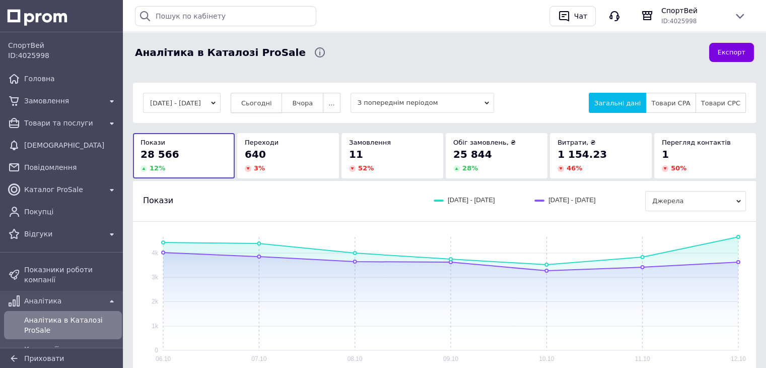
click at [262, 104] on span "Сьогодні" at bounding box center [256, 103] width 31 height 8
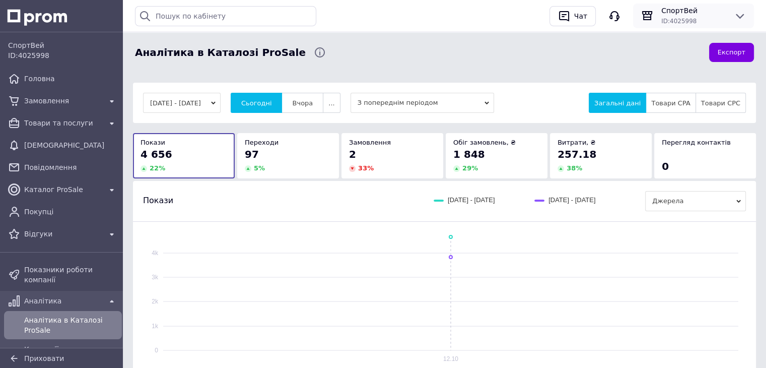
click at [745, 15] on icon at bounding box center [740, 16] width 12 height 12
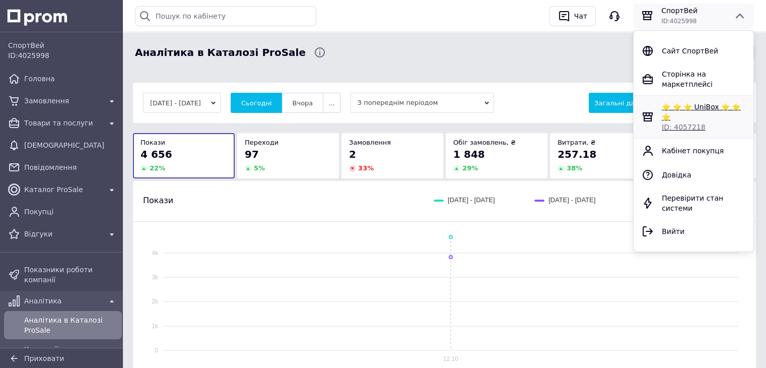
click at [680, 103] on span "⭐ ⭐ ⭐ UniBox ⭐ ⭐ ⭐" at bounding box center [701, 112] width 79 height 18
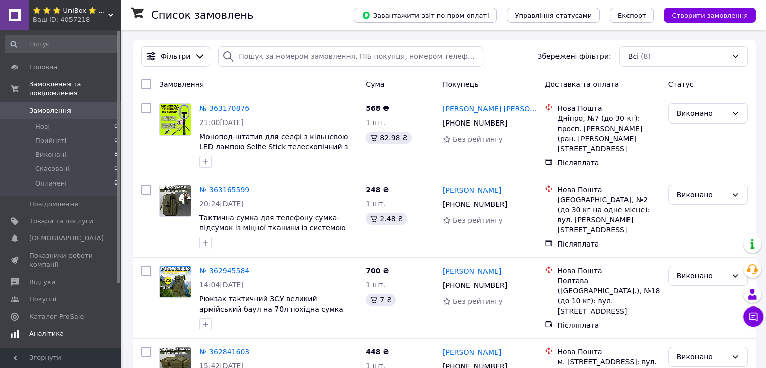
click at [36, 329] on span "Аналітика" at bounding box center [46, 333] width 35 height 9
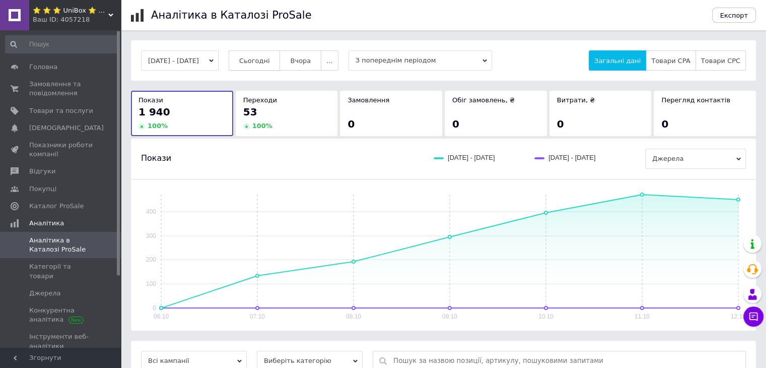
click at [270, 60] on span "Сьогодні" at bounding box center [254, 61] width 31 height 8
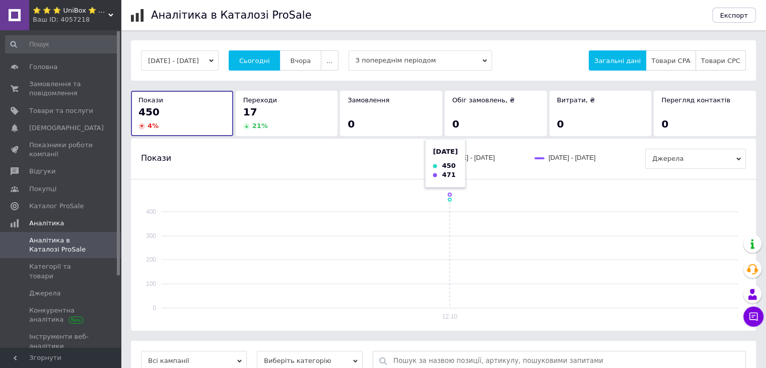
scroll to position [104, 0]
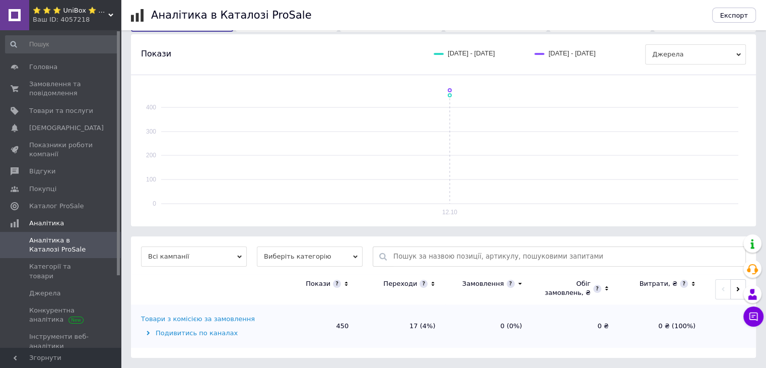
click at [229, 321] on div "Товари з комісією за замовлення" at bounding box center [198, 318] width 114 height 9
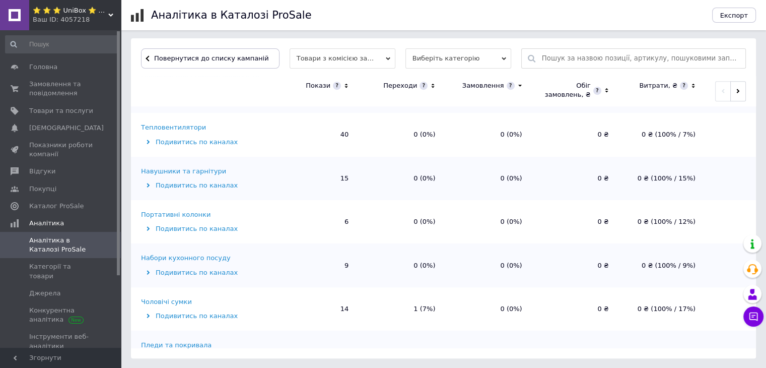
scroll to position [691, 0]
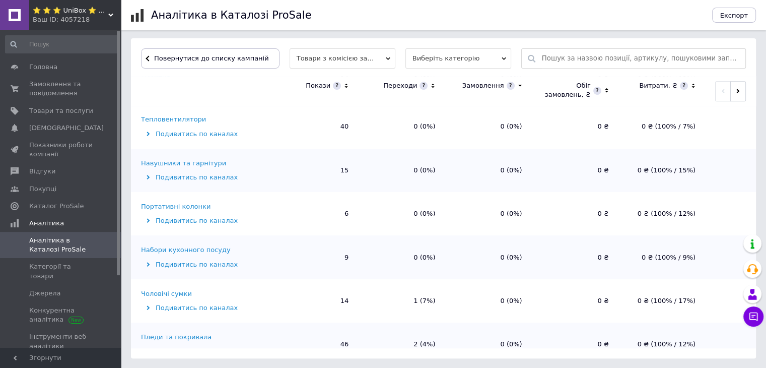
click at [168, 289] on div "Чоловічі сумки" at bounding box center [166, 293] width 51 height 9
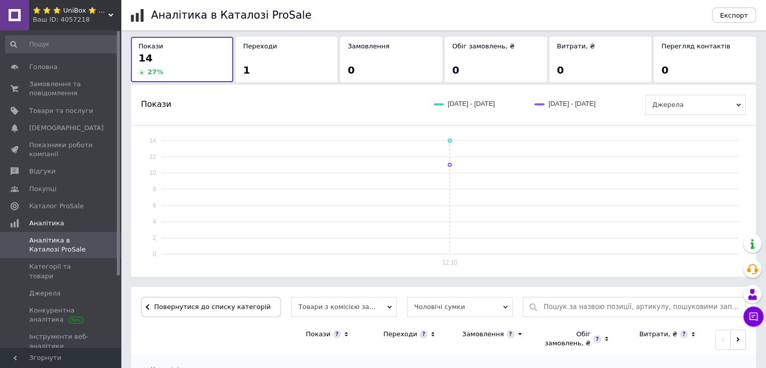
scroll to position [290, 0]
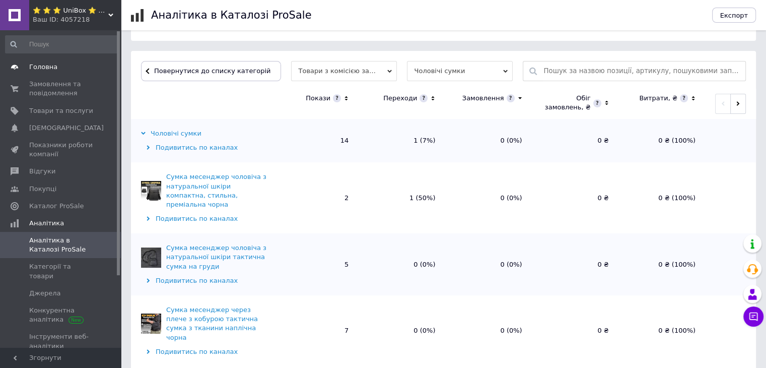
click at [62, 64] on span "Головна" at bounding box center [61, 66] width 64 height 9
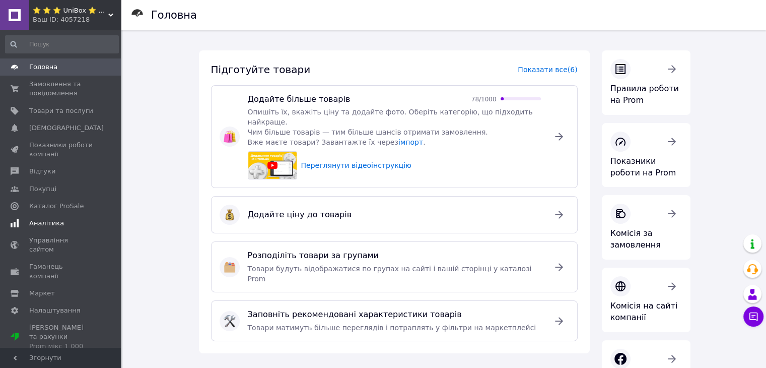
click at [48, 223] on span "Аналітика" at bounding box center [46, 223] width 35 height 9
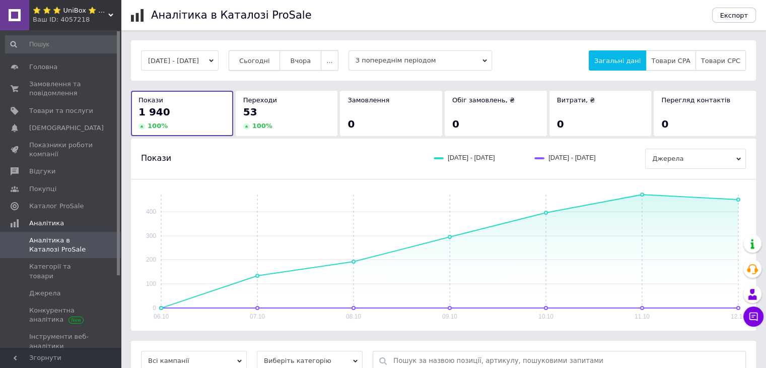
click at [269, 61] on span "Сьогодні" at bounding box center [254, 61] width 31 height 8
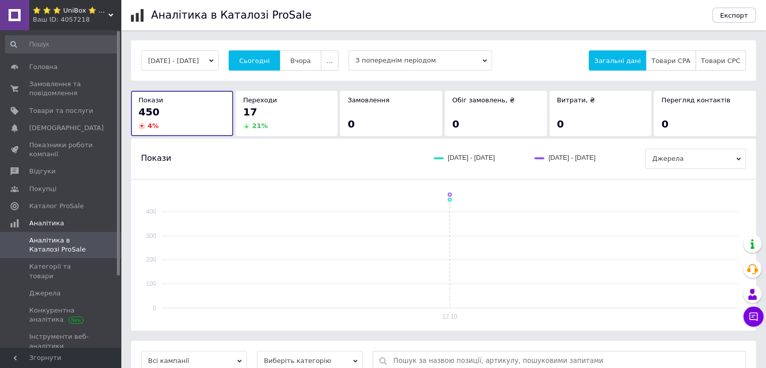
click at [112, 13] on icon at bounding box center [110, 15] width 5 height 5
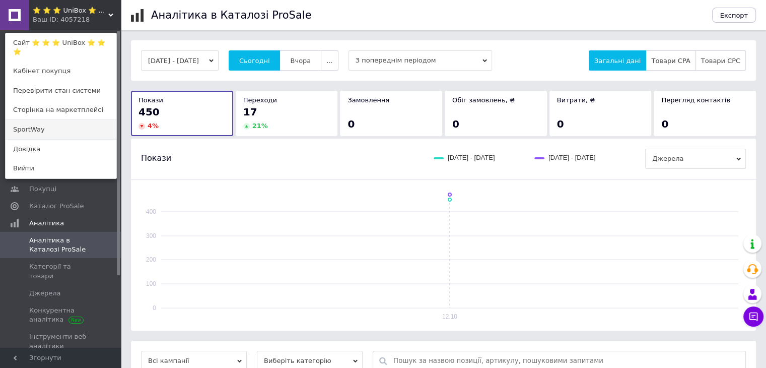
click at [20, 129] on link "SportWay" at bounding box center [61, 129] width 111 height 19
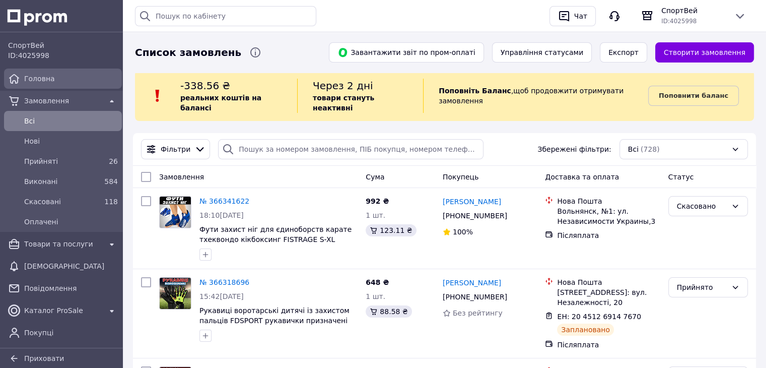
click at [83, 80] on span "Головна" at bounding box center [71, 79] width 94 height 10
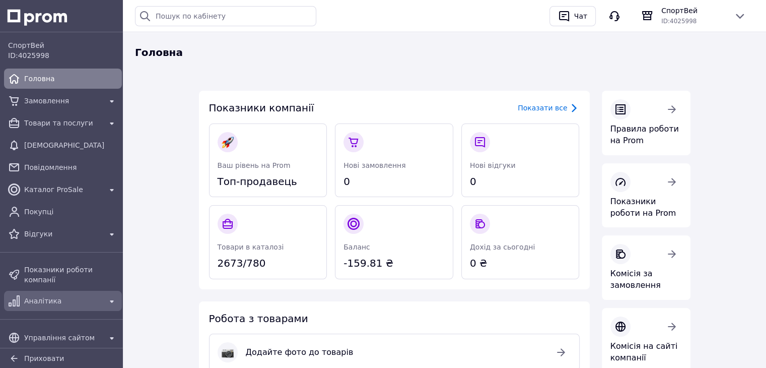
click at [32, 296] on span "Аналітика" at bounding box center [63, 301] width 78 height 10
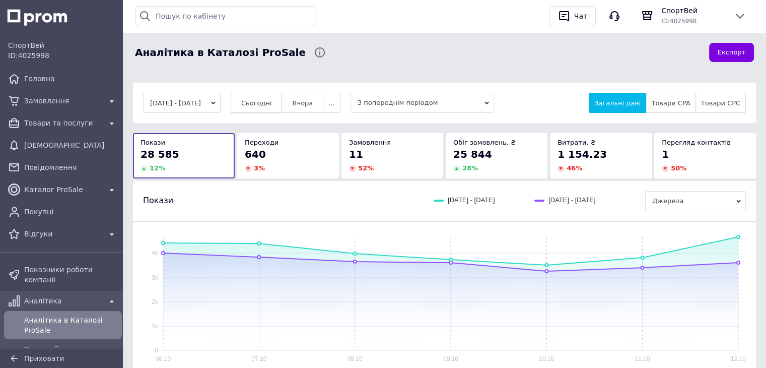
click at [263, 101] on span "Сьогодні" at bounding box center [256, 103] width 31 height 8
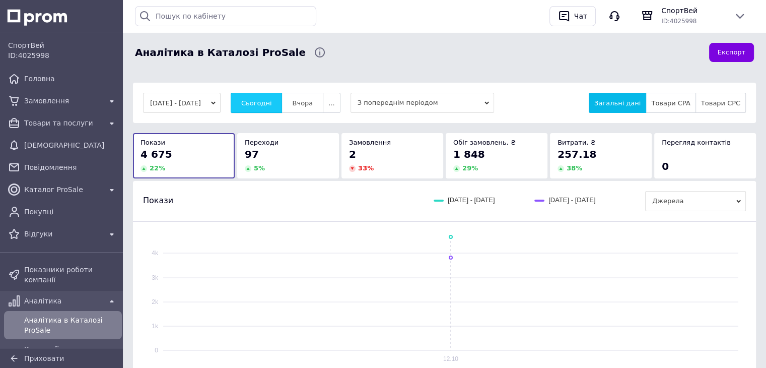
click at [263, 101] on span "Сьогодні" at bounding box center [256, 103] width 31 height 8
click at [270, 108] on button "Сьогодні" at bounding box center [257, 103] width 52 height 20
click at [70, 119] on span "Товари та послуги" at bounding box center [63, 123] width 78 height 10
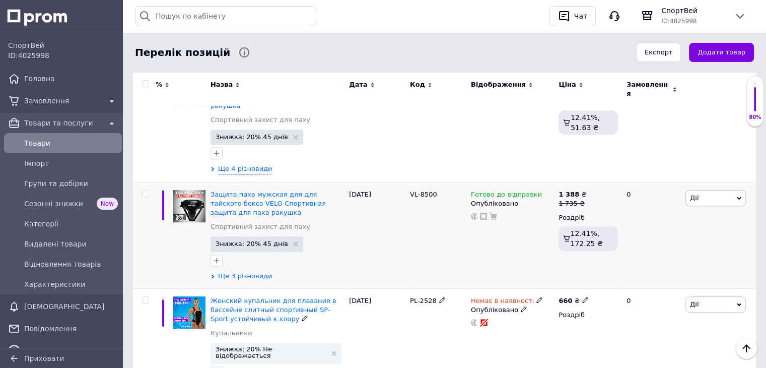
scroll to position [370, 0]
click at [239, 270] on span "Ще 3 різновиди" at bounding box center [245, 274] width 54 height 9
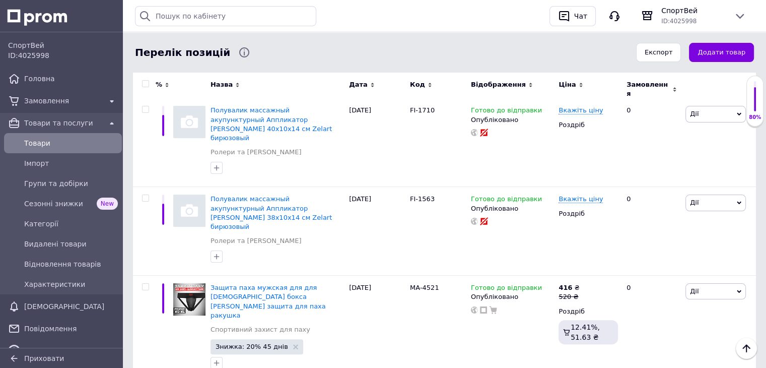
scroll to position [159, 0]
